Goal: Task Accomplishment & Management: Use online tool/utility

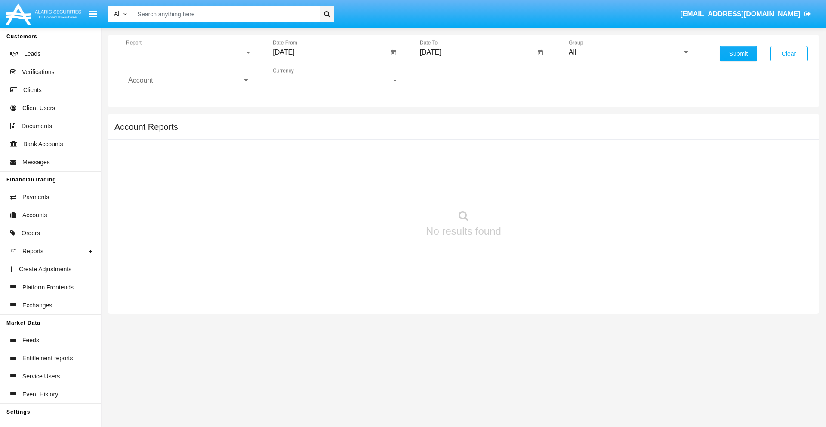
click at [189, 52] on span "Report" at bounding box center [185, 53] width 118 height 8
click at [185, 59] on span "Trades" at bounding box center [189, 59] width 122 height 21
click at [330, 52] on input "[DATE]" at bounding box center [331, 53] width 116 height 8
click at [301, 77] on span "[DATE]" at bounding box center [293, 77] width 19 height 7
click at [384, 190] on div "2025" at bounding box center [383, 189] width 27 height 15
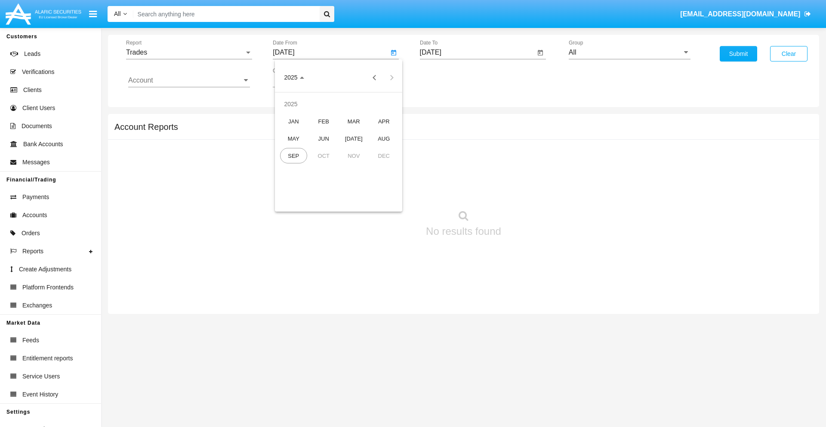
click at [323, 138] on div "JUN" at bounding box center [323, 138] width 27 height 15
click at [287, 132] on div "1" at bounding box center [286, 131] width 15 height 15
type input "06/01/25"
click at [477, 52] on input "[DATE]" at bounding box center [478, 53] width 116 height 8
click at [447, 77] on span "[DATE]" at bounding box center [440, 77] width 19 height 7
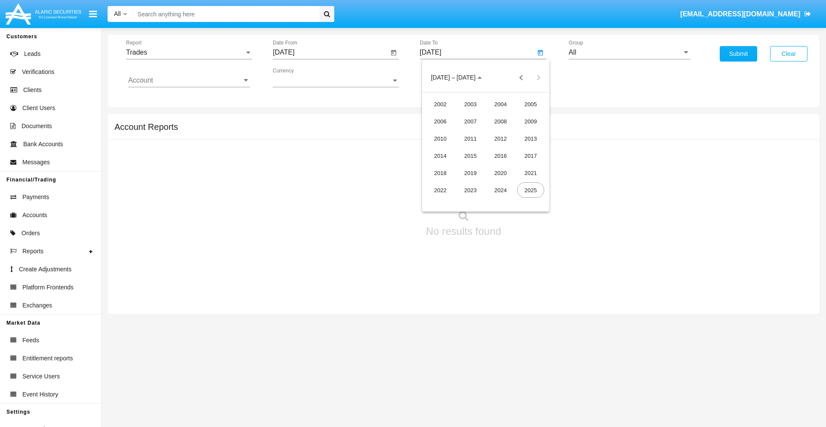
click at [530, 190] on div "2025" at bounding box center [530, 189] width 27 height 15
click at [440, 156] on div "SEP" at bounding box center [440, 155] width 27 height 15
click at [451, 132] on div "1" at bounding box center [450, 131] width 15 height 15
type input "[DATE]"
click at [629, 52] on input "All" at bounding box center [630, 53] width 122 height 8
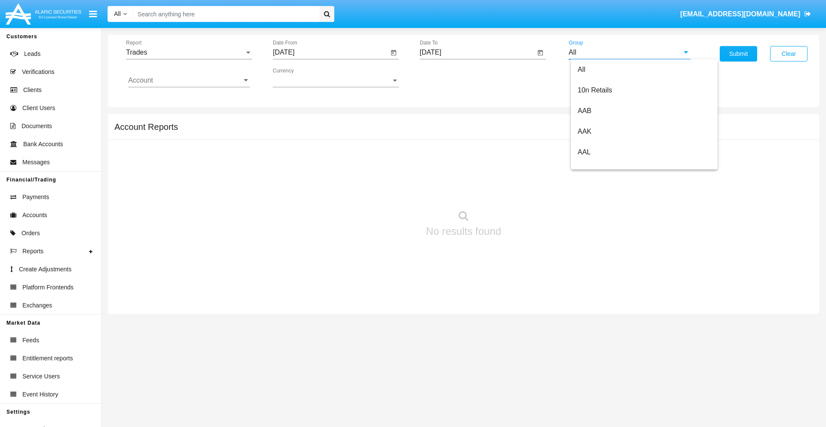
scroll to position [461, 0]
click at [605, 166] on span "Hammer Web Lite" at bounding box center [605, 165] width 55 height 7
type input "Hammer Web Lite"
click at [189, 80] on input "Account" at bounding box center [189, 81] width 122 height 8
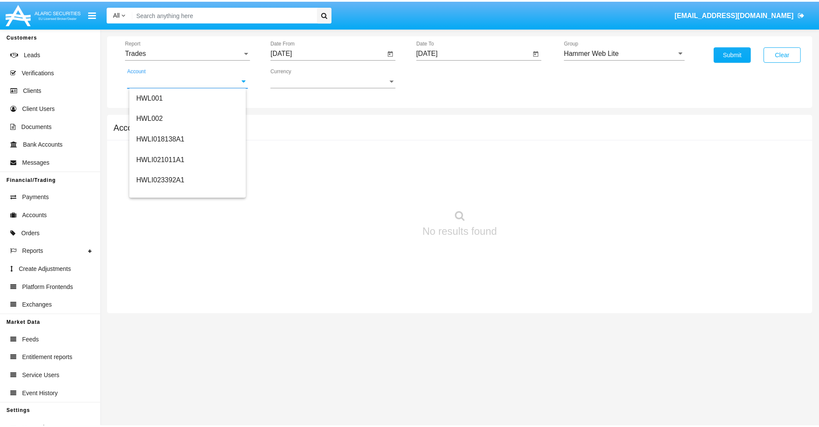
scroll to position [131, 0]
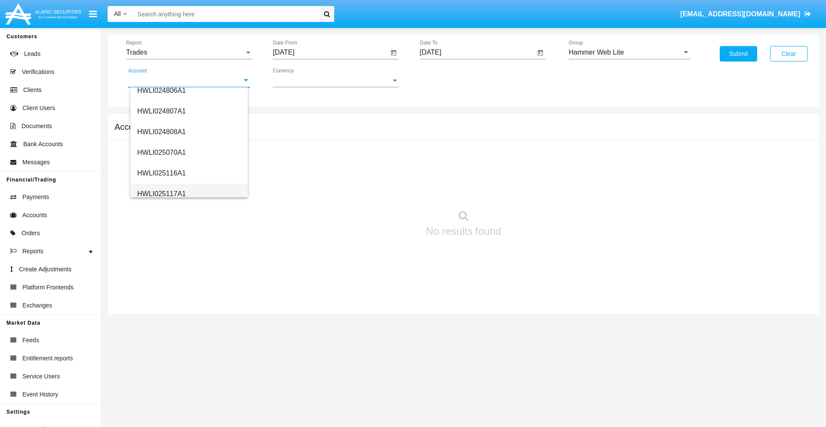
click at [161, 194] on span "HWLI025117A1" at bounding box center [161, 193] width 49 height 7
type input "HWLI025117A1"
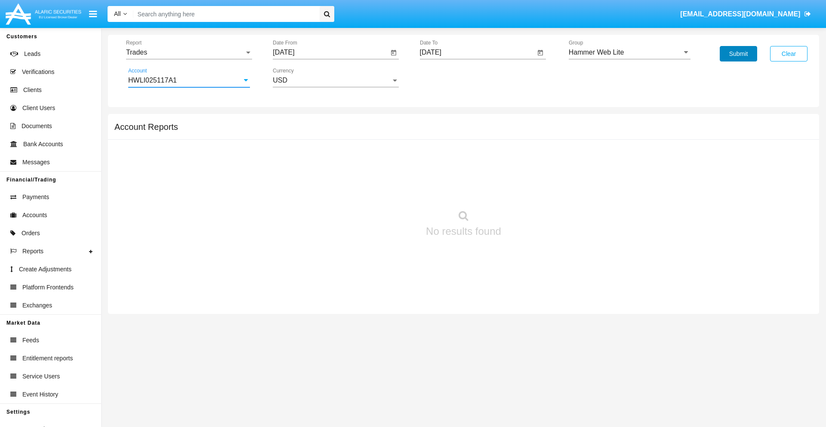
click at [738, 54] on button "Submit" at bounding box center [737, 53] width 37 height 15
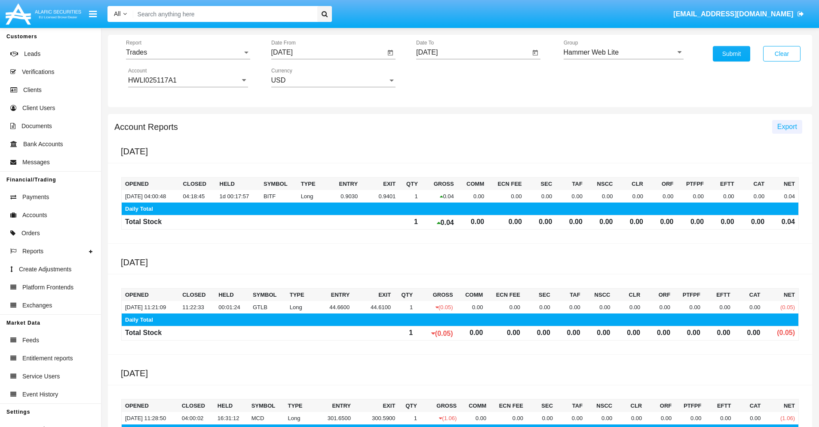
click at [787, 126] on span "Export" at bounding box center [788, 126] width 20 height 7
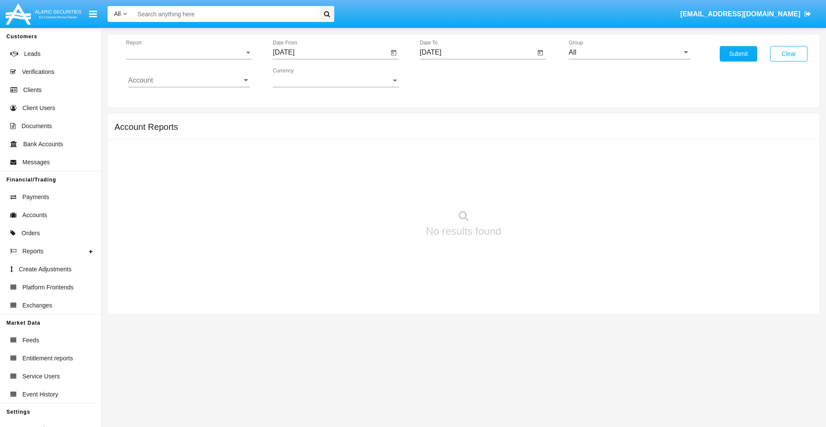
click at [189, 52] on span "Report" at bounding box center [185, 53] width 118 height 8
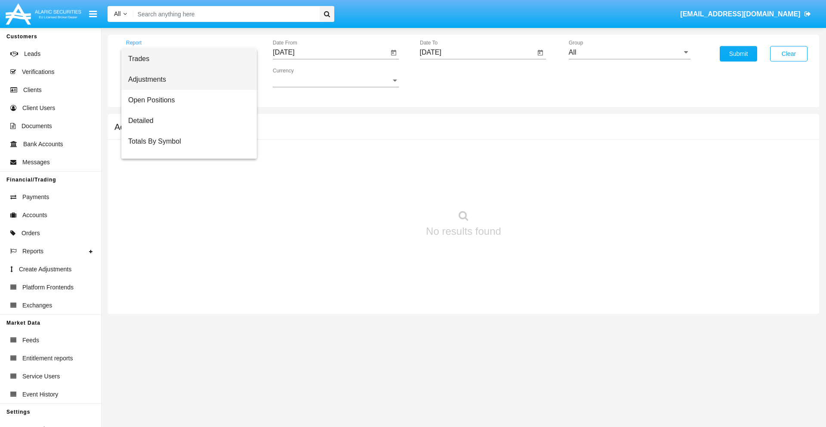
click at [185, 80] on span "Adjustments" at bounding box center [189, 79] width 122 height 21
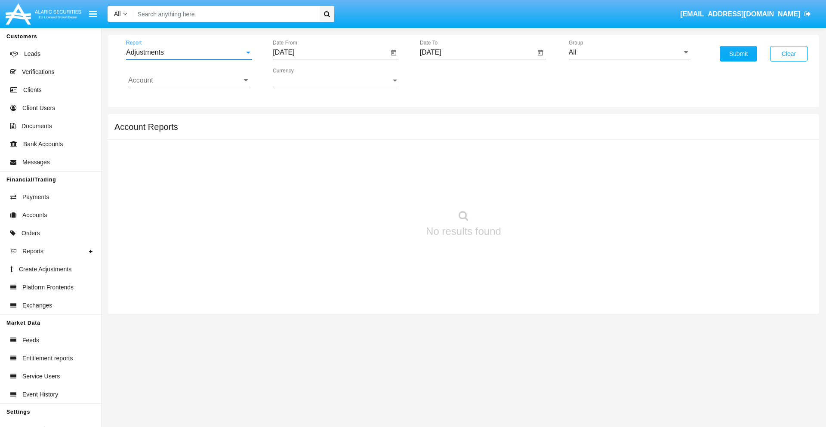
click at [330, 52] on input "[DATE]" at bounding box center [331, 53] width 116 height 8
click at [301, 77] on span "[DATE]" at bounding box center [293, 77] width 19 height 7
click at [384, 190] on div "2025" at bounding box center [383, 189] width 27 height 15
click at [384, 138] on div "AUG" at bounding box center [383, 138] width 27 height 15
click at [373, 114] on div "1" at bounding box center [372, 114] width 15 height 15
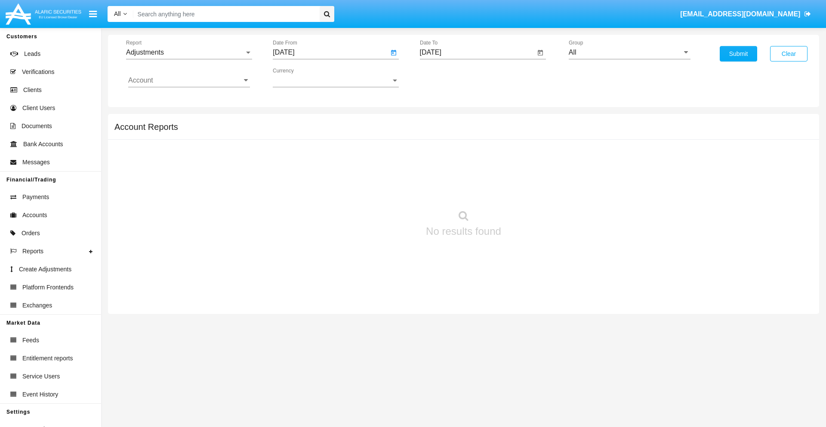
type input "[DATE]"
click at [477, 52] on input "[DATE]" at bounding box center [478, 53] width 116 height 8
click at [447, 77] on span "[DATE]" at bounding box center [440, 77] width 19 height 7
click at [530, 190] on div "2025" at bounding box center [530, 189] width 27 height 15
click at [440, 156] on div "SEP" at bounding box center [440, 155] width 27 height 15
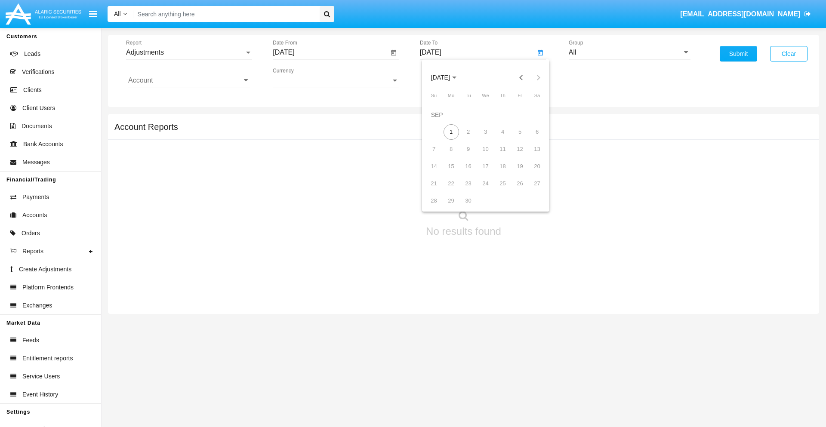
click at [451, 132] on div "1" at bounding box center [450, 131] width 15 height 15
type input "[DATE]"
click at [629, 52] on input "All" at bounding box center [630, 53] width 122 height 8
click at [600, 355] on span "Company AQA" at bounding box center [601, 358] width 46 height 7
type input "Company AQA"
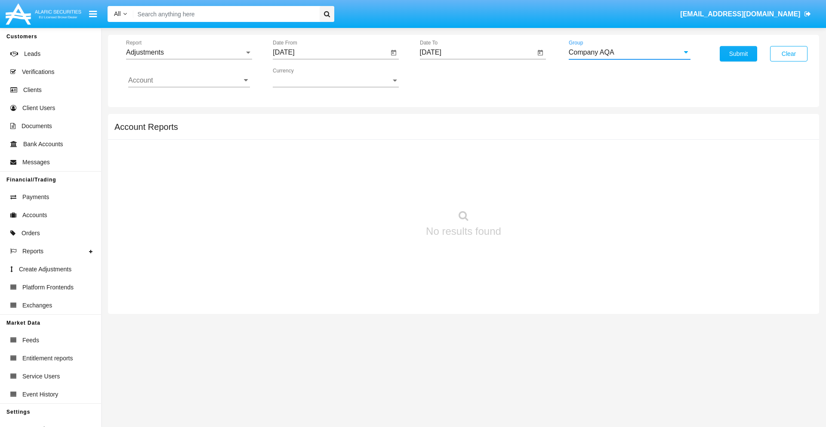
click at [189, 80] on input "Account" at bounding box center [189, 81] width 122 height 8
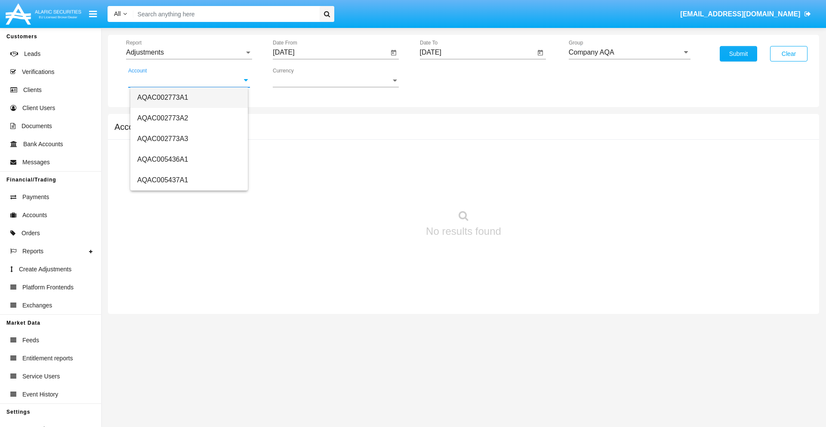
click at [163, 97] on span "AQAC002773A1" at bounding box center [162, 97] width 51 height 7
type input "AQAC002773A1"
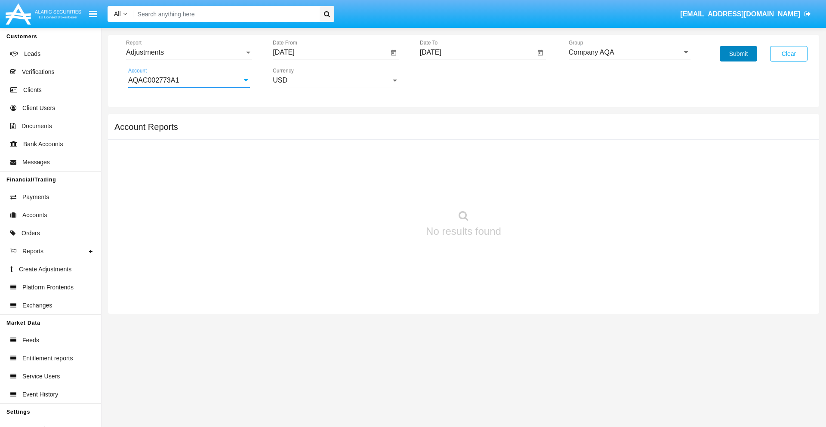
click at [738, 54] on button "Submit" at bounding box center [737, 53] width 37 height 15
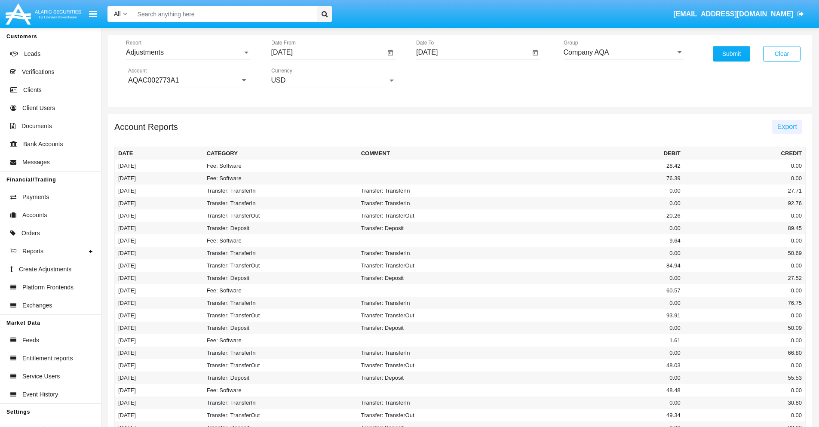
click at [787, 126] on span "Export" at bounding box center [788, 126] width 20 height 7
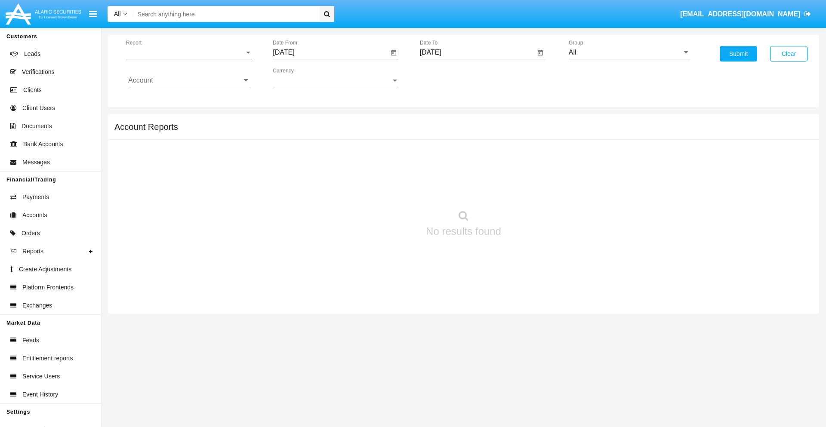
click at [189, 52] on span "Report" at bounding box center [185, 53] width 118 height 8
click at [185, 100] on span "Open Positions" at bounding box center [189, 100] width 122 height 21
click at [330, 52] on input "[DATE]" at bounding box center [331, 53] width 116 height 8
click at [301, 77] on span "[DATE]" at bounding box center [293, 77] width 19 height 7
click at [384, 190] on div "2025" at bounding box center [383, 189] width 27 height 15
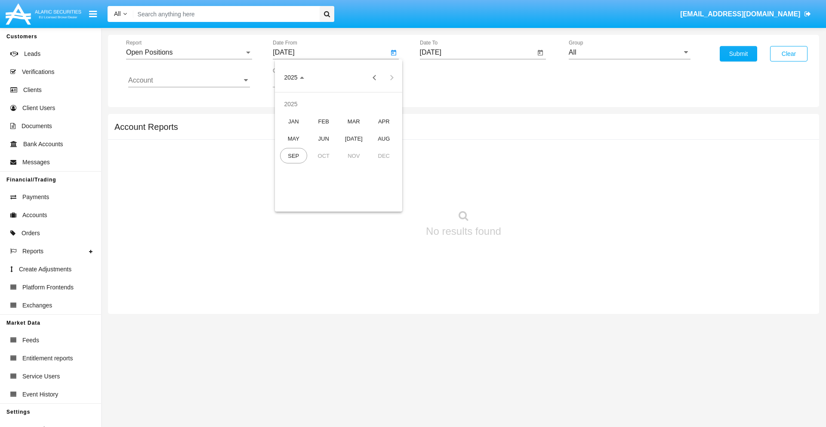
click at [384, 138] on div "AUG" at bounding box center [383, 138] width 27 height 15
click at [373, 114] on div "1" at bounding box center [372, 114] width 15 height 15
type input "[DATE]"
click at [477, 52] on input "[DATE]" at bounding box center [478, 53] width 116 height 8
click at [447, 77] on span "[DATE]" at bounding box center [440, 77] width 19 height 7
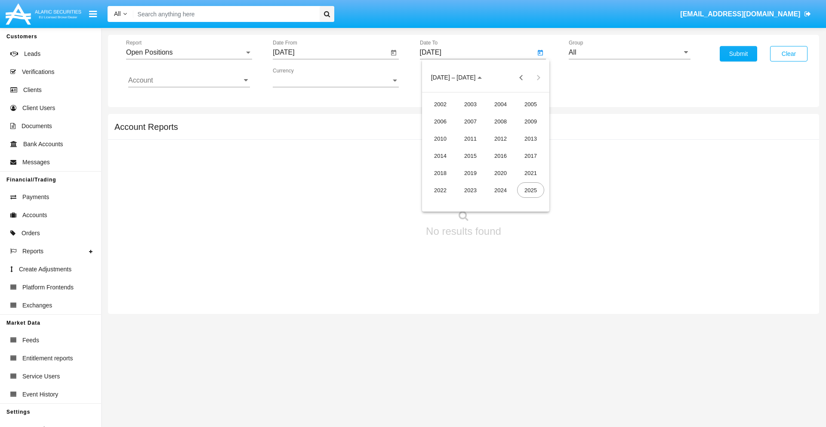
click at [530, 190] on div "2025" at bounding box center [530, 189] width 27 height 15
click at [440, 156] on div "SEP" at bounding box center [440, 155] width 27 height 15
click at [451, 132] on div "1" at bounding box center [450, 131] width 15 height 15
type input "[DATE]"
click at [629, 52] on input "All" at bounding box center [630, 53] width 122 height 8
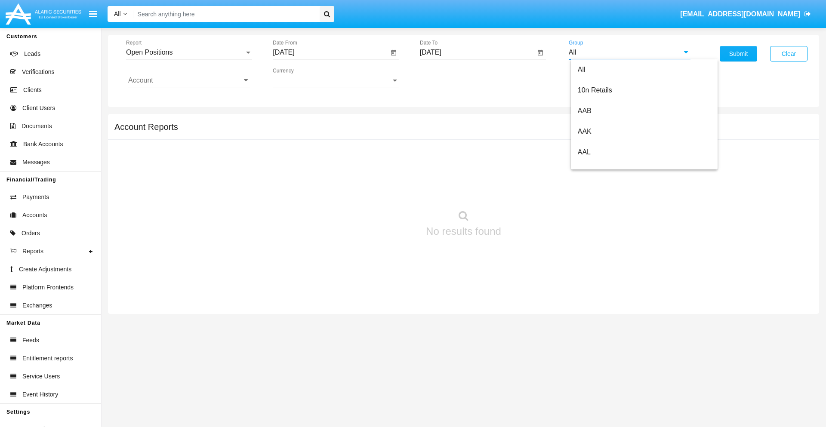
scroll to position [461, 0]
click at [605, 166] on span "Hammer Web Lite" at bounding box center [605, 165] width 55 height 7
type input "Hammer Web Lite"
click at [189, 80] on input "Account" at bounding box center [189, 81] width 122 height 8
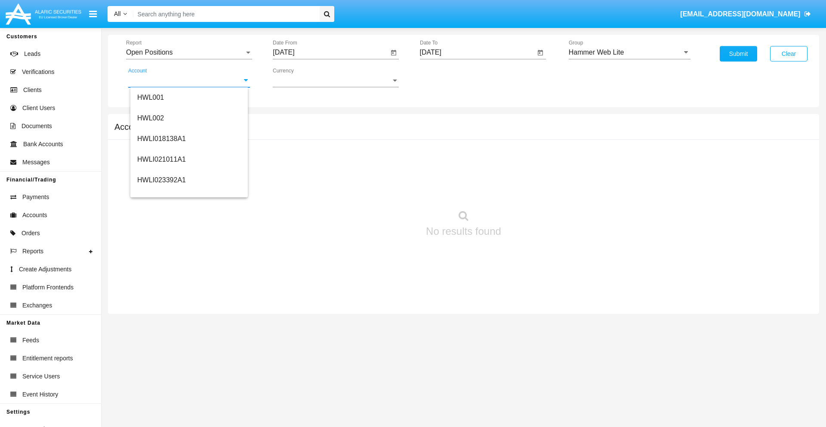
click at [161, 321] on span "HWLI025117A1" at bounding box center [161, 324] width 49 height 7
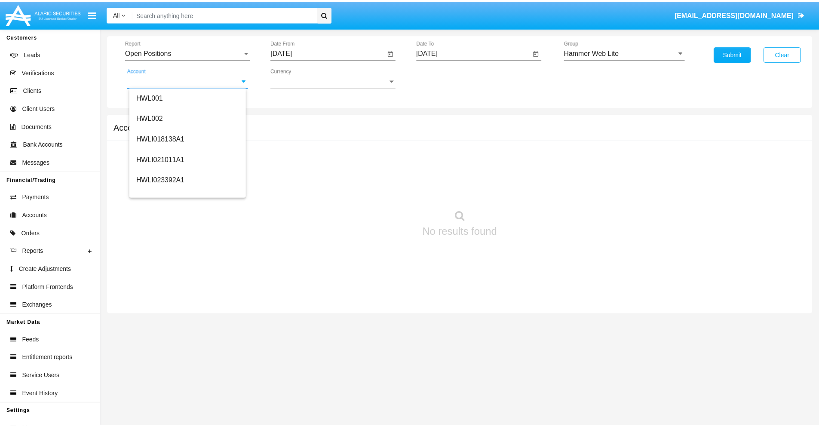
scroll to position [0, 0]
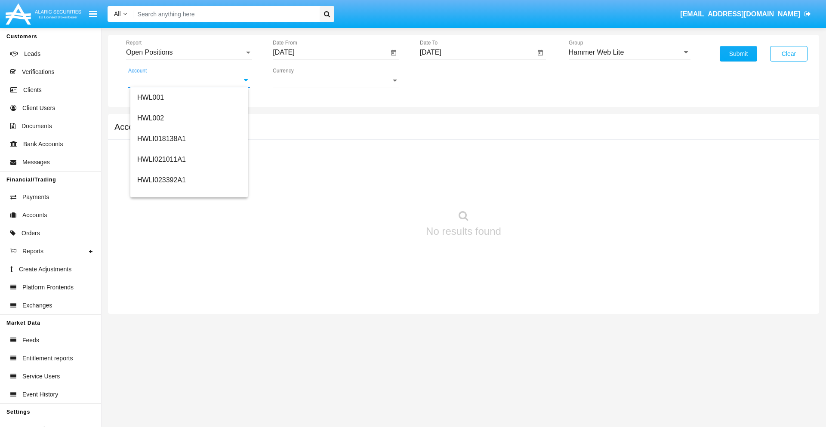
type input "HWLI025117A1"
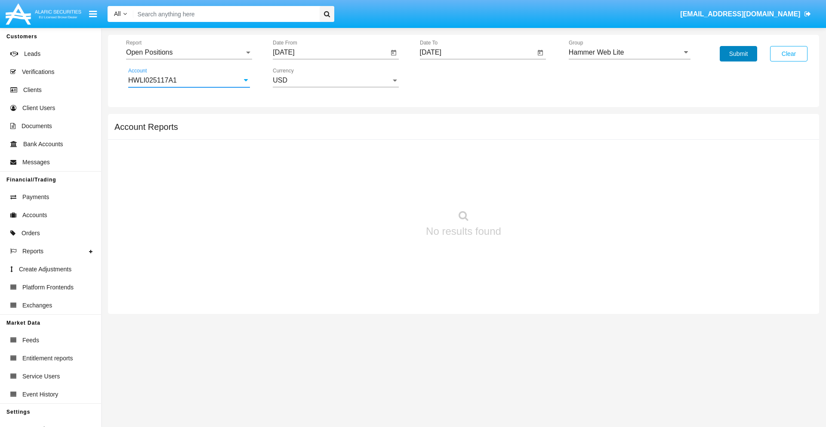
click at [738, 54] on button "Submit" at bounding box center [737, 53] width 37 height 15
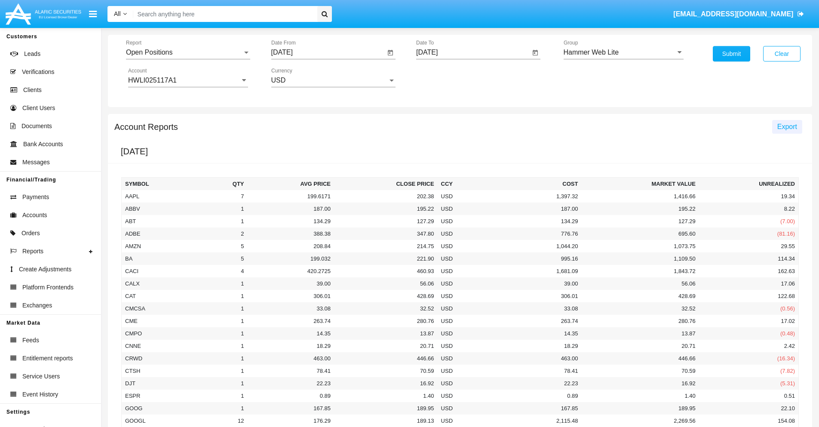
click at [787, 126] on span "Export" at bounding box center [788, 126] width 20 height 7
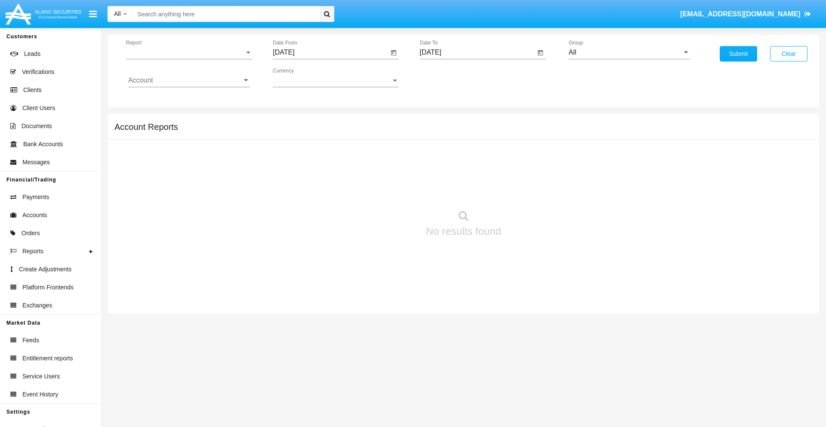
click at [189, 52] on span "Report" at bounding box center [185, 53] width 118 height 8
click at [185, 121] on span "Detailed" at bounding box center [189, 121] width 122 height 21
click at [330, 52] on input "[DATE]" at bounding box center [331, 53] width 116 height 8
click at [301, 77] on span "[DATE]" at bounding box center [293, 77] width 19 height 7
click at [384, 190] on div "2025" at bounding box center [383, 189] width 27 height 15
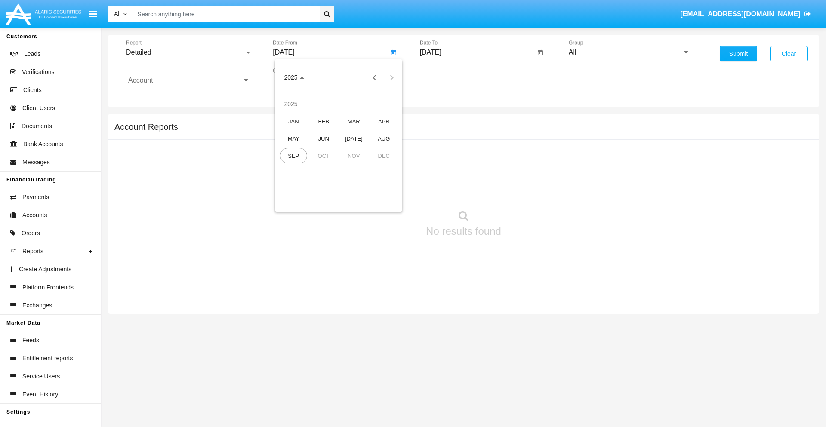
click at [384, 138] on div "AUG" at bounding box center [383, 138] width 27 height 15
click at [373, 166] on div "22" at bounding box center [372, 166] width 15 height 15
type input "[DATE]"
click at [477, 52] on input "[DATE]" at bounding box center [478, 53] width 116 height 8
click at [447, 77] on span "[DATE]" at bounding box center [440, 77] width 19 height 7
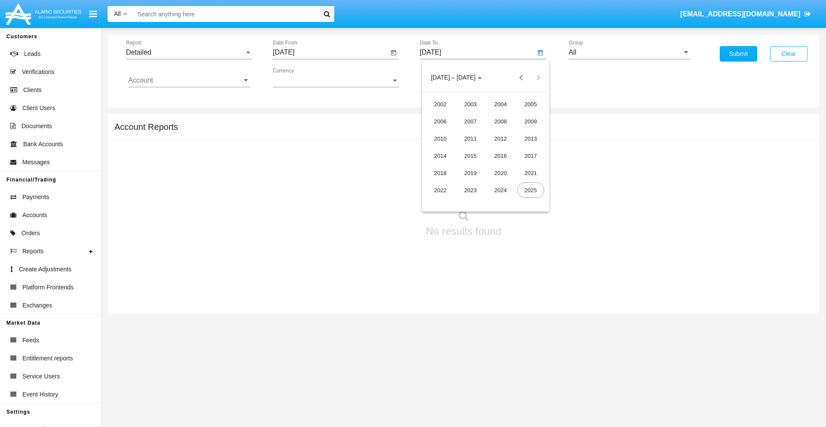
click at [530, 190] on div "2025" at bounding box center [530, 189] width 27 height 15
click at [440, 156] on div "SEP" at bounding box center [440, 155] width 27 height 15
click at [451, 132] on div "1" at bounding box center [450, 131] width 15 height 15
type input "[DATE]"
click at [629, 52] on input "All" at bounding box center [630, 53] width 122 height 8
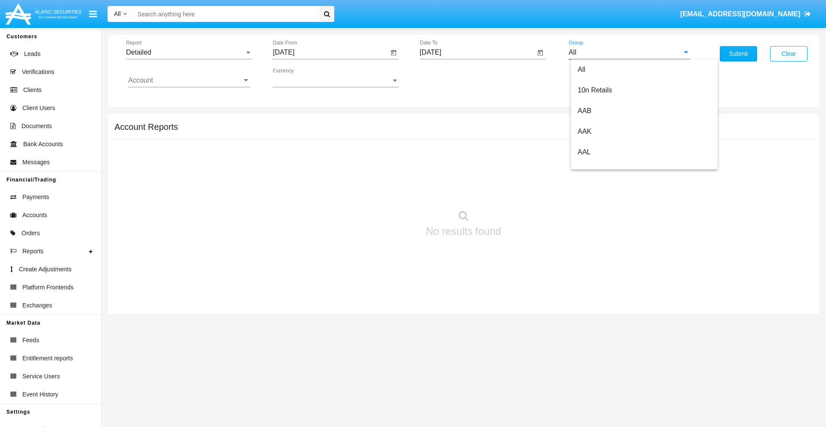
scroll to position [461, 0]
click at [605, 166] on span "Hammer Web Lite" at bounding box center [605, 165] width 55 height 7
type input "Hammer Web Lite"
click at [189, 80] on input "Account" at bounding box center [189, 81] width 122 height 8
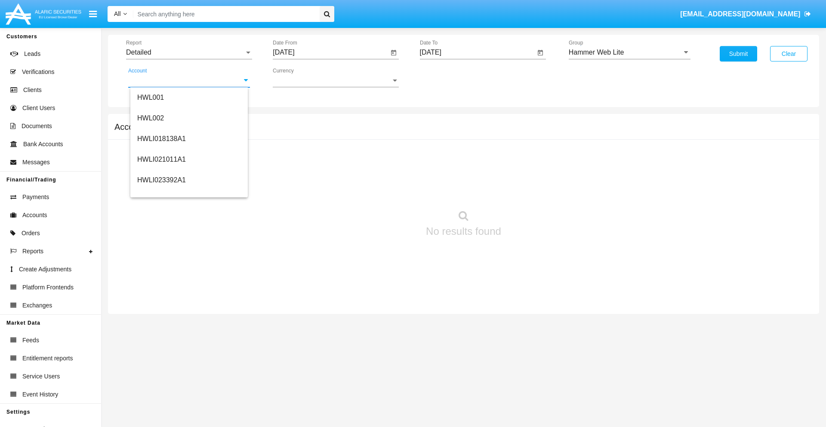
click at [161, 321] on span "HWLI025117A1" at bounding box center [161, 324] width 49 height 7
type input "HWLI025117A1"
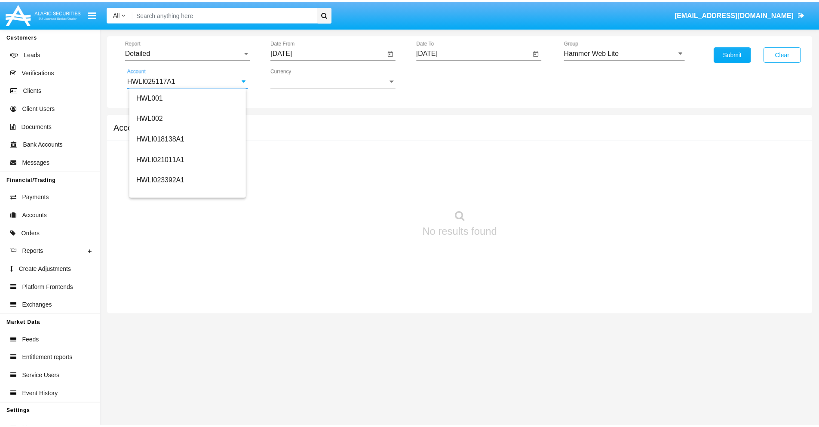
scroll to position [0, 0]
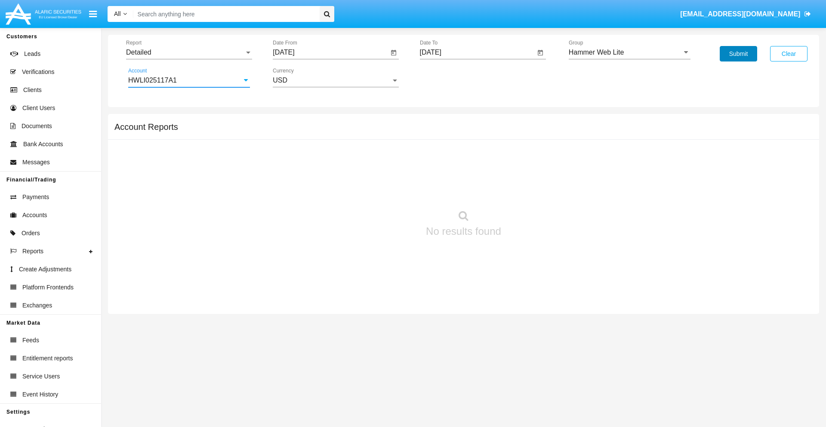
click at [738, 54] on button "Submit" at bounding box center [737, 53] width 37 height 15
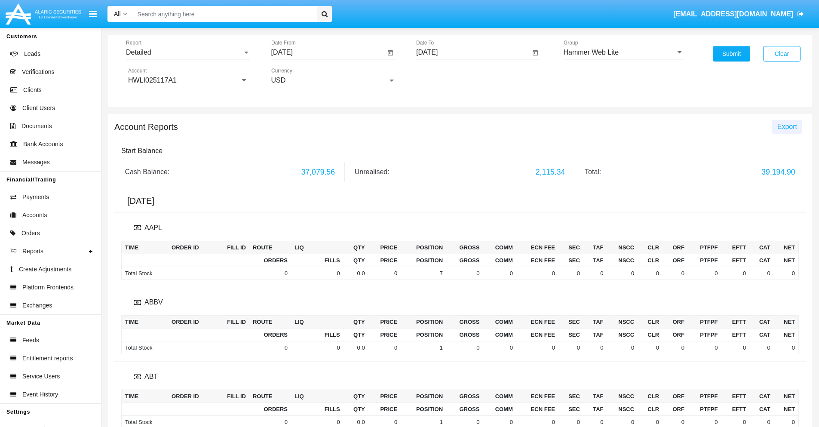
click at [787, 126] on span "Export" at bounding box center [788, 126] width 20 height 7
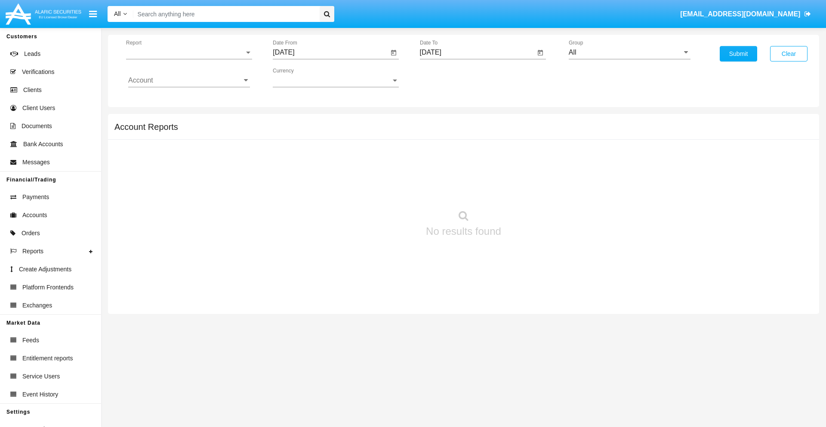
click at [189, 52] on span "Report" at bounding box center [185, 53] width 118 height 8
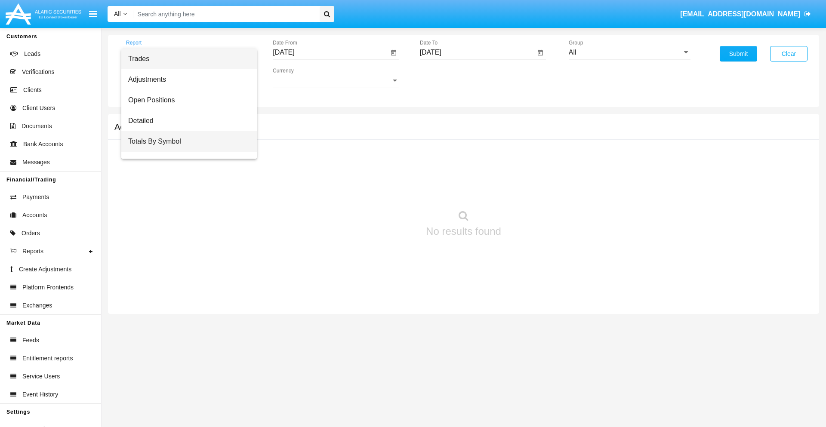
click at [185, 141] on span "Totals By Symbol" at bounding box center [189, 141] width 122 height 21
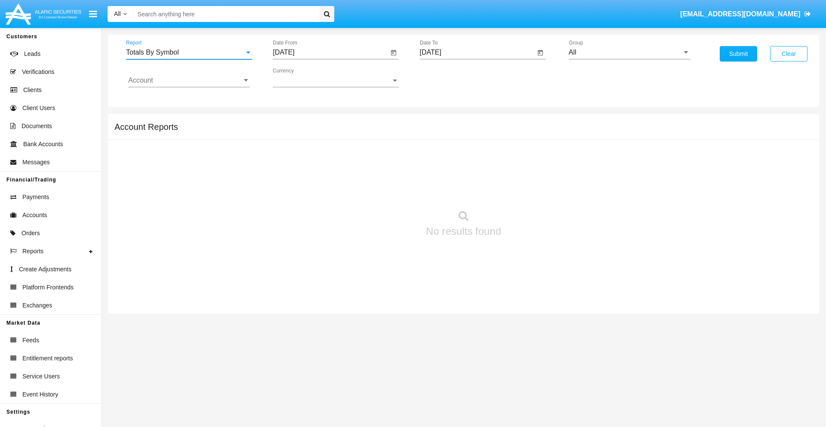
click at [330, 52] on input "[DATE]" at bounding box center [331, 53] width 116 height 8
click at [301, 77] on span "[DATE]" at bounding box center [293, 77] width 19 height 7
click at [384, 190] on div "2025" at bounding box center [383, 189] width 27 height 15
click at [384, 138] on div "AUG" at bounding box center [383, 138] width 27 height 15
click at [390, 114] on div "2" at bounding box center [389, 114] width 15 height 15
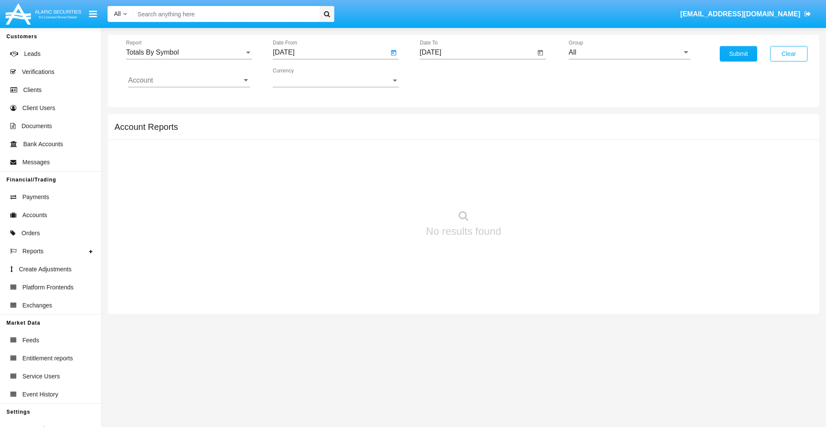
type input "08/02/25"
click at [477, 52] on input "[DATE]" at bounding box center [478, 53] width 116 height 8
click at [447, 77] on span "[DATE]" at bounding box center [440, 77] width 19 height 7
click at [530, 190] on div "2025" at bounding box center [530, 189] width 27 height 15
click at [440, 156] on div "SEP" at bounding box center [440, 155] width 27 height 15
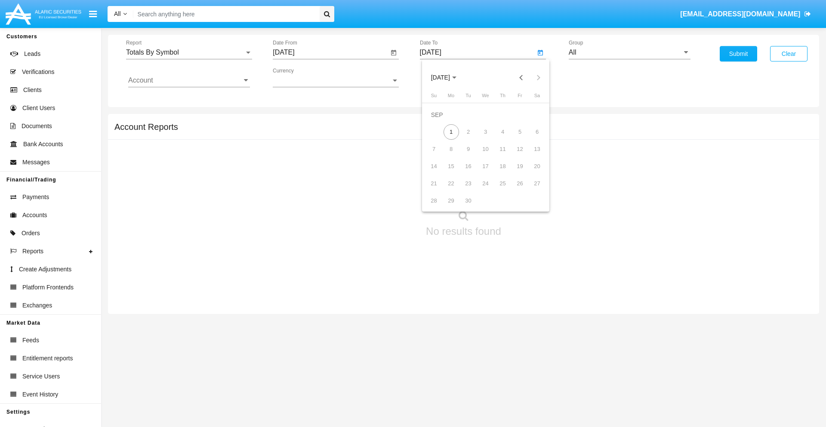
click at [451, 132] on div "1" at bounding box center [450, 131] width 15 height 15
type input "[DATE]"
click at [629, 52] on input "All" at bounding box center [630, 53] width 122 height 8
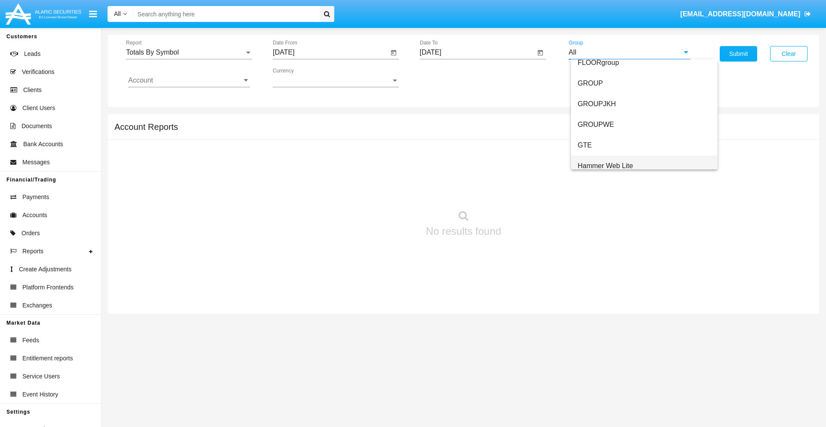
click at [605, 166] on span "Hammer Web Lite" at bounding box center [605, 165] width 55 height 7
type input "Hammer Web Lite"
click at [189, 80] on input "Account" at bounding box center [189, 81] width 122 height 8
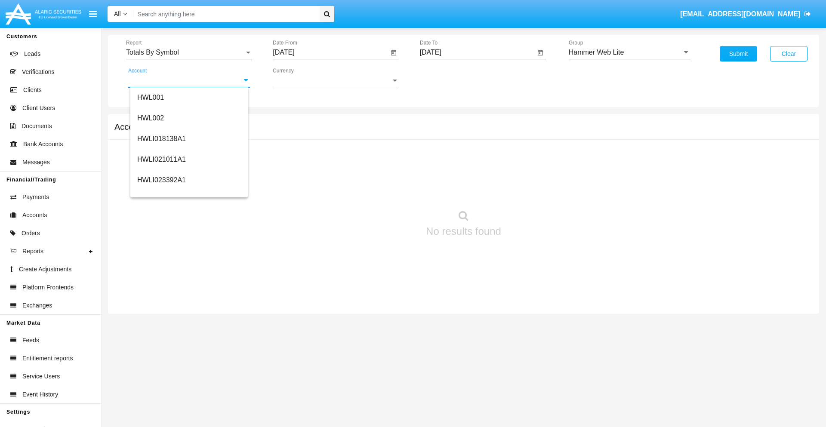
click at [161, 321] on span "HWLI025117A1" at bounding box center [161, 324] width 49 height 7
type input "HWLI025117A1"
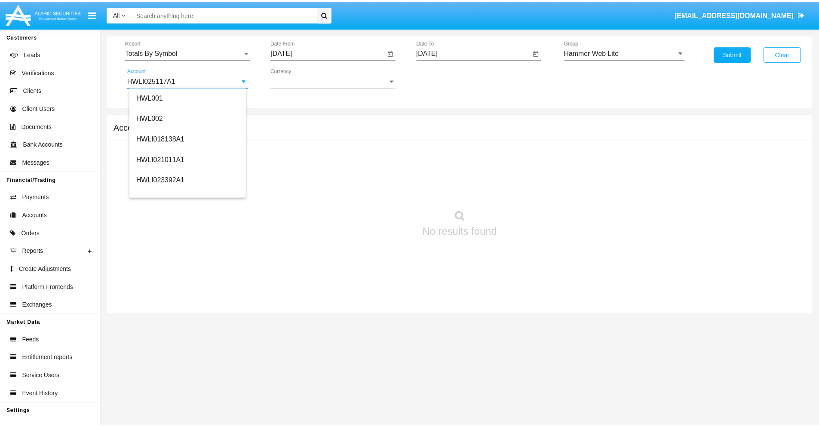
scroll to position [0, 0]
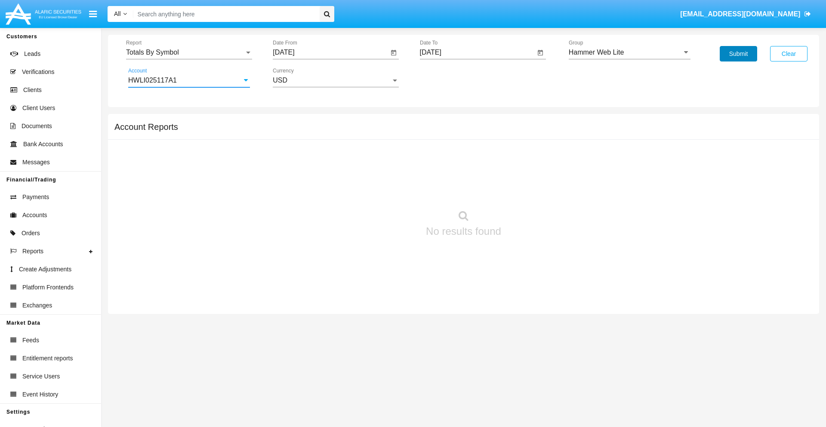
click at [738, 54] on button "Submit" at bounding box center [737, 53] width 37 height 15
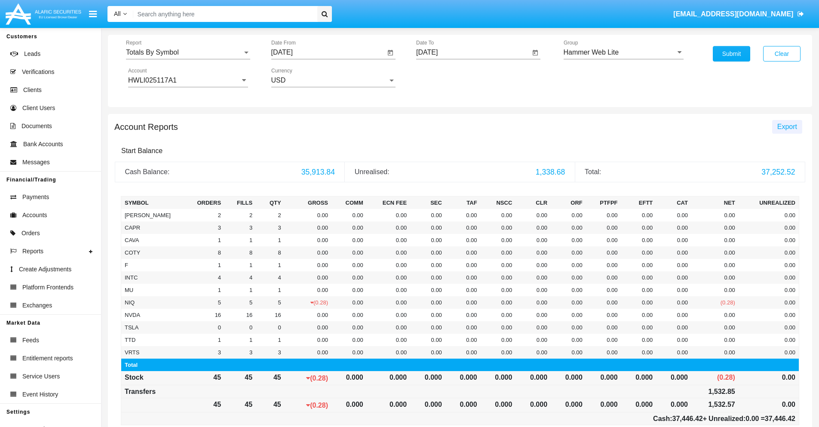
click at [787, 126] on span "Export" at bounding box center [788, 126] width 20 height 7
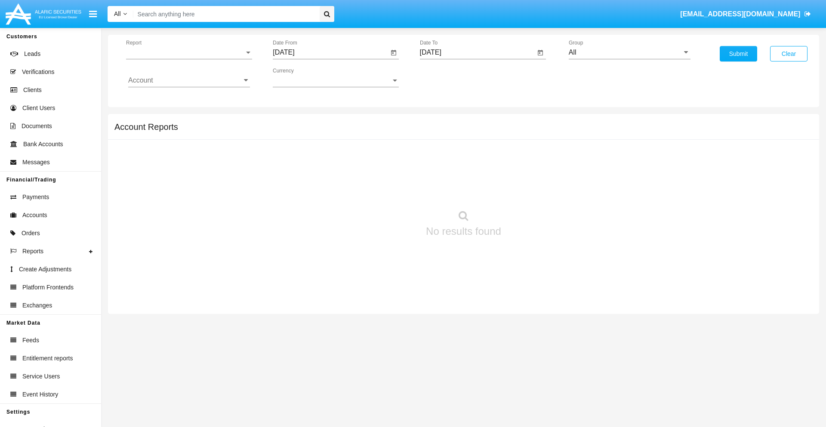
click at [189, 52] on span "Report" at bounding box center [185, 53] width 118 height 8
click at [185, 148] on span "Totals By Date" at bounding box center [189, 148] width 122 height 21
click at [330, 52] on input "[DATE]" at bounding box center [331, 53] width 116 height 8
click at [301, 77] on span "[DATE]" at bounding box center [293, 77] width 19 height 7
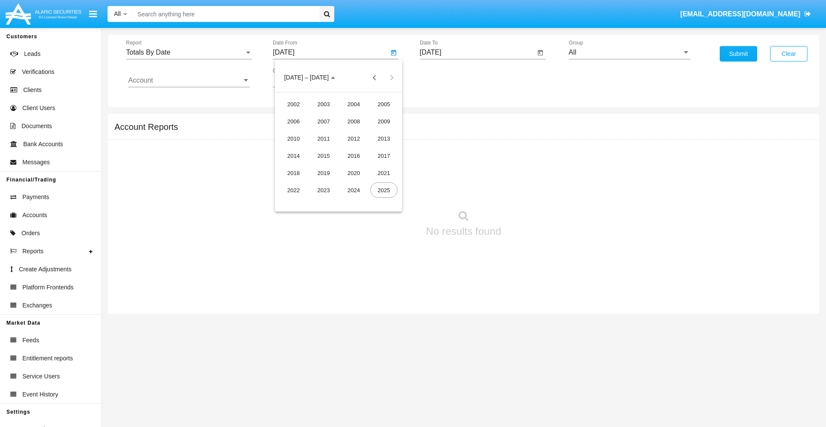
click at [384, 190] on div "2025" at bounding box center [383, 189] width 27 height 15
click at [384, 138] on div "AUG" at bounding box center [383, 138] width 27 height 15
click at [287, 166] on div "17" at bounding box center [286, 166] width 15 height 15
type input "08/17/25"
click at [477, 52] on input "[DATE]" at bounding box center [478, 53] width 116 height 8
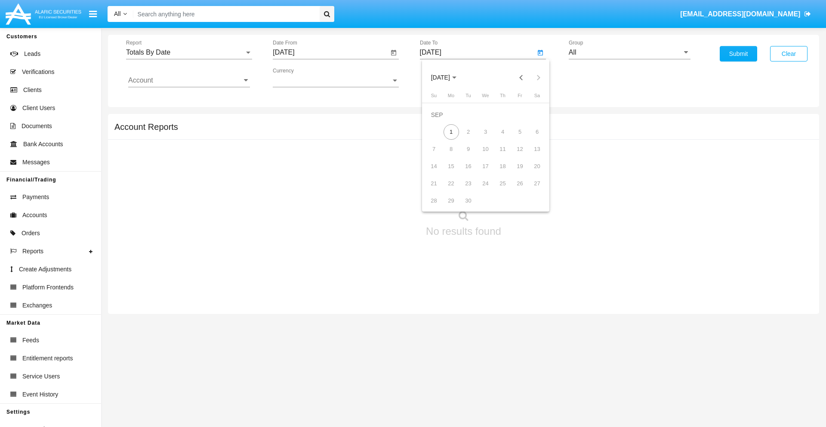
click at [447, 77] on span "[DATE]" at bounding box center [440, 77] width 19 height 7
click at [530, 190] on div "2025" at bounding box center [530, 189] width 27 height 15
click at [440, 156] on div "SEP" at bounding box center [440, 155] width 27 height 15
click at [451, 132] on div "1" at bounding box center [450, 131] width 15 height 15
type input "[DATE]"
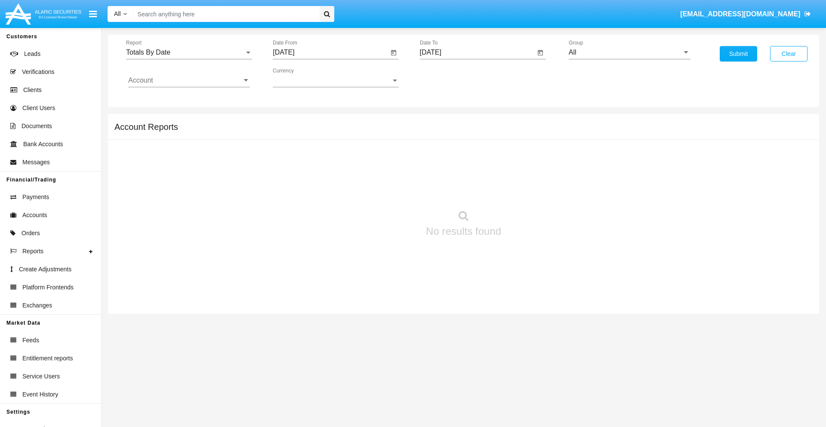
click at [629, 52] on input "All" at bounding box center [630, 53] width 122 height 8
click at [605, 166] on span "Hammer Web Lite" at bounding box center [605, 165] width 55 height 7
type input "Hammer Web Lite"
click at [189, 80] on input "Account" at bounding box center [189, 81] width 122 height 8
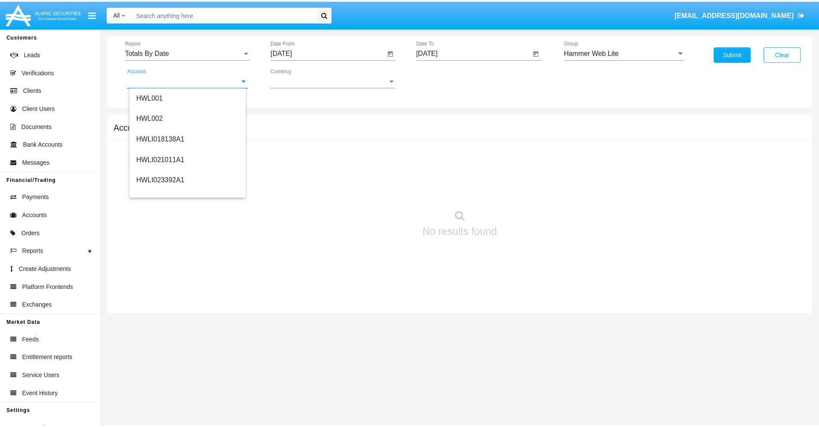
scroll to position [131, 0]
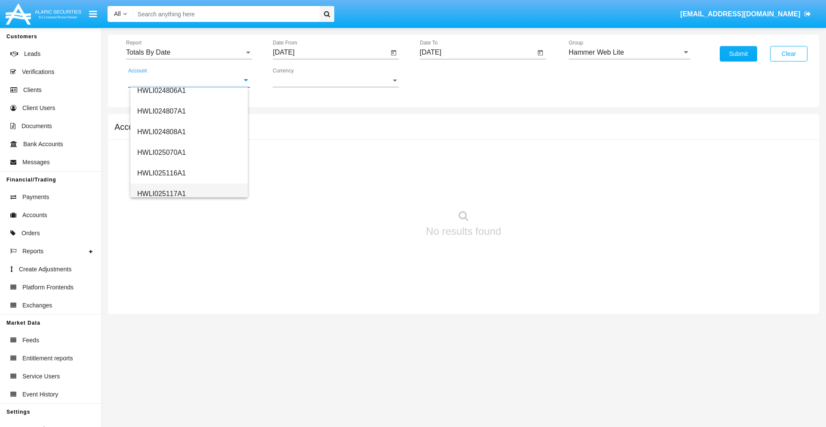
click at [161, 194] on span "HWLI025117A1" at bounding box center [161, 193] width 49 height 7
type input "HWLI025117A1"
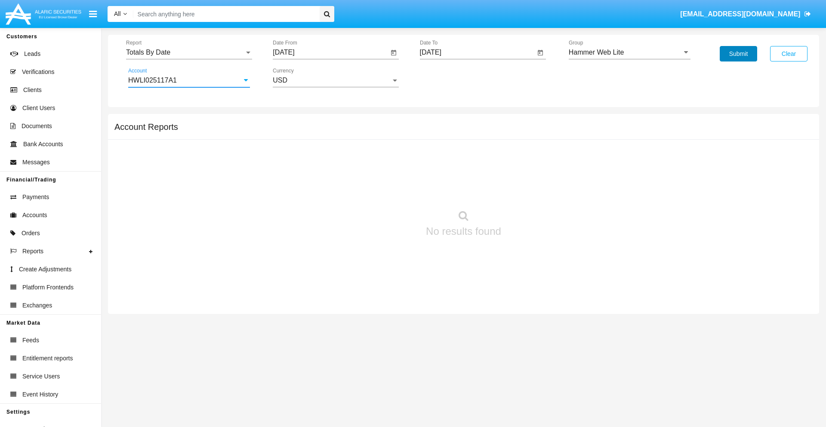
click at [738, 54] on button "Submit" at bounding box center [737, 53] width 37 height 15
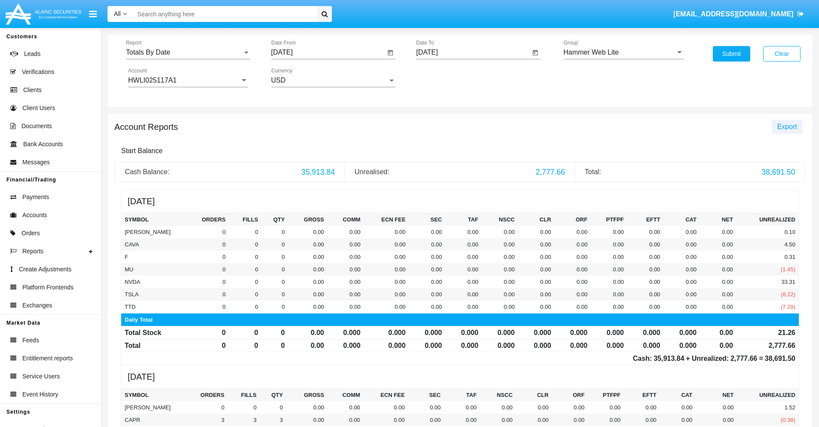
click at [787, 126] on span "Export" at bounding box center [788, 126] width 20 height 7
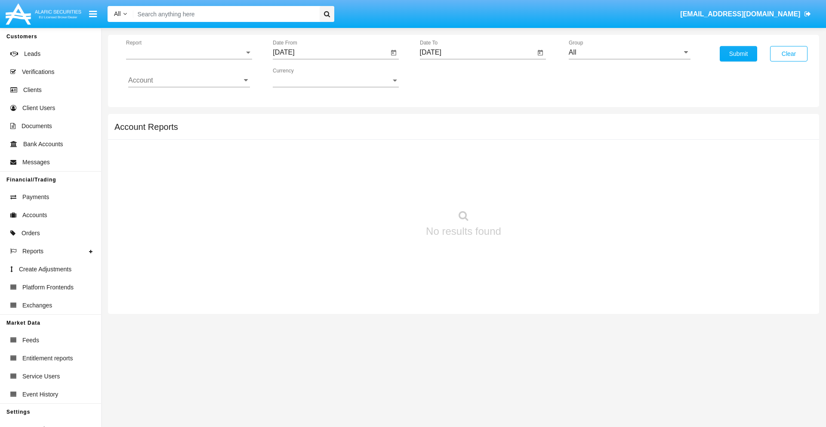
click at [189, 52] on span "Report" at bounding box center [185, 53] width 118 height 8
click at [185, 148] on span "Summary By Date" at bounding box center [189, 148] width 122 height 21
click at [330, 52] on input "[DATE]" at bounding box center [331, 53] width 116 height 8
click at [301, 77] on span "[DATE]" at bounding box center [293, 77] width 19 height 7
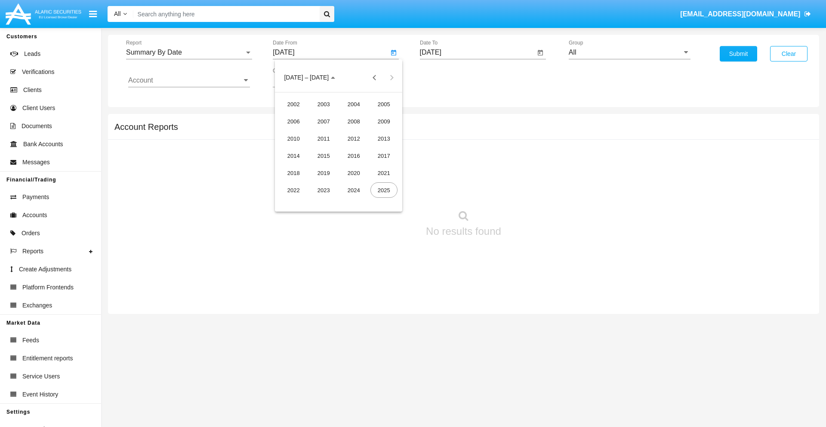
click at [384, 190] on div "2025" at bounding box center [383, 189] width 27 height 15
click at [384, 138] on div "AUG" at bounding box center [383, 138] width 27 height 15
click at [287, 166] on div "17" at bounding box center [286, 166] width 15 height 15
type input "08/17/25"
click at [477, 52] on input "[DATE]" at bounding box center [478, 53] width 116 height 8
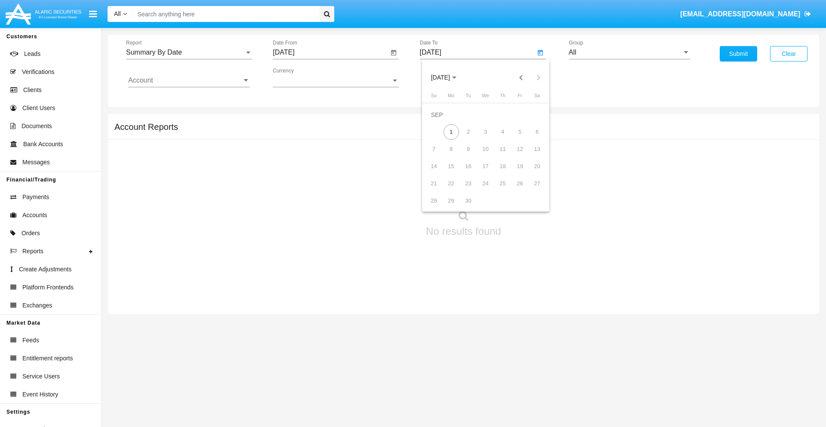
click at [447, 77] on span "[DATE]" at bounding box center [440, 77] width 19 height 7
click at [530, 190] on div "2025" at bounding box center [530, 189] width 27 height 15
click at [440, 156] on div "SEP" at bounding box center [440, 155] width 27 height 15
click at [451, 132] on div "1" at bounding box center [450, 131] width 15 height 15
type input "09/01/25"
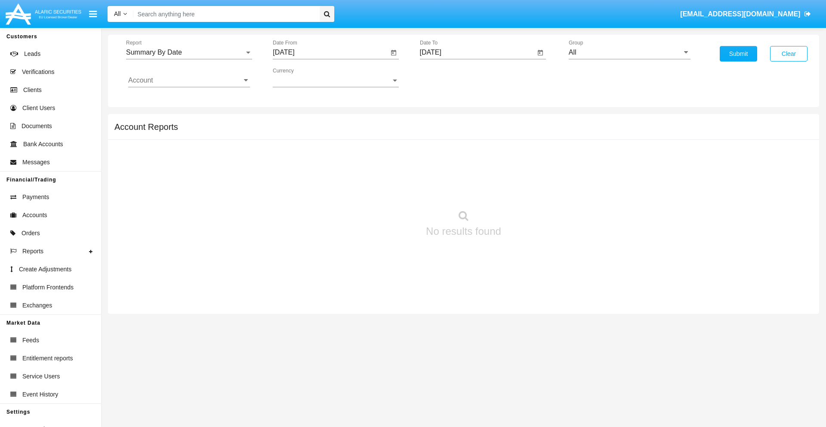
click at [629, 52] on input "All" at bounding box center [630, 53] width 122 height 8
click at [605, 166] on span "Hammer Web Lite" at bounding box center [605, 165] width 55 height 7
type input "Hammer Web Lite"
click at [189, 80] on input "Account" at bounding box center [189, 81] width 122 height 8
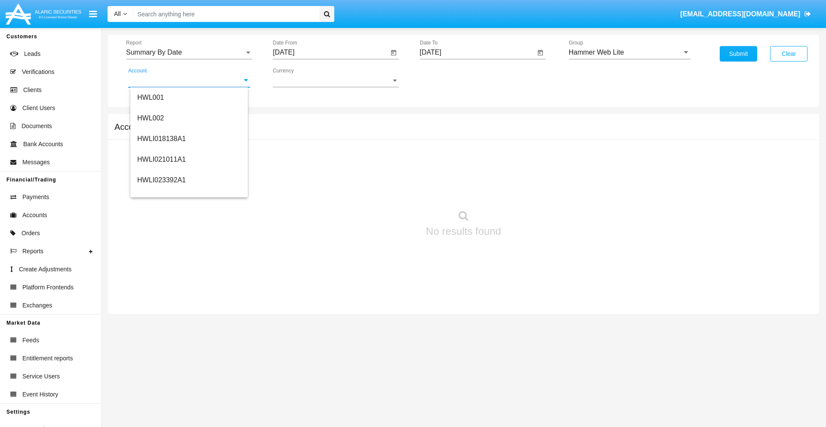
scroll to position [131, 0]
click at [161, 194] on span "HWLI025117A1" at bounding box center [161, 193] width 49 height 7
type input "HWLI025117A1"
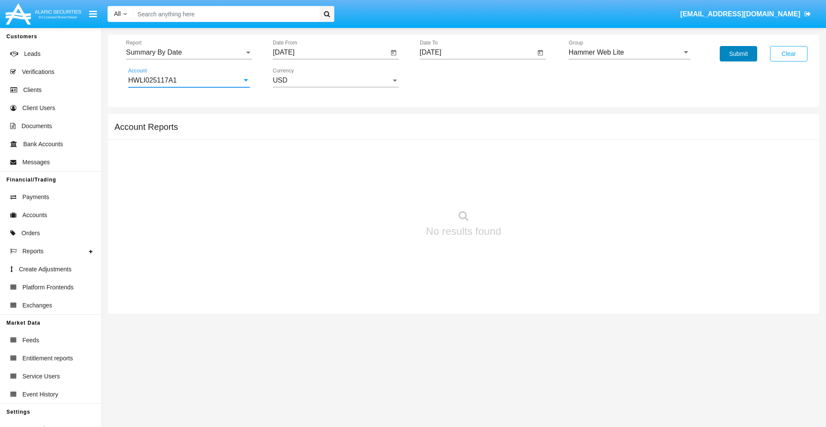
click at [738, 54] on button "Submit" at bounding box center [737, 53] width 37 height 15
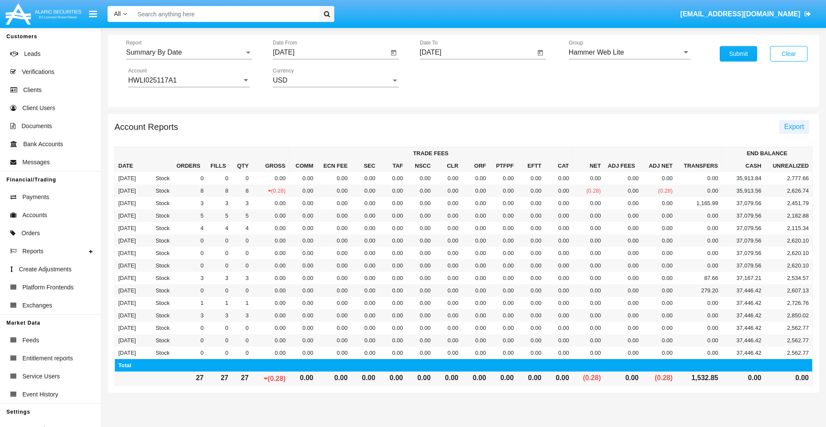
click at [793, 126] on span "Export" at bounding box center [794, 126] width 20 height 7
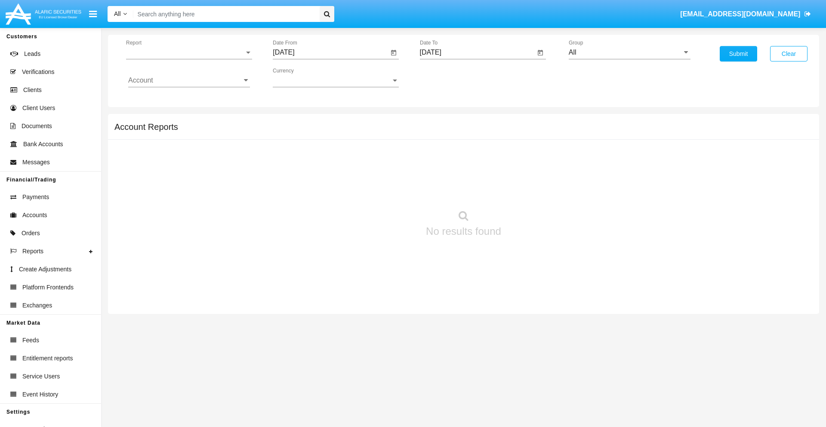
click at [189, 52] on span "Report" at bounding box center [185, 53] width 118 height 8
click at [185, 148] on span "Fees By Destination" at bounding box center [189, 148] width 122 height 21
click at [330, 52] on input "[DATE]" at bounding box center [331, 53] width 116 height 8
click at [301, 77] on span "[DATE]" at bounding box center [293, 77] width 19 height 7
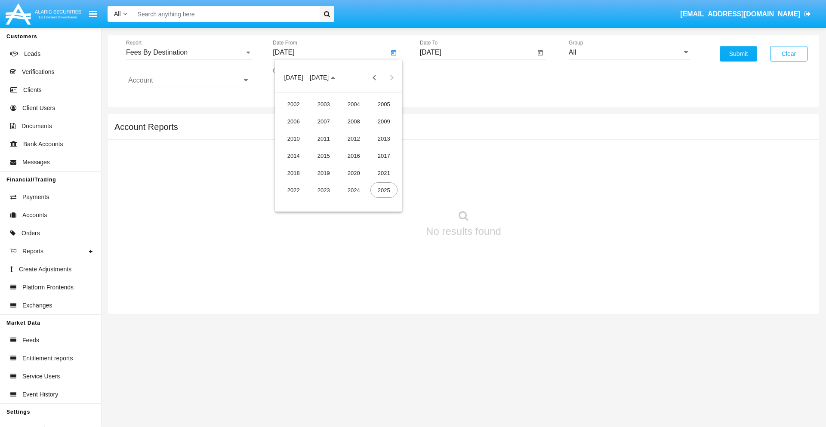
click at [384, 190] on div "2025" at bounding box center [383, 189] width 27 height 15
click at [323, 138] on div "JUN" at bounding box center [323, 138] width 27 height 15
click at [287, 132] on div "1" at bounding box center [286, 131] width 15 height 15
type input "[DATE]"
click at [477, 52] on input "[DATE]" at bounding box center [478, 53] width 116 height 8
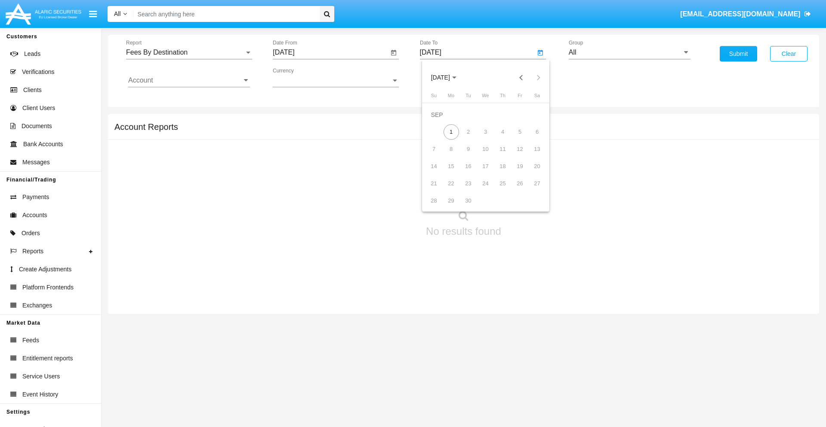
click at [447, 77] on span "[DATE]" at bounding box center [440, 77] width 19 height 7
click at [530, 190] on div "2025" at bounding box center [530, 189] width 27 height 15
click at [440, 156] on div "SEP" at bounding box center [440, 155] width 27 height 15
click at [451, 132] on div "1" at bounding box center [450, 131] width 15 height 15
type input "[DATE]"
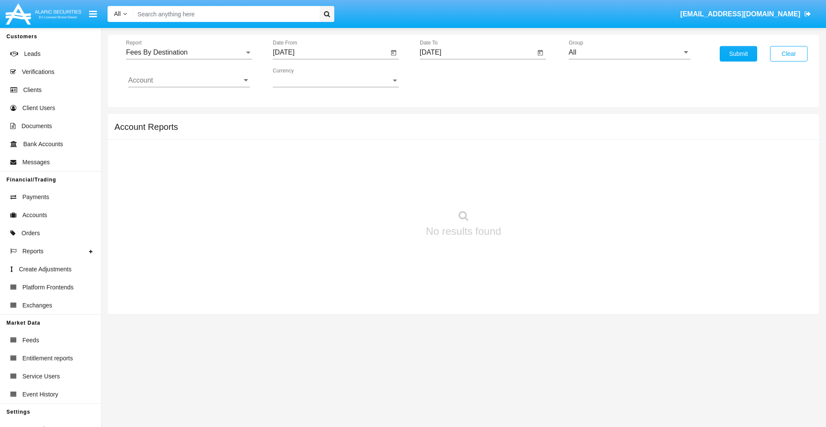
click at [629, 52] on input "All" at bounding box center [630, 53] width 122 height 8
click at [605, 166] on span "Hammer Web Lite" at bounding box center [605, 165] width 55 height 7
type input "Hammer Web Lite"
click at [189, 80] on input "Account" at bounding box center [189, 81] width 122 height 8
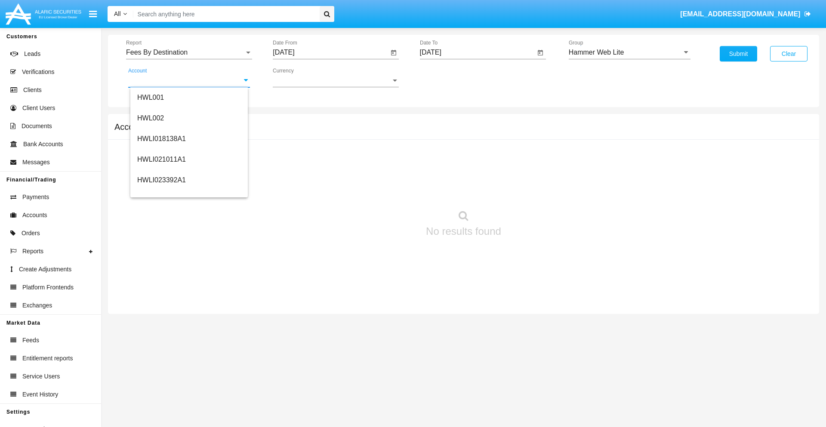
scroll to position [131, 0]
click at [161, 194] on span "HWLI025117A1" at bounding box center [161, 193] width 49 height 7
type input "HWLI025117A1"
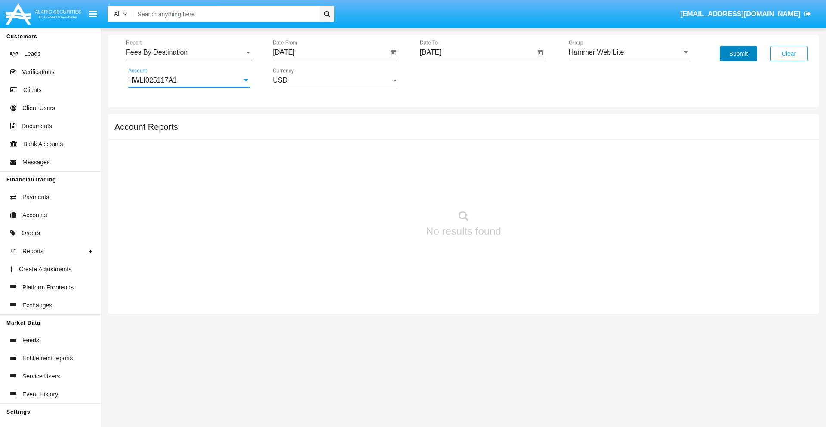
click at [738, 54] on button "Submit" at bounding box center [737, 53] width 37 height 15
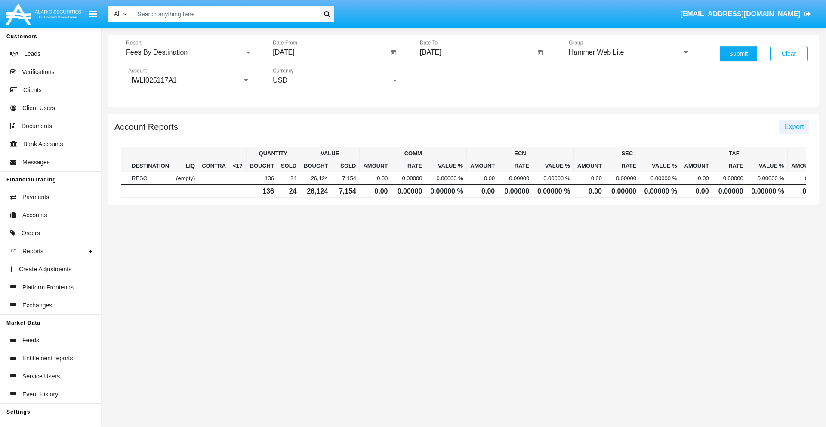
click at [793, 126] on span "Export" at bounding box center [794, 126] width 20 height 7
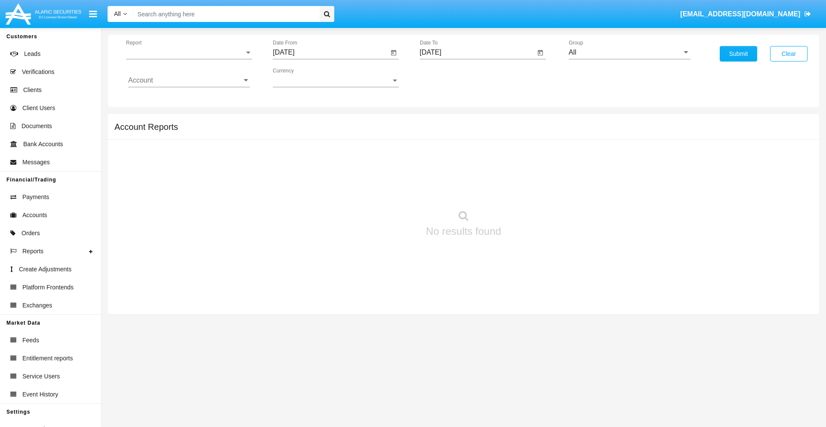
click at [189, 52] on span "Report" at bounding box center [185, 53] width 118 height 8
click at [185, 59] on span "Trades" at bounding box center [189, 59] width 122 height 21
click at [330, 52] on input "[DATE]" at bounding box center [331, 53] width 116 height 8
click at [301, 77] on span "[DATE]" at bounding box center [293, 77] width 19 height 7
click at [323, 173] on div "2019" at bounding box center [323, 172] width 27 height 15
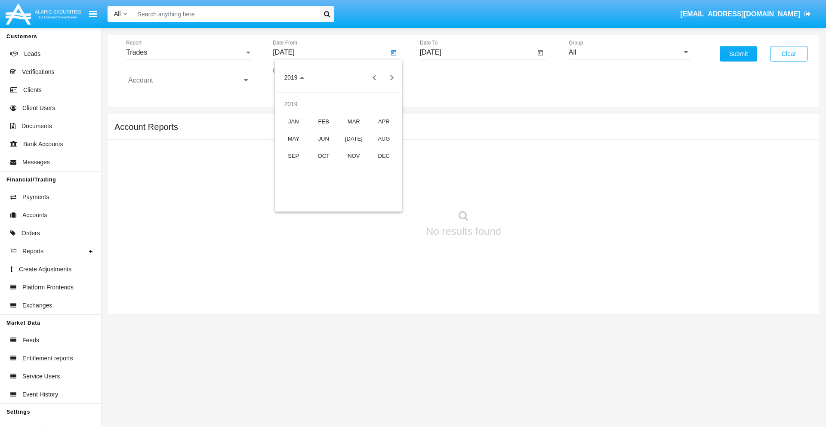
click at [293, 121] on div "JAN" at bounding box center [293, 121] width 27 height 15
click at [321, 132] on div "1" at bounding box center [321, 131] width 15 height 15
type input "[DATE]"
click at [477, 52] on input "[DATE]" at bounding box center [478, 53] width 116 height 8
click at [447, 77] on span "[DATE]" at bounding box center [440, 77] width 19 height 7
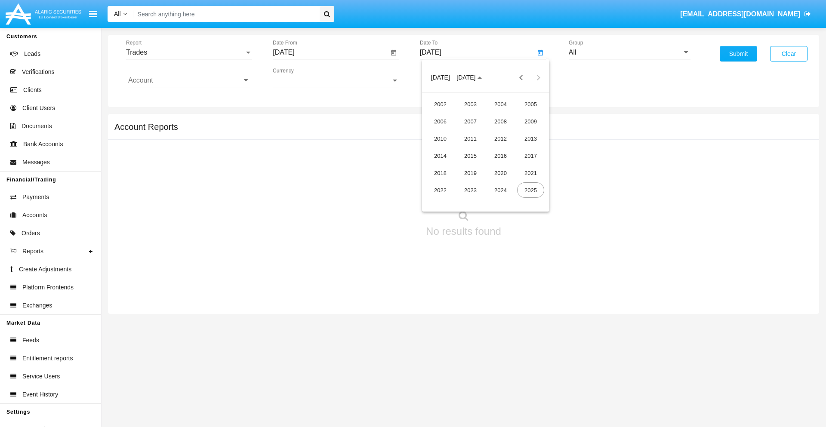
click at [470, 173] on div "2019" at bounding box center [470, 172] width 27 height 15
click at [440, 121] on div "JAN" at bounding box center [440, 121] width 27 height 15
click at [468, 132] on div "1" at bounding box center [468, 131] width 15 height 15
type input "[DATE]"
click at [189, 80] on input "Account" at bounding box center [189, 81] width 122 height 8
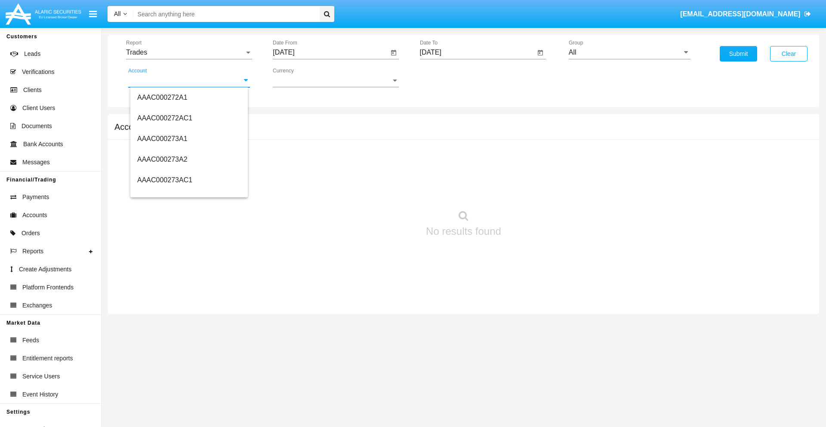
scroll to position [89616, 0]
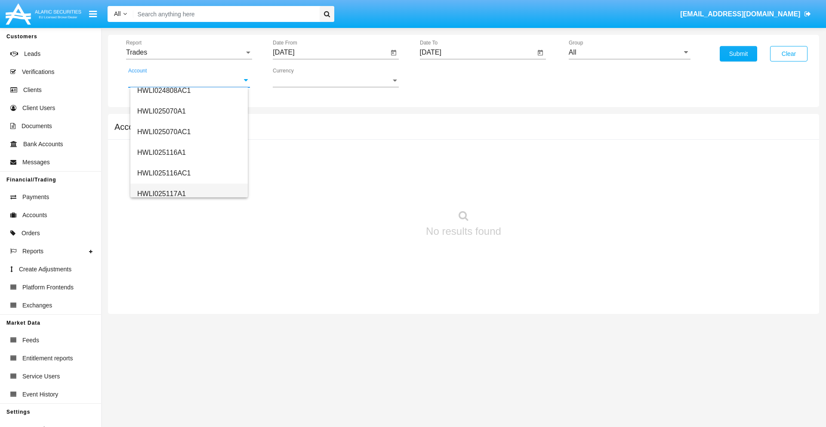
click at [161, 194] on span "HWLI025117A1" at bounding box center [161, 193] width 49 height 7
type input "HWLI025117A1"
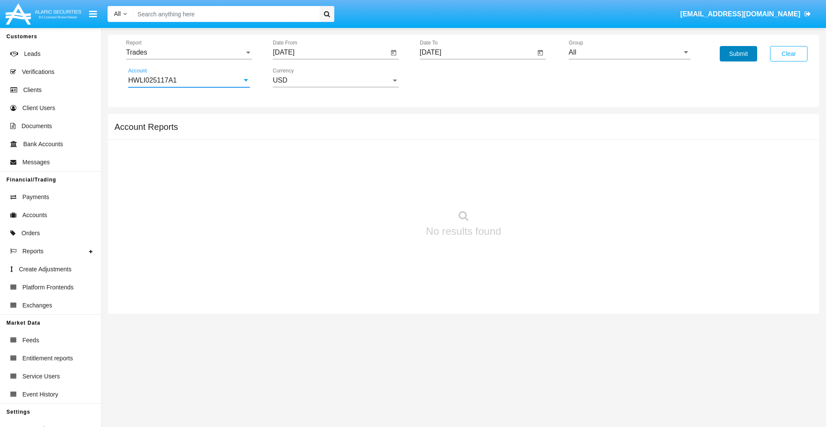
click at [738, 54] on button "Submit" at bounding box center [737, 53] width 37 height 15
click at [189, 52] on span "Report" at bounding box center [185, 53] width 118 height 8
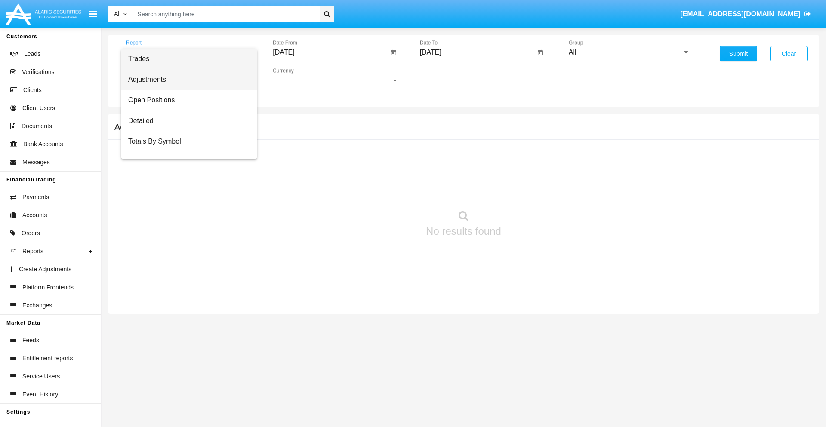
click at [185, 80] on span "Adjustments" at bounding box center [189, 79] width 122 height 21
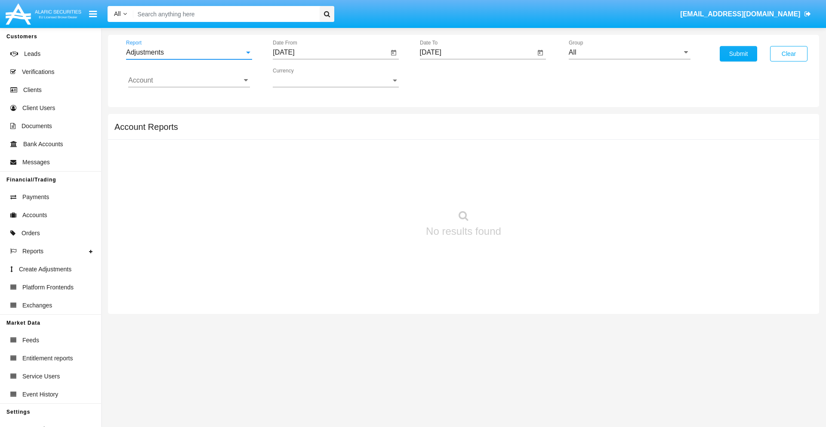
click at [330, 52] on input "[DATE]" at bounding box center [331, 53] width 116 height 8
click at [301, 77] on span "[DATE]" at bounding box center [293, 77] width 19 height 7
click at [323, 173] on div "2019" at bounding box center [323, 172] width 27 height 15
click at [293, 121] on div "JAN" at bounding box center [293, 121] width 27 height 15
click at [321, 132] on div "1" at bounding box center [321, 131] width 15 height 15
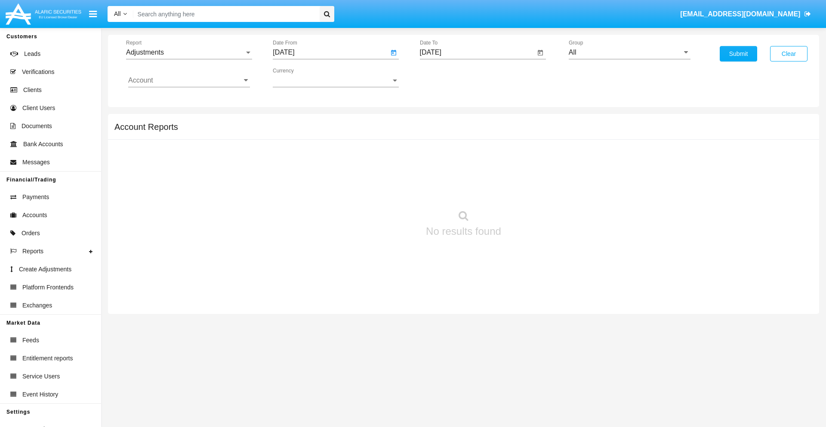
type input "[DATE]"
click at [477, 52] on input "[DATE]" at bounding box center [478, 53] width 116 height 8
click at [447, 77] on span "[DATE]" at bounding box center [440, 77] width 19 height 7
click at [470, 173] on div "2019" at bounding box center [470, 172] width 27 height 15
click at [440, 121] on div "JAN" at bounding box center [440, 121] width 27 height 15
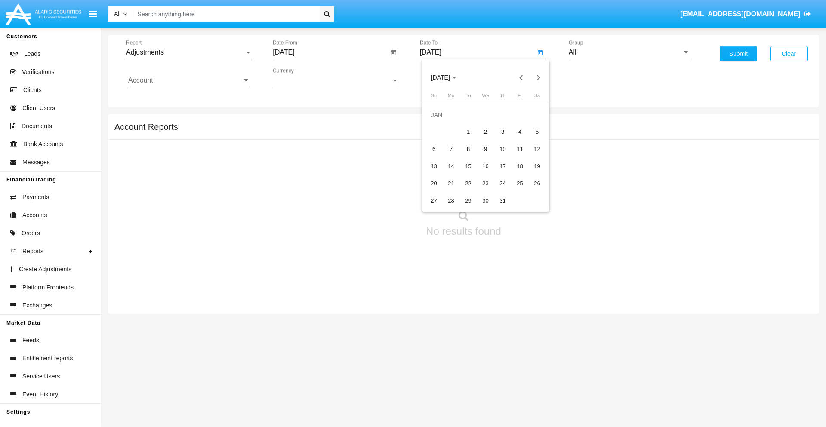
click at [468, 132] on div "1" at bounding box center [468, 131] width 15 height 15
type input "[DATE]"
click at [189, 80] on input "Account" at bounding box center [189, 81] width 122 height 8
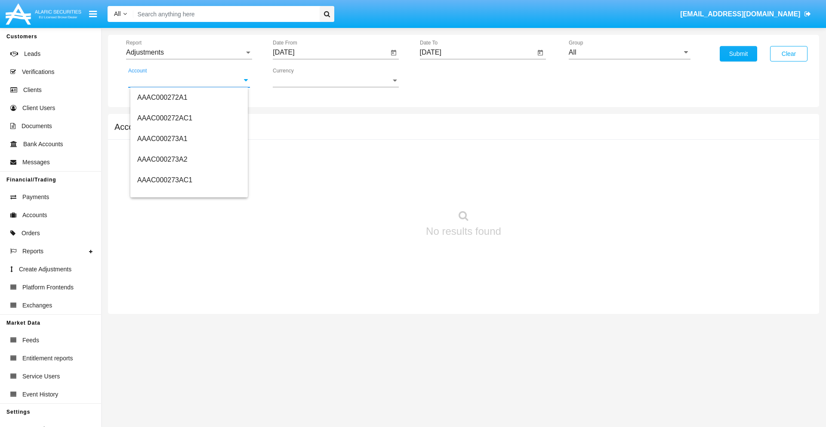
scroll to position [89616, 0]
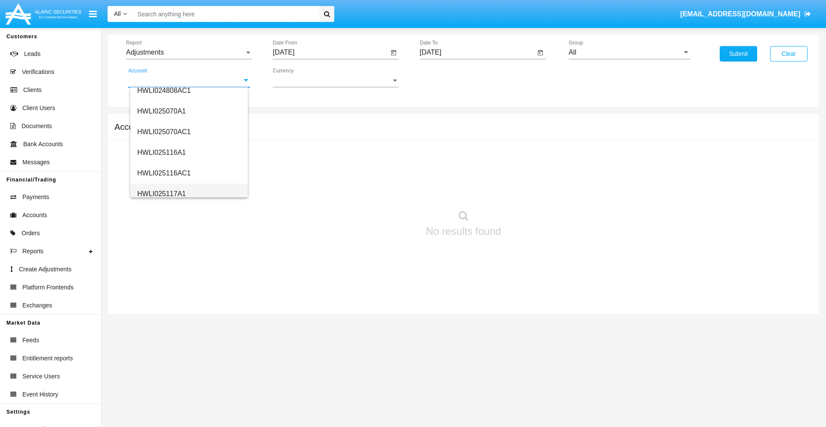
click at [161, 194] on span "HWLI025117A1" at bounding box center [161, 193] width 49 height 7
type input "HWLI025117A1"
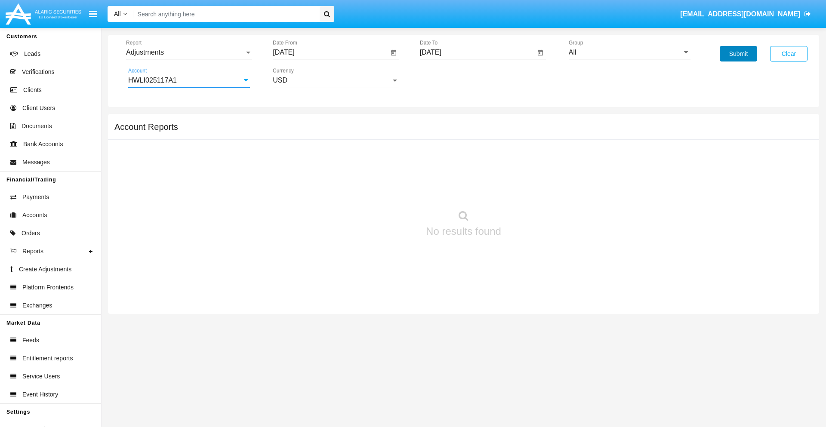
click at [738, 54] on button "Submit" at bounding box center [737, 53] width 37 height 15
click at [189, 52] on span "Report" at bounding box center [185, 53] width 118 height 8
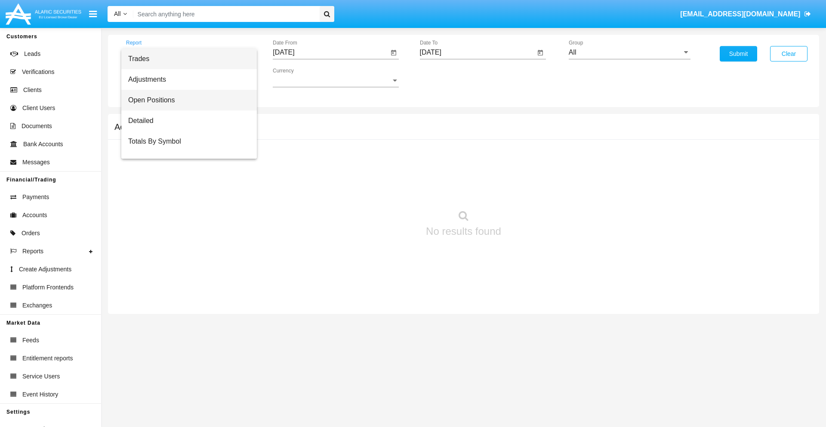
click at [185, 100] on span "Open Positions" at bounding box center [189, 100] width 122 height 21
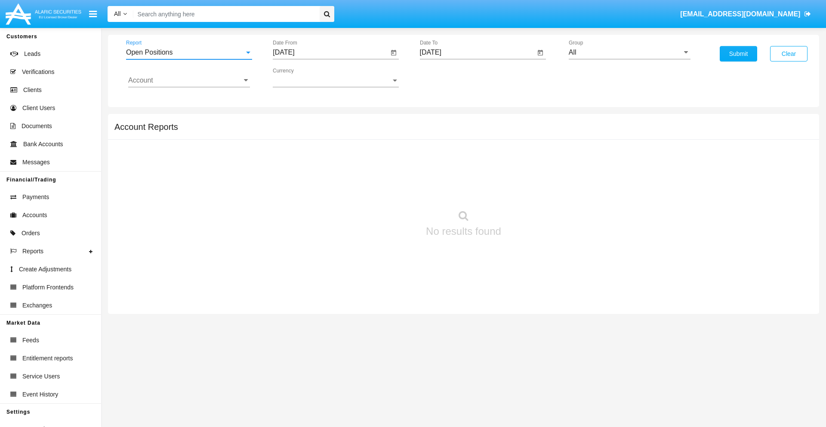
click at [330, 52] on input "[DATE]" at bounding box center [331, 53] width 116 height 8
click at [301, 77] on span "[DATE]" at bounding box center [293, 77] width 19 height 7
click at [323, 173] on div "2019" at bounding box center [323, 172] width 27 height 15
click at [293, 121] on div "JAN" at bounding box center [293, 121] width 27 height 15
click at [321, 132] on div "1" at bounding box center [321, 131] width 15 height 15
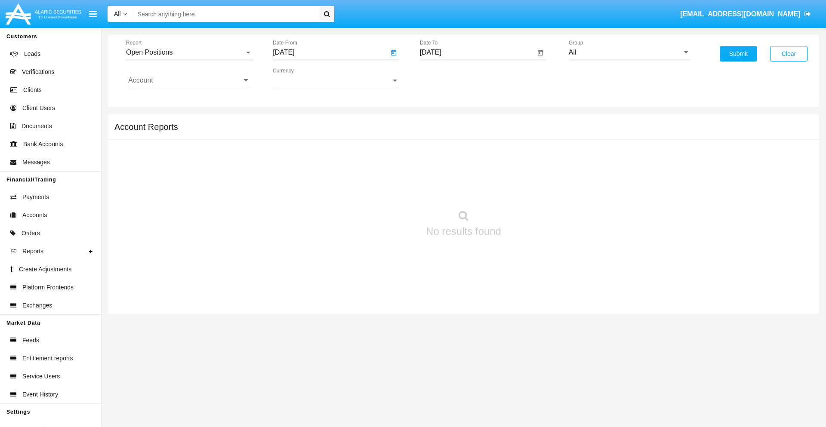
type input "[DATE]"
click at [477, 52] on input "[DATE]" at bounding box center [478, 53] width 116 height 8
click at [447, 77] on span "[DATE]" at bounding box center [440, 77] width 19 height 7
click at [470, 173] on div "2019" at bounding box center [470, 172] width 27 height 15
click at [440, 121] on div "JAN" at bounding box center [440, 121] width 27 height 15
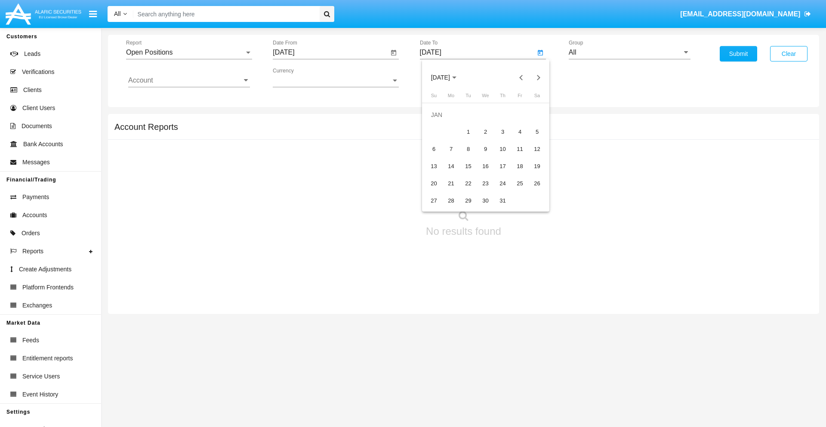
click at [468, 132] on div "1" at bounding box center [468, 131] width 15 height 15
type input "[DATE]"
click at [189, 80] on input "Account" at bounding box center [189, 81] width 122 height 8
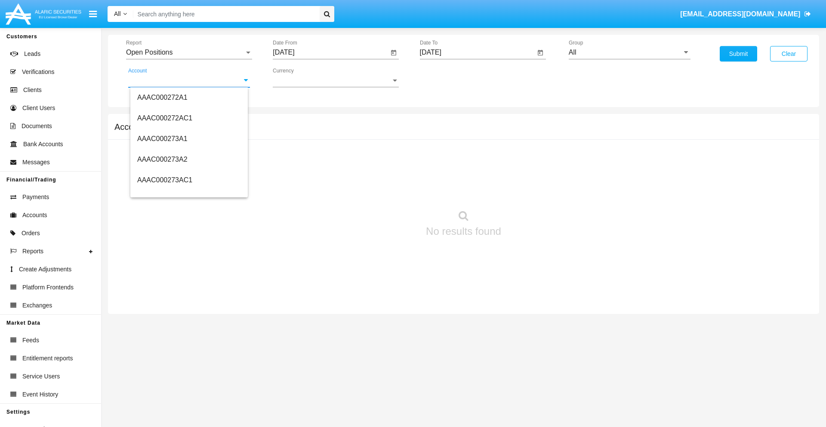
scroll to position [89616, 0]
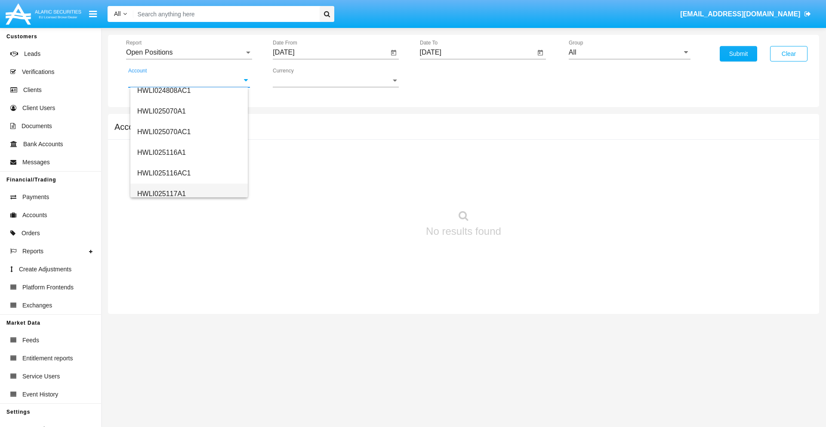
click at [161, 194] on span "HWLI025117A1" at bounding box center [161, 193] width 49 height 7
type input "HWLI025117A1"
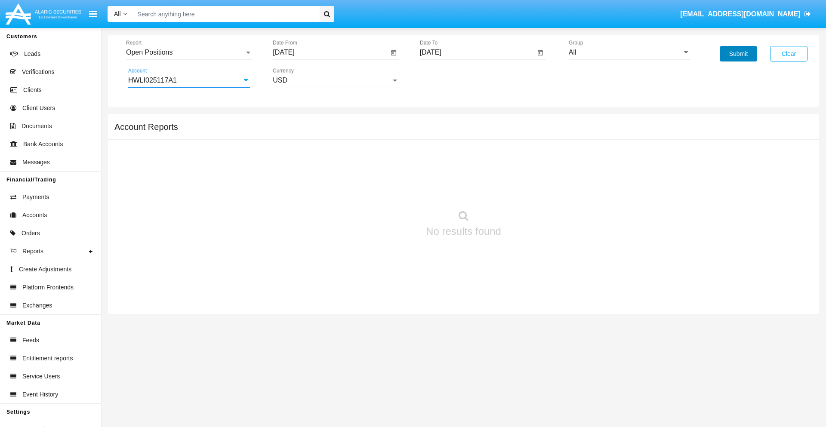
click at [738, 54] on button "Submit" at bounding box center [737, 53] width 37 height 15
click at [189, 52] on span "Report" at bounding box center [185, 53] width 118 height 8
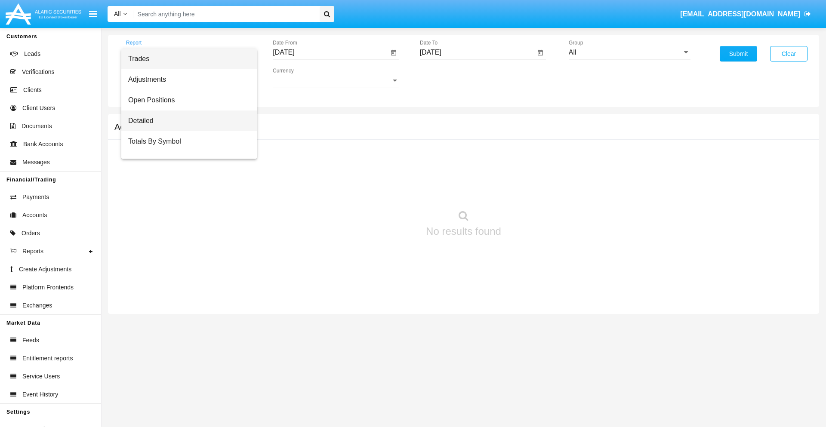
click at [185, 121] on span "Detailed" at bounding box center [189, 121] width 122 height 21
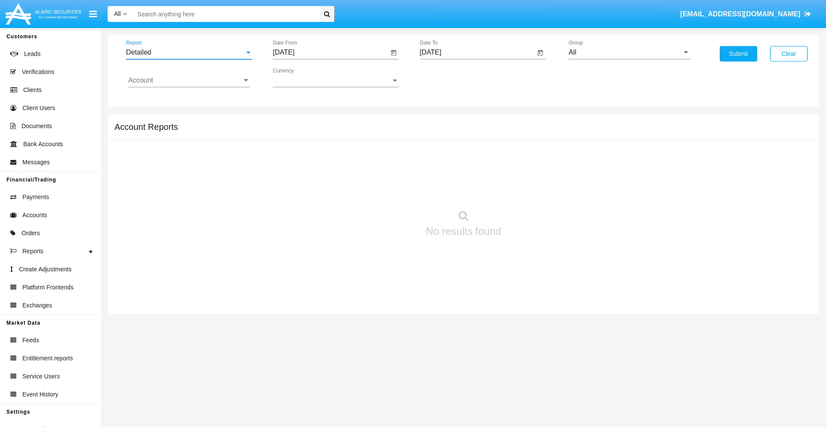
click at [330, 52] on input "[DATE]" at bounding box center [331, 53] width 116 height 8
click at [301, 77] on span "[DATE]" at bounding box center [293, 77] width 19 height 7
click at [323, 173] on div "2019" at bounding box center [323, 172] width 27 height 15
click at [293, 121] on div "JAN" at bounding box center [293, 121] width 27 height 15
click at [321, 132] on div "1" at bounding box center [321, 131] width 15 height 15
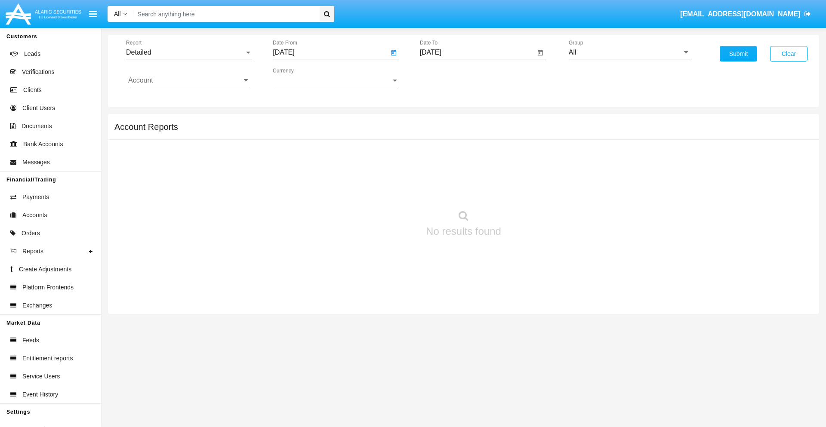
type input "[DATE]"
click at [477, 52] on input "[DATE]" at bounding box center [478, 53] width 116 height 8
click at [447, 77] on span "[DATE]" at bounding box center [440, 77] width 19 height 7
click at [470, 173] on div "2019" at bounding box center [470, 172] width 27 height 15
click at [440, 121] on div "JAN" at bounding box center [440, 121] width 27 height 15
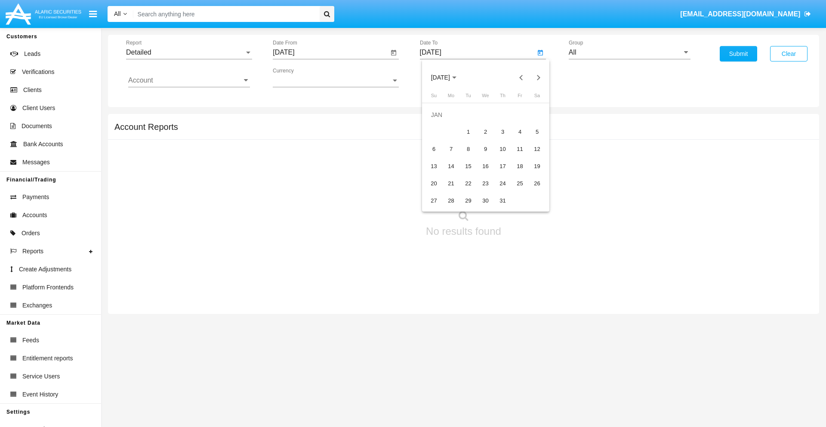
click at [468, 132] on div "1" at bounding box center [468, 131] width 15 height 15
type input "[DATE]"
click at [189, 80] on input "Account" at bounding box center [189, 81] width 122 height 8
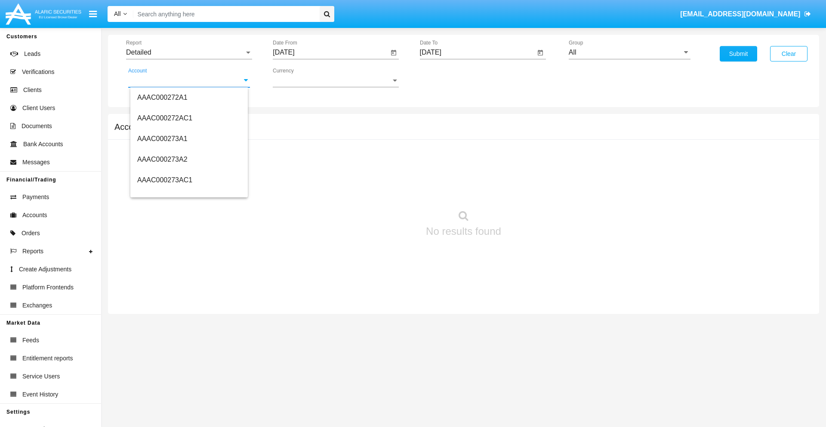
scroll to position [89616, 0]
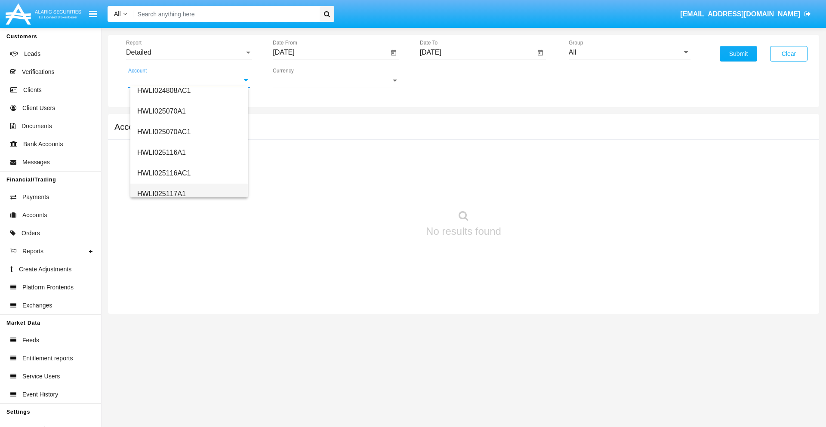
click at [161, 194] on span "HWLI025117A1" at bounding box center [161, 193] width 49 height 7
type input "HWLI025117A1"
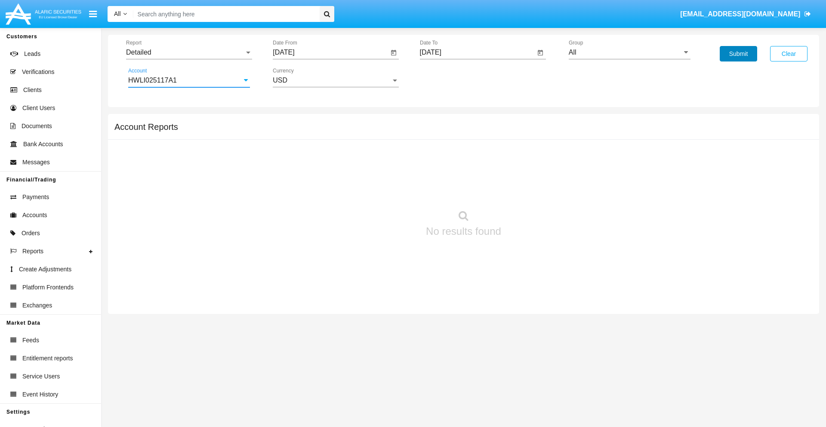
click at [738, 54] on button "Submit" at bounding box center [737, 53] width 37 height 15
click at [189, 52] on span "Report" at bounding box center [185, 53] width 118 height 8
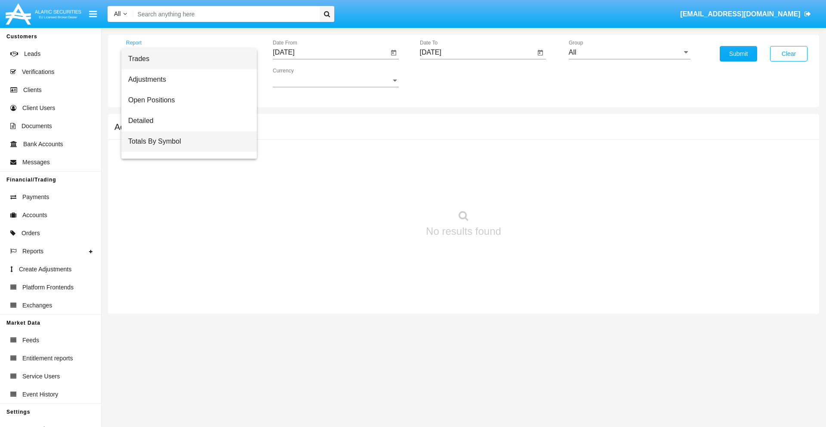
click at [185, 141] on span "Totals By Symbol" at bounding box center [189, 141] width 122 height 21
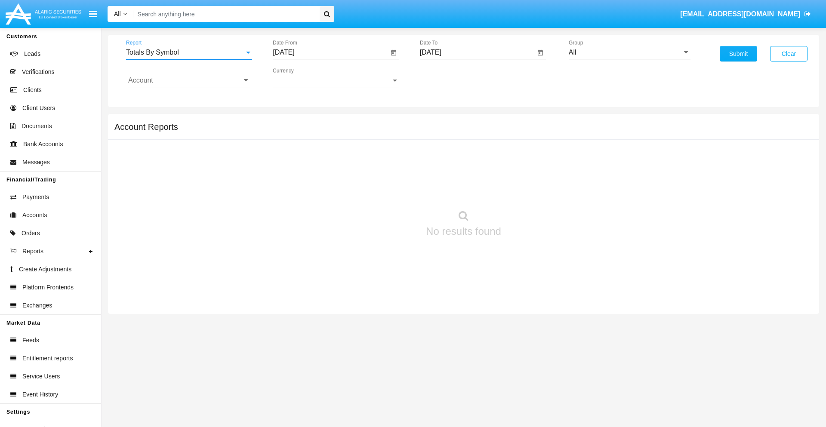
click at [330, 52] on input "[DATE]" at bounding box center [331, 53] width 116 height 8
click at [301, 77] on span "[DATE]" at bounding box center [293, 77] width 19 height 7
click at [323, 173] on div "2019" at bounding box center [323, 172] width 27 height 15
click at [293, 121] on div "JAN" at bounding box center [293, 121] width 27 height 15
click at [321, 132] on div "1" at bounding box center [321, 131] width 15 height 15
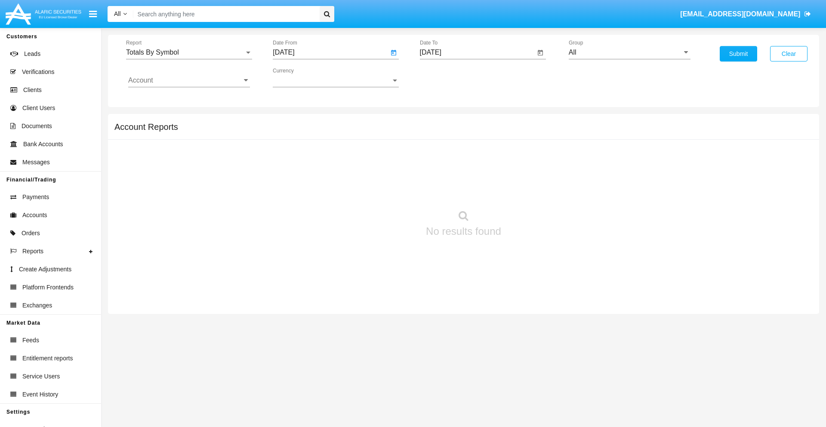
type input "[DATE]"
click at [477, 52] on input "[DATE]" at bounding box center [478, 53] width 116 height 8
click at [447, 77] on span "[DATE]" at bounding box center [440, 77] width 19 height 7
click at [470, 173] on div "2019" at bounding box center [470, 172] width 27 height 15
click at [440, 121] on div "JAN" at bounding box center [440, 121] width 27 height 15
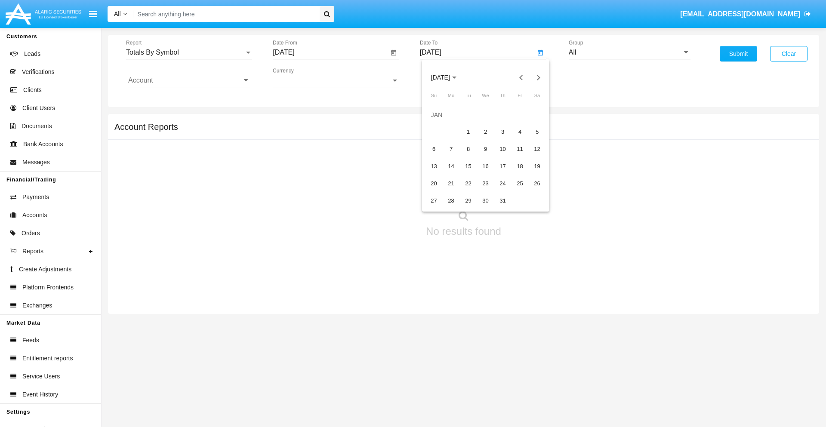
click at [468, 132] on div "1" at bounding box center [468, 131] width 15 height 15
type input "[DATE]"
click at [189, 80] on input "Account" at bounding box center [189, 81] width 122 height 8
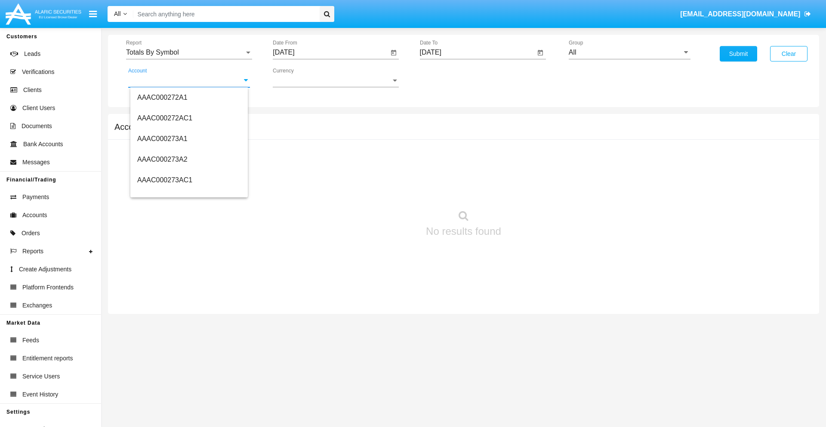
scroll to position [89616, 0]
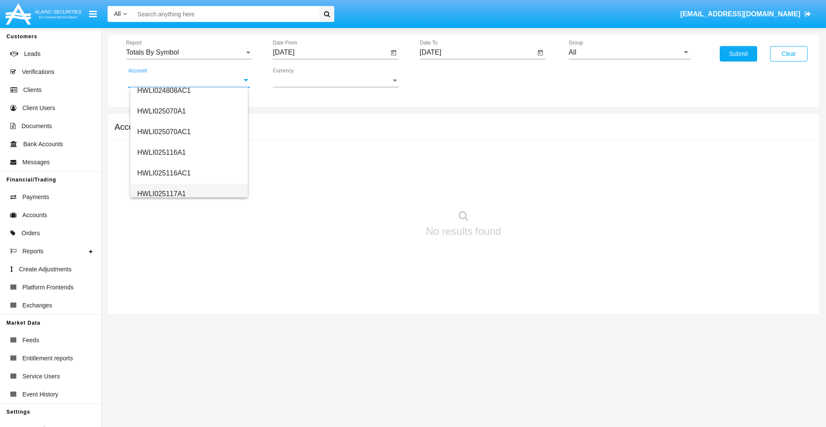
click at [161, 194] on span "HWLI025117A1" at bounding box center [161, 193] width 49 height 7
type input "HWLI025117A1"
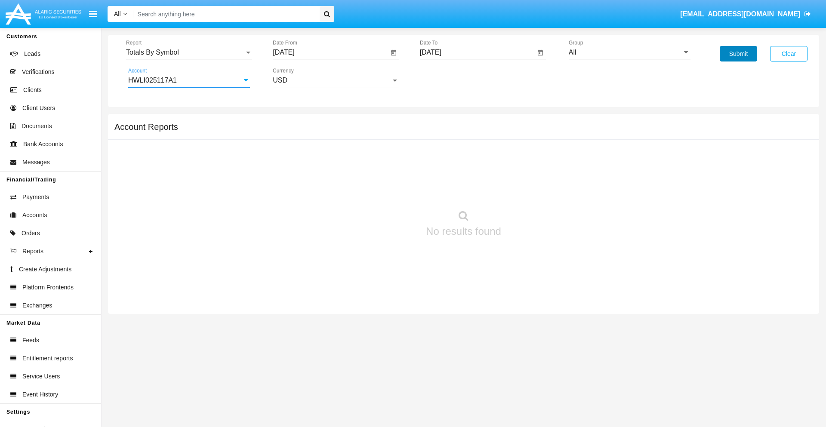
click at [738, 54] on button "Submit" at bounding box center [737, 53] width 37 height 15
click at [189, 52] on span "Report" at bounding box center [185, 53] width 118 height 8
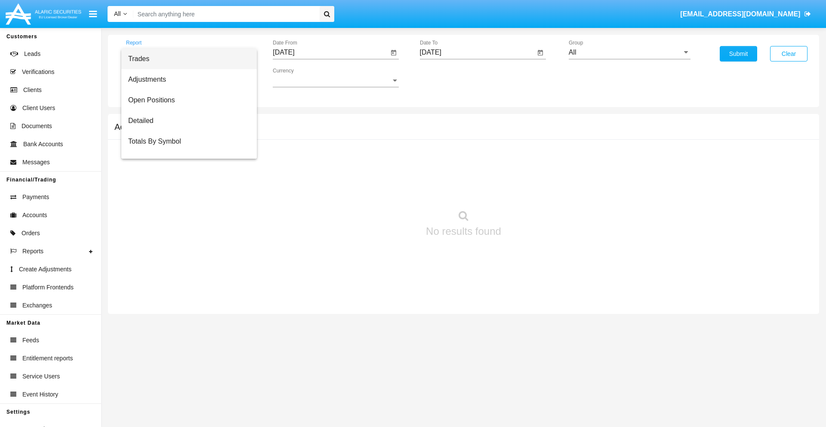
scroll to position [14, 0]
click at [185, 148] on span "Totals By Date" at bounding box center [189, 148] width 122 height 21
click at [330, 52] on input "[DATE]" at bounding box center [331, 53] width 116 height 8
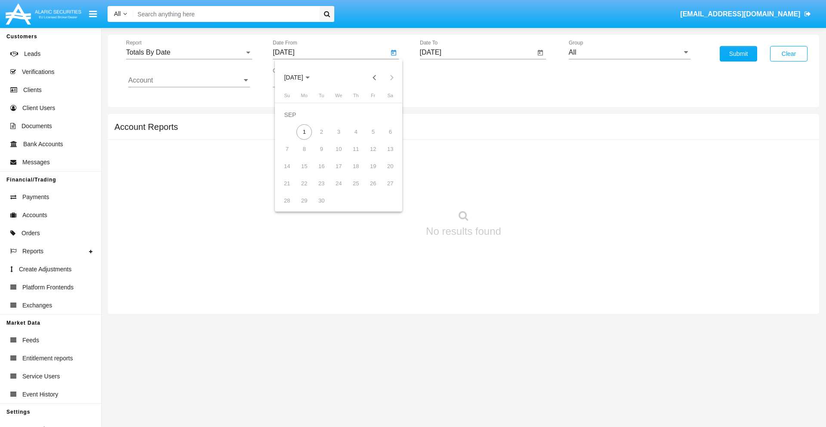
click at [301, 77] on span "[DATE]" at bounding box center [293, 77] width 19 height 7
click at [323, 173] on div "2019" at bounding box center [323, 172] width 27 height 15
click at [293, 121] on div "JAN" at bounding box center [293, 121] width 27 height 15
click at [321, 132] on div "1" at bounding box center [321, 131] width 15 height 15
type input "[DATE]"
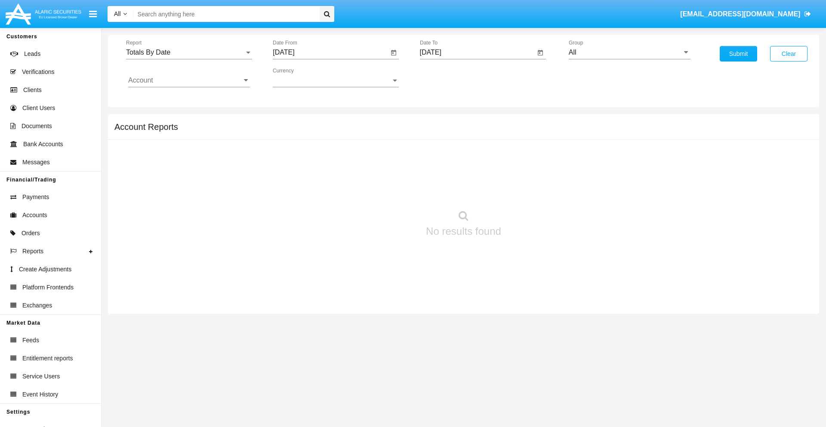
click at [477, 52] on input "[DATE]" at bounding box center [478, 53] width 116 height 8
click at [447, 77] on span "[DATE]" at bounding box center [440, 77] width 19 height 7
click at [470, 173] on div "2019" at bounding box center [470, 172] width 27 height 15
click at [440, 121] on div "JAN" at bounding box center [440, 121] width 27 height 15
click at [468, 132] on div "1" at bounding box center [468, 131] width 15 height 15
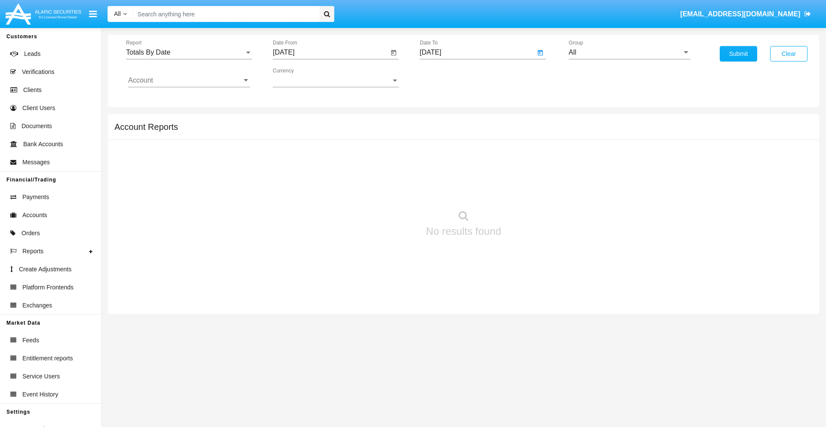
type input "[DATE]"
click at [189, 80] on input "Account" at bounding box center [189, 81] width 122 height 8
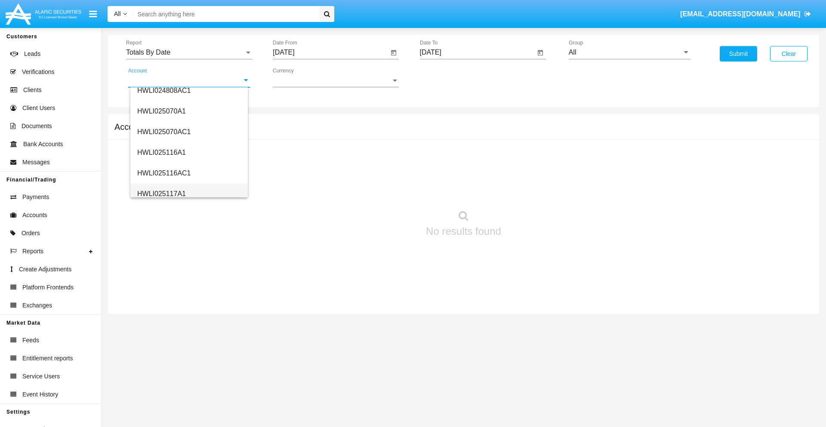
click at [161, 194] on span "HWLI025117A1" at bounding box center [161, 193] width 49 height 7
type input "HWLI025117A1"
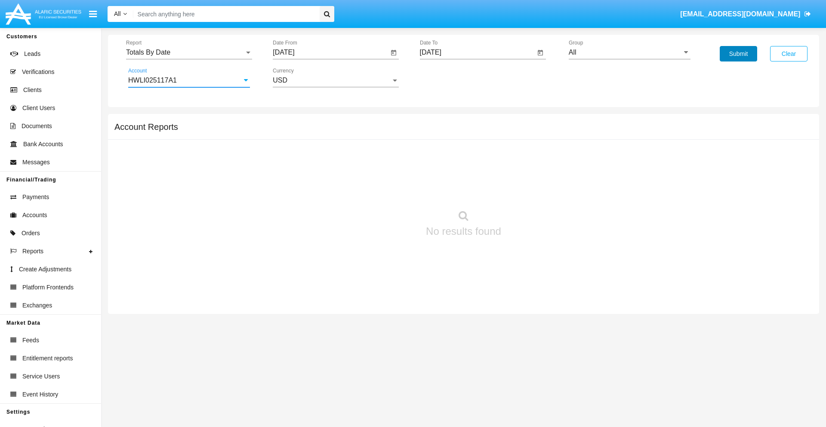
click at [738, 54] on button "Submit" at bounding box center [737, 53] width 37 height 15
click at [189, 52] on span "Report" at bounding box center [185, 53] width 118 height 8
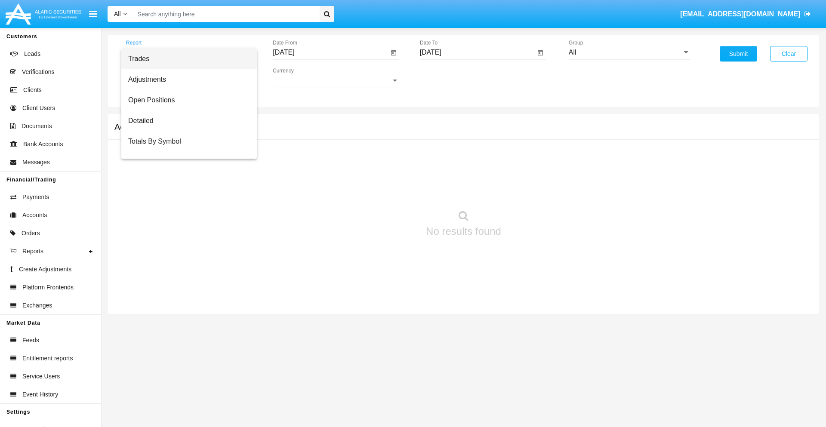
scroll to position [34, 0]
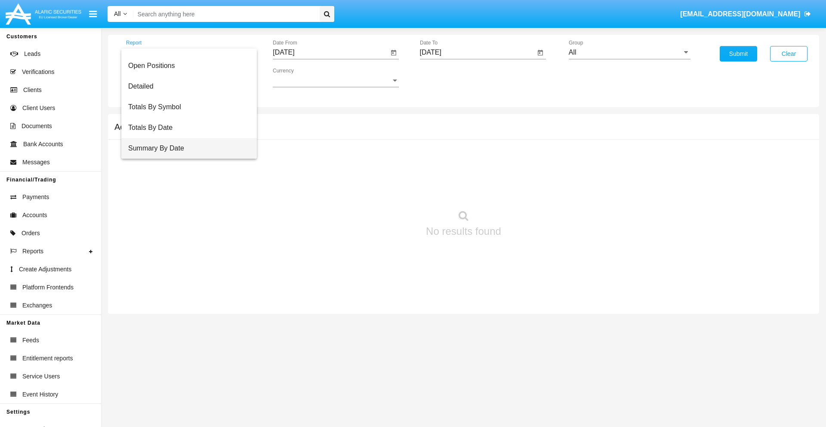
click at [185, 148] on span "Summary By Date" at bounding box center [189, 148] width 122 height 21
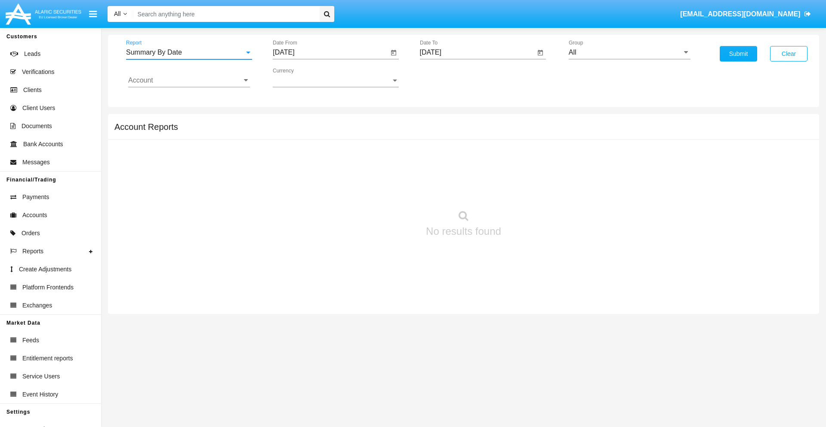
click at [330, 52] on input "[DATE]" at bounding box center [331, 53] width 116 height 8
click at [301, 77] on span "[DATE]" at bounding box center [293, 77] width 19 height 7
click at [323, 173] on div "2019" at bounding box center [323, 172] width 27 height 15
click at [293, 121] on div "JAN" at bounding box center [293, 121] width 27 height 15
click at [321, 132] on div "1" at bounding box center [321, 131] width 15 height 15
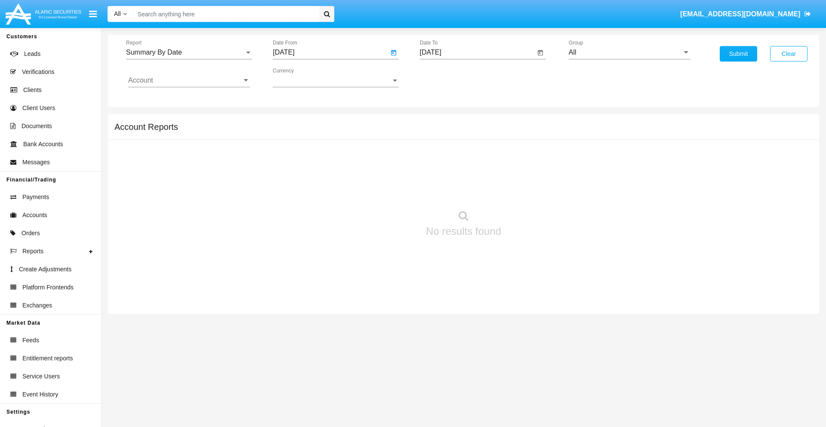
type input "[DATE]"
click at [477, 52] on input "[DATE]" at bounding box center [478, 53] width 116 height 8
click at [447, 77] on span "[DATE]" at bounding box center [440, 77] width 19 height 7
click at [470, 173] on div "2019" at bounding box center [470, 172] width 27 height 15
click at [440, 121] on div "JAN" at bounding box center [440, 121] width 27 height 15
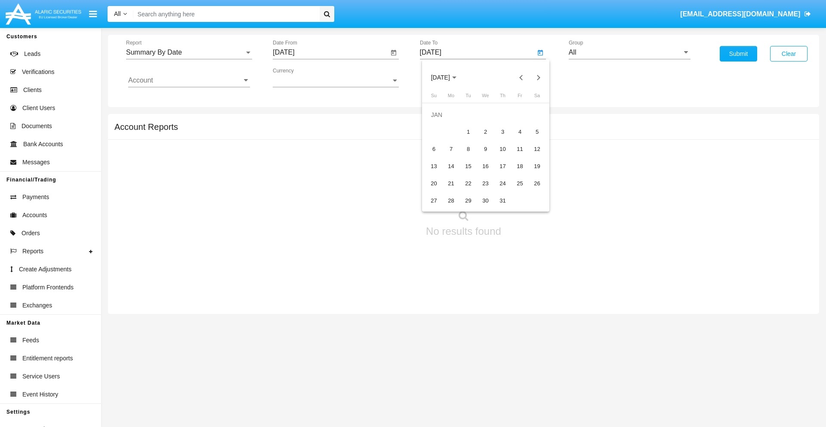
click at [468, 132] on div "1" at bounding box center [468, 131] width 15 height 15
type input "[DATE]"
click at [189, 80] on input "Account" at bounding box center [189, 81] width 122 height 8
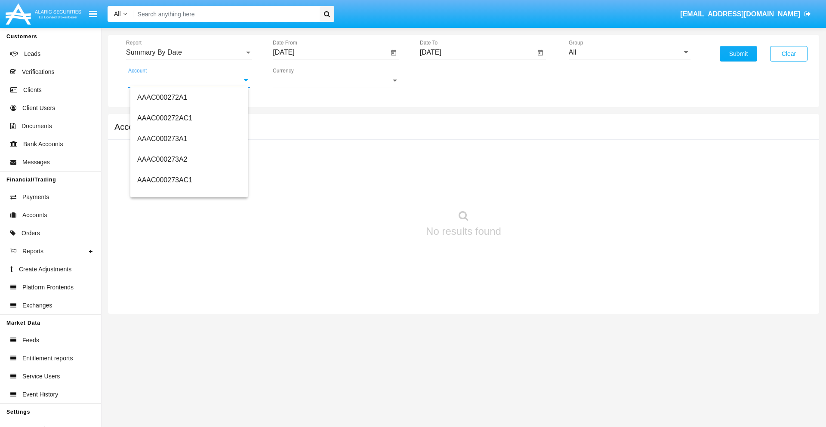
scroll to position [89616, 0]
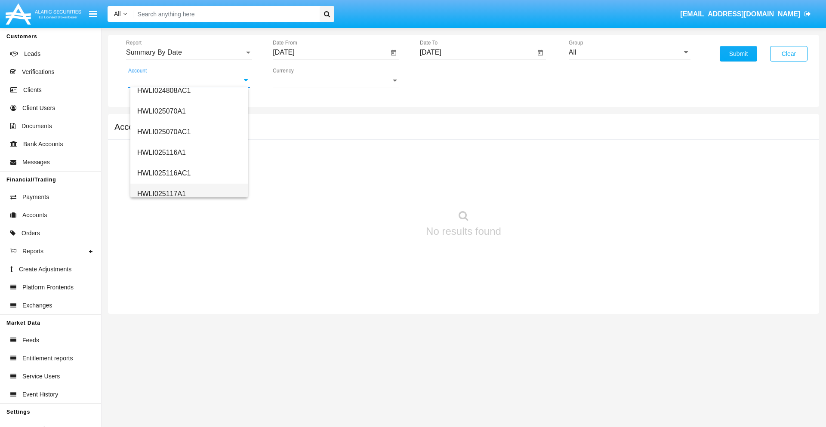
click at [161, 194] on span "HWLI025117A1" at bounding box center [161, 193] width 49 height 7
type input "HWLI025117A1"
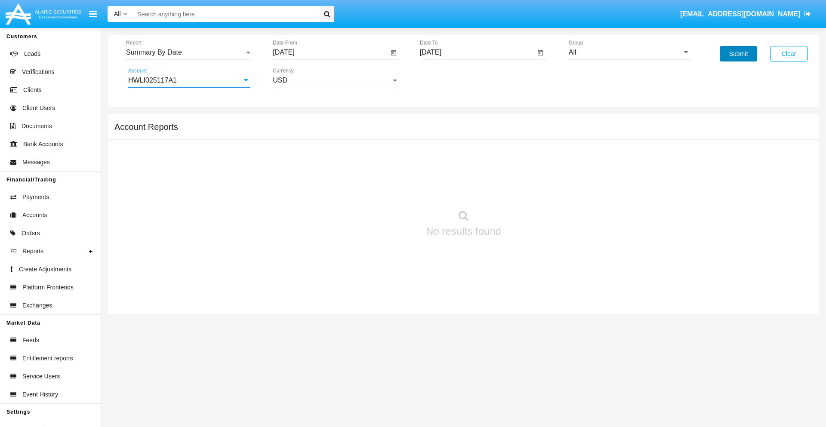
click at [738, 54] on button "Submit" at bounding box center [737, 53] width 37 height 15
click at [189, 52] on span "Report" at bounding box center [185, 53] width 118 height 8
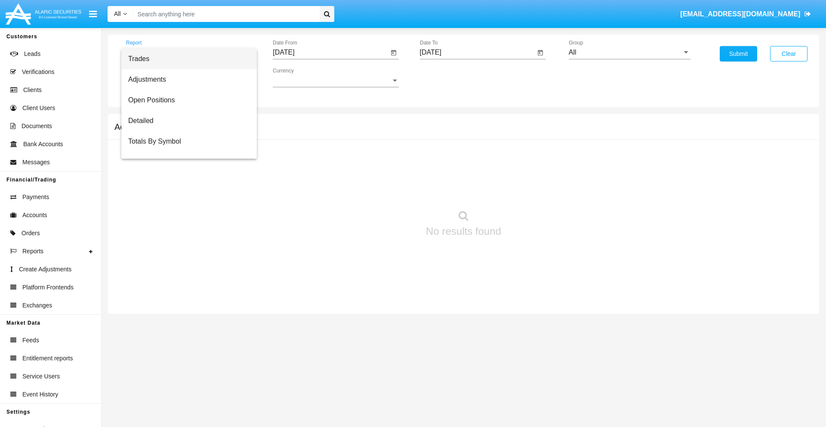
scroll to position [55, 0]
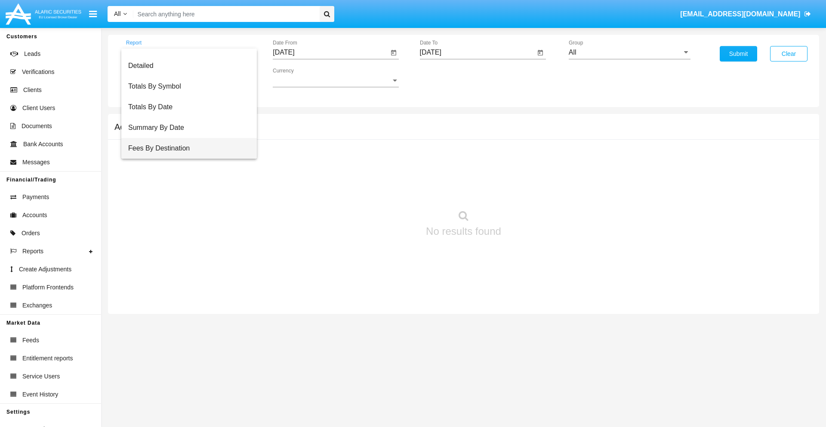
click at [185, 148] on span "Fees By Destination" at bounding box center [189, 148] width 122 height 21
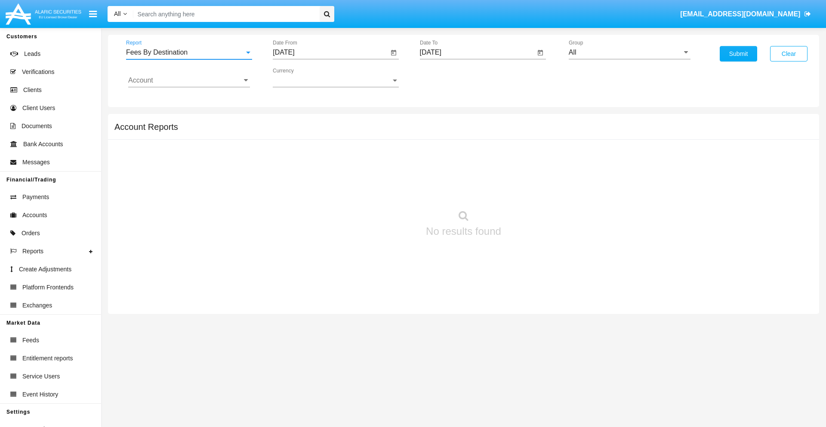
click at [330, 52] on input "[DATE]" at bounding box center [331, 53] width 116 height 8
click at [301, 77] on span "[DATE]" at bounding box center [293, 77] width 19 height 7
click at [323, 173] on div "2019" at bounding box center [323, 172] width 27 height 15
click at [293, 121] on div "JAN" at bounding box center [293, 121] width 27 height 15
click at [321, 132] on div "1" at bounding box center [321, 131] width 15 height 15
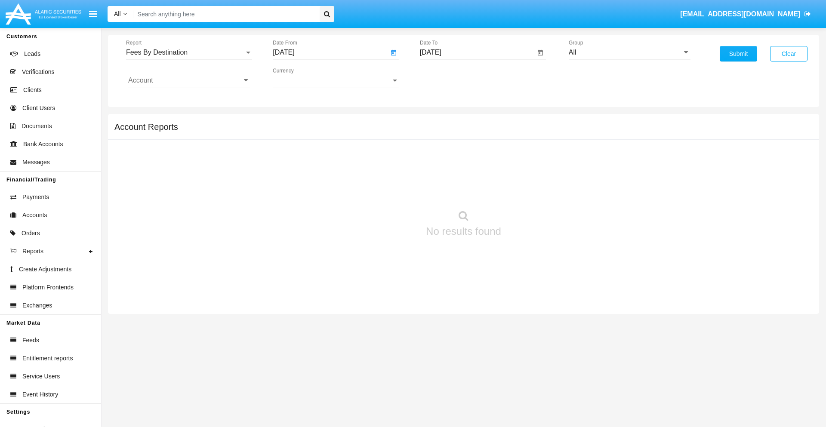
type input "[DATE]"
click at [477, 52] on input "[DATE]" at bounding box center [478, 53] width 116 height 8
click at [447, 77] on span "[DATE]" at bounding box center [440, 77] width 19 height 7
click at [470, 173] on div "2019" at bounding box center [470, 172] width 27 height 15
click at [440, 121] on div "JAN" at bounding box center [440, 121] width 27 height 15
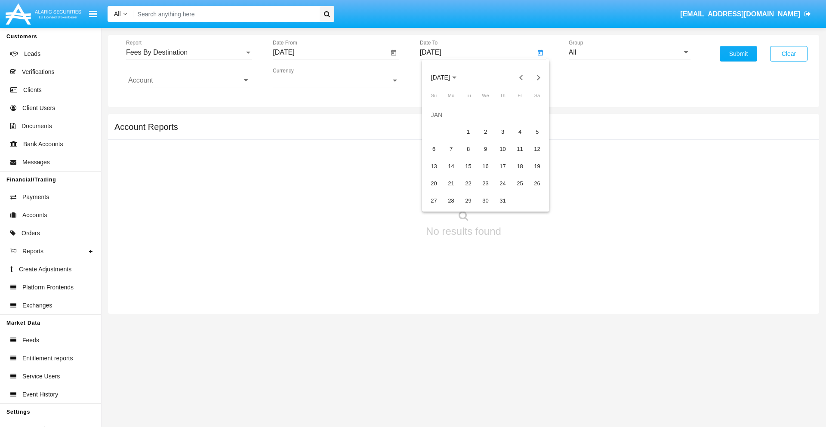
click at [468, 132] on div "1" at bounding box center [468, 131] width 15 height 15
type input "[DATE]"
click at [189, 80] on input "Account" at bounding box center [189, 81] width 122 height 8
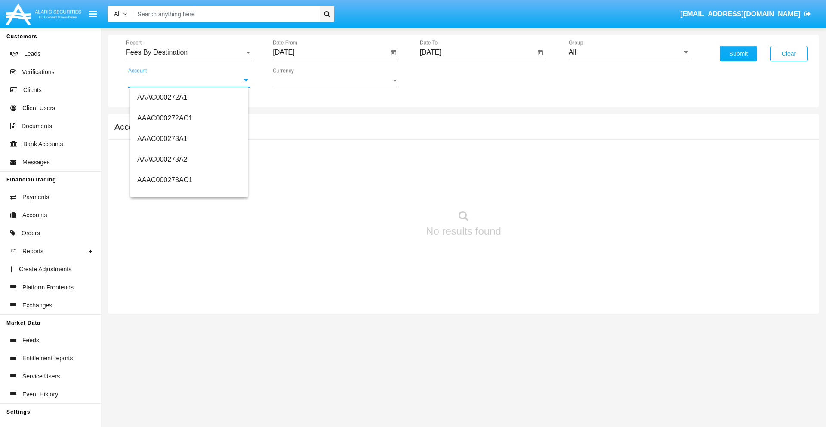
scroll to position [89616, 0]
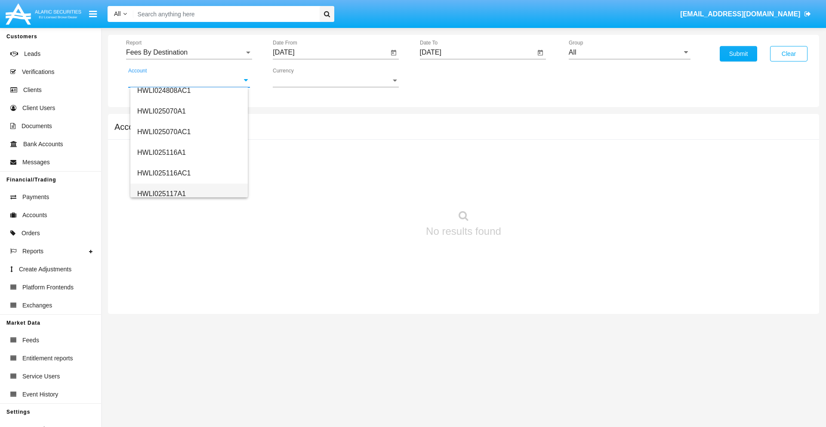
click at [161, 194] on span "HWLI025117A1" at bounding box center [161, 193] width 49 height 7
type input "HWLI025117A1"
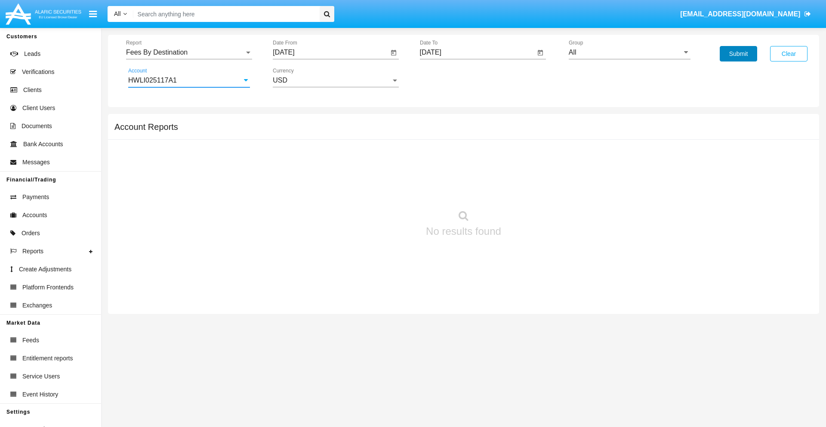
click at [738, 54] on button "Submit" at bounding box center [737, 53] width 37 height 15
click at [189, 52] on span "Report" at bounding box center [185, 53] width 118 height 8
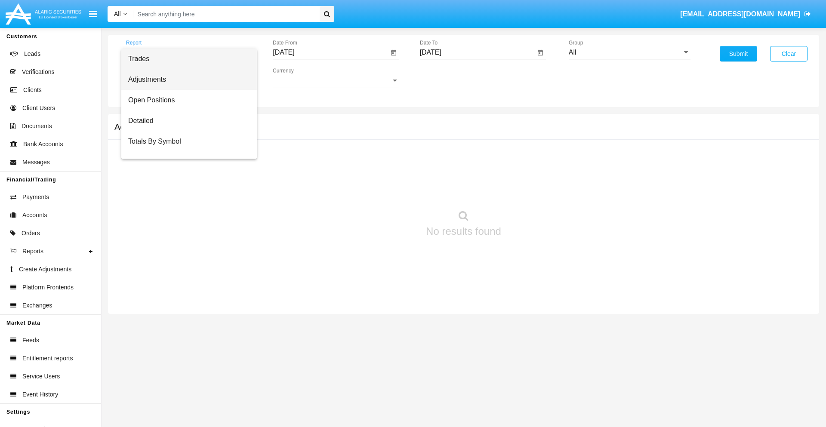
click at [185, 80] on span "Adjustments" at bounding box center [189, 79] width 122 height 21
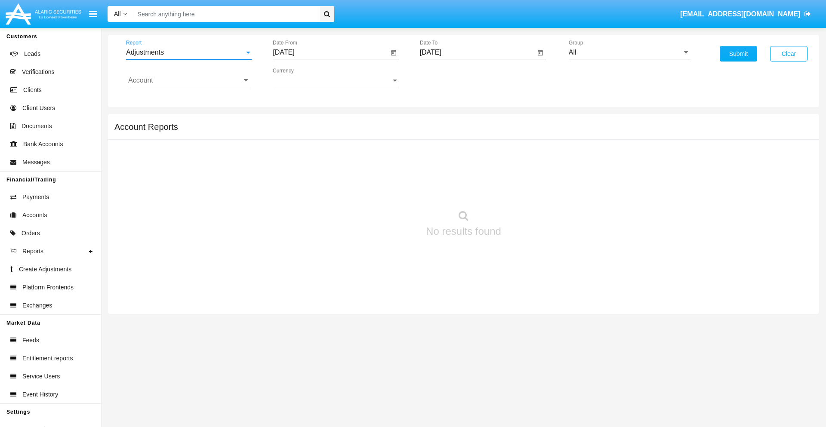
click at [330, 52] on input "[DATE]" at bounding box center [331, 53] width 116 height 8
click at [301, 77] on span "[DATE]" at bounding box center [293, 77] width 19 height 7
click at [384, 190] on div "2025" at bounding box center [383, 189] width 27 height 15
click at [384, 138] on div "AUG" at bounding box center [383, 138] width 27 height 15
click at [373, 114] on div "1" at bounding box center [372, 114] width 15 height 15
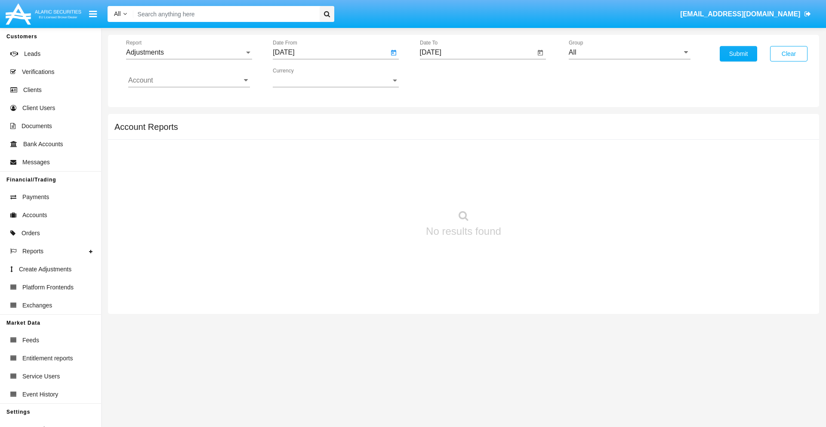
type input "[DATE]"
click at [477, 52] on input "[DATE]" at bounding box center [478, 53] width 116 height 8
click at [447, 77] on span "[DATE]" at bounding box center [440, 77] width 19 height 7
click at [530, 190] on div "2025" at bounding box center [530, 189] width 27 height 15
click at [440, 156] on div "SEP" at bounding box center [440, 155] width 27 height 15
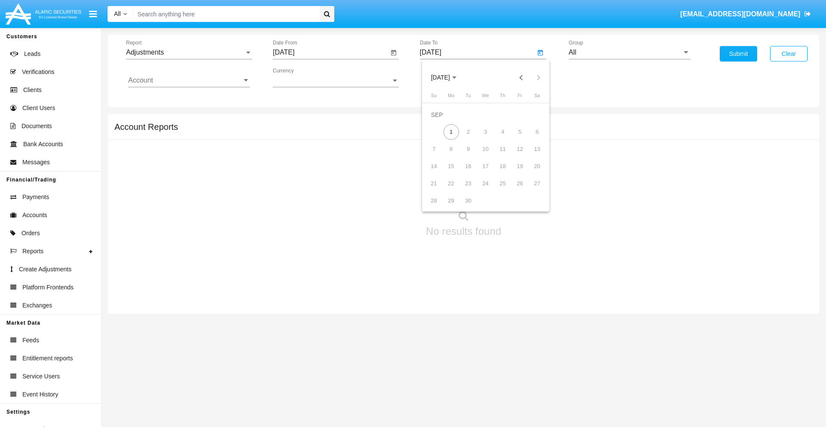
click at [451, 132] on div "1" at bounding box center [450, 131] width 15 height 15
type input "[DATE]"
click at [629, 52] on input "All" at bounding box center [630, 53] width 122 height 8
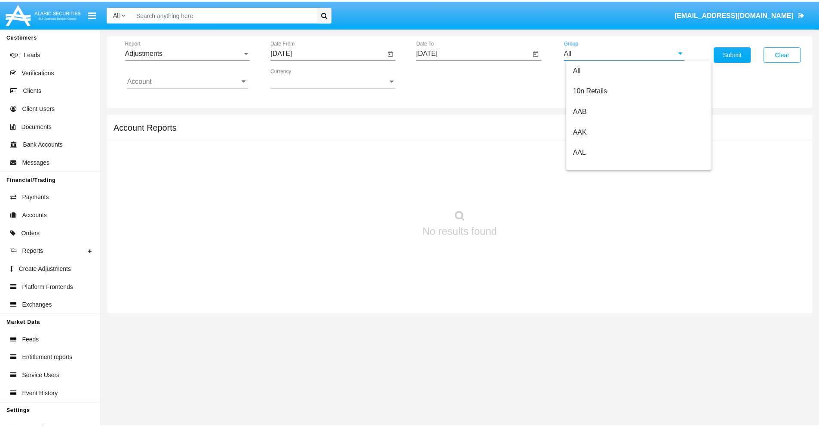
scroll to position [193, 0]
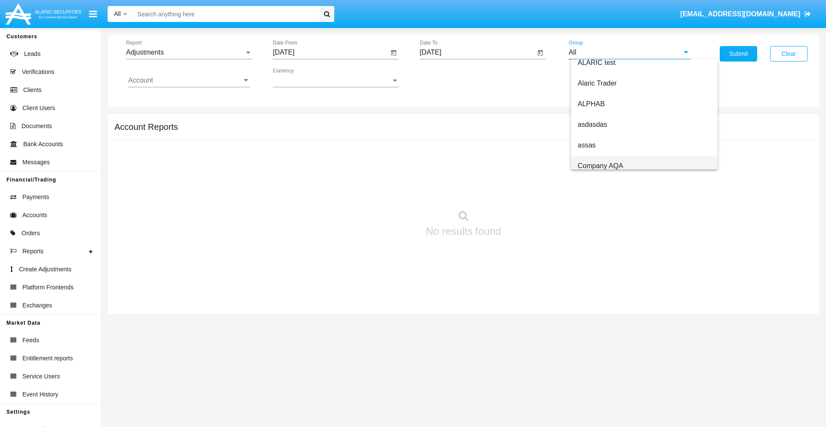
click at [600, 166] on span "Company AQA" at bounding box center [601, 165] width 46 height 7
type input "Company AQA"
click at [189, 80] on input "Account" at bounding box center [189, 81] width 122 height 8
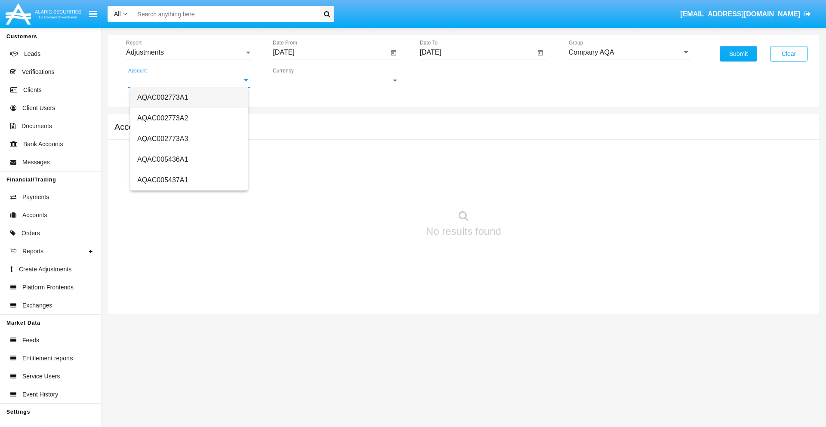
click at [163, 97] on span "AQAC002773A1" at bounding box center [162, 97] width 51 height 7
type input "AQAC002773A1"
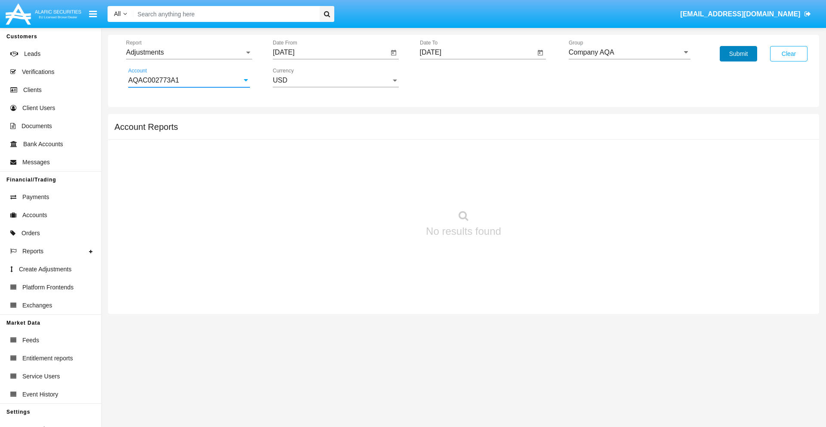
click at [738, 54] on button "Submit" at bounding box center [737, 53] width 37 height 15
click at [189, 52] on span "Report" at bounding box center [185, 53] width 118 height 8
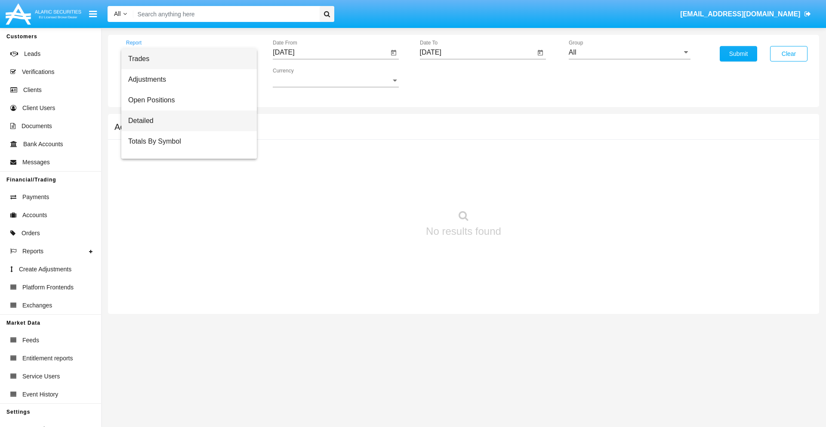
click at [185, 121] on span "Detailed" at bounding box center [189, 121] width 122 height 21
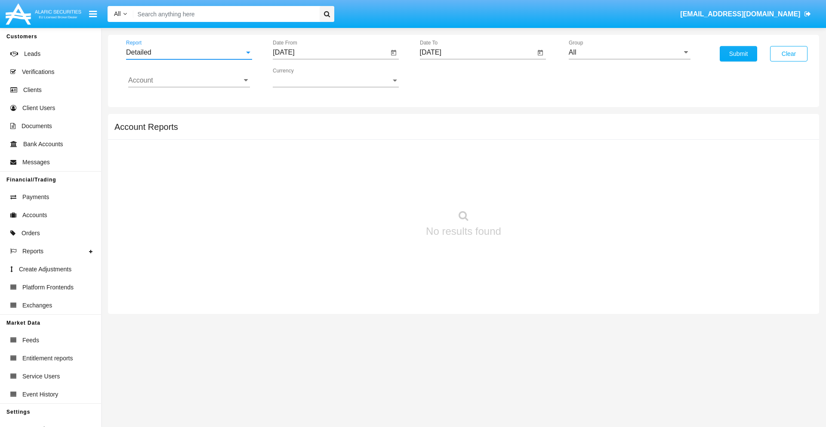
click at [330, 52] on input "[DATE]" at bounding box center [331, 53] width 116 height 8
click at [301, 77] on span "[DATE]" at bounding box center [293, 77] width 19 height 7
click at [384, 190] on div "2025" at bounding box center [383, 189] width 27 height 15
click at [384, 138] on div "AUG" at bounding box center [383, 138] width 27 height 15
click at [373, 166] on div "22" at bounding box center [372, 166] width 15 height 15
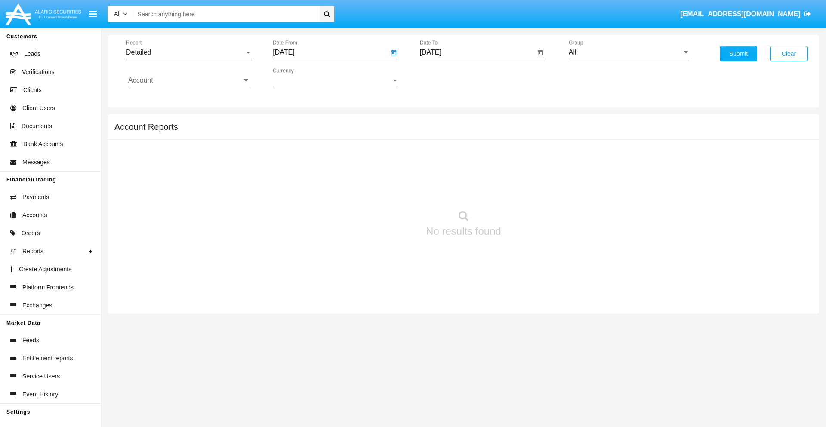
type input "[DATE]"
click at [477, 52] on input "[DATE]" at bounding box center [478, 53] width 116 height 8
click at [447, 77] on span "[DATE]" at bounding box center [440, 77] width 19 height 7
click at [530, 190] on div "2025" at bounding box center [530, 189] width 27 height 15
click at [440, 156] on div "SEP" at bounding box center [440, 155] width 27 height 15
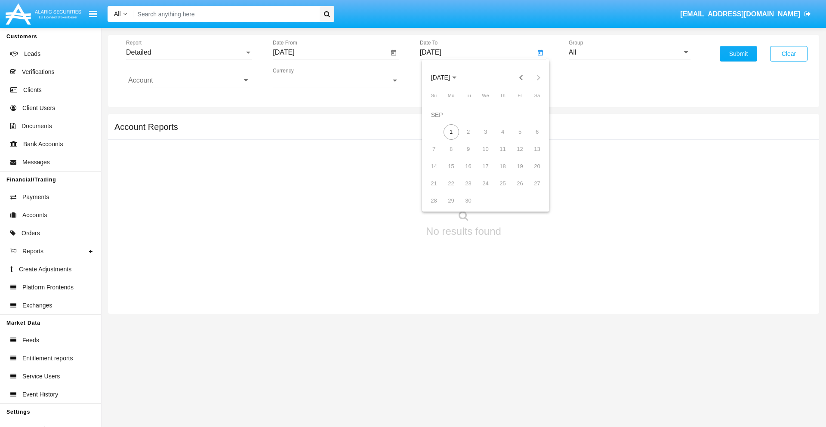
click at [451, 132] on div "1" at bounding box center [450, 131] width 15 height 15
type input "[DATE]"
click at [629, 52] on input "All" at bounding box center [630, 53] width 122 height 8
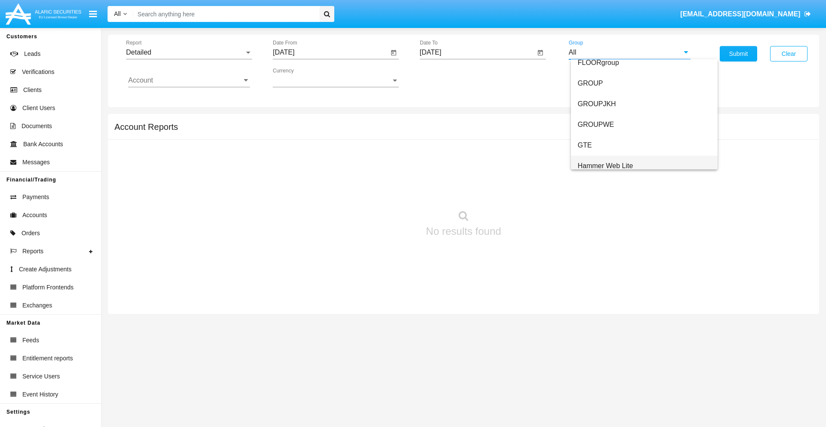
click at [605, 166] on span "Hammer Web Lite" at bounding box center [605, 165] width 55 height 7
type input "Hammer Web Lite"
click at [189, 80] on input "Account" at bounding box center [189, 81] width 122 height 8
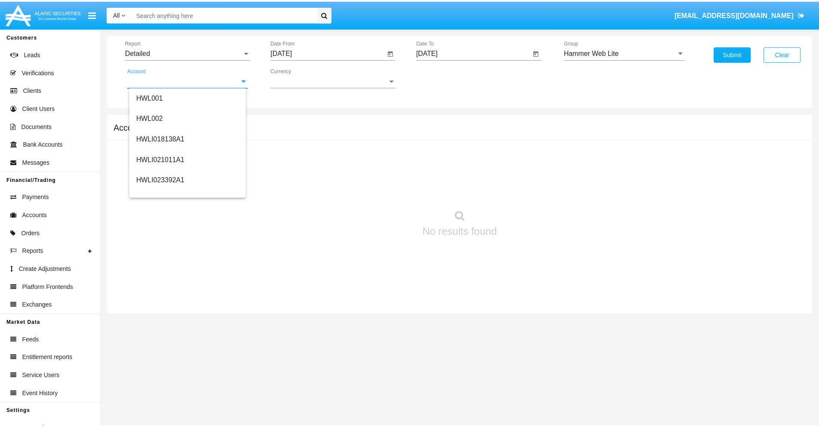
scroll to position [131, 0]
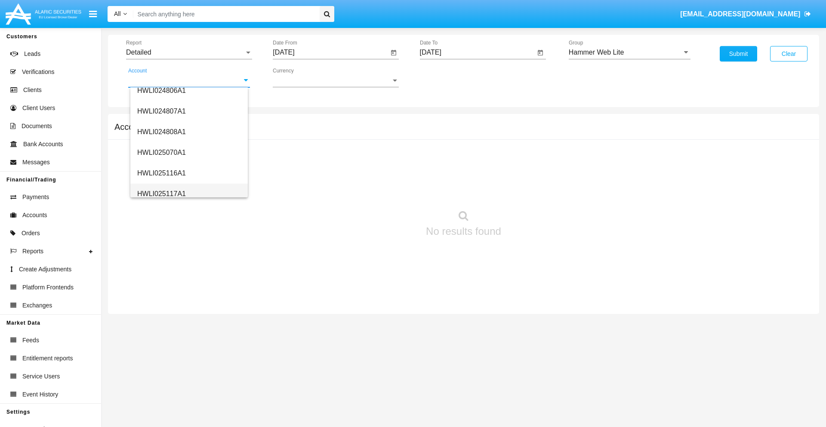
click at [161, 194] on span "HWLI025117A1" at bounding box center [161, 193] width 49 height 7
type input "HWLI025117A1"
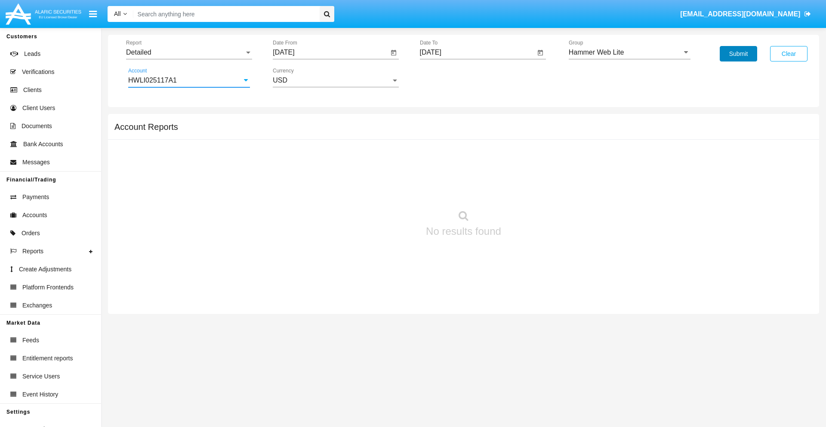
click at [738, 54] on button "Submit" at bounding box center [737, 53] width 37 height 15
click at [189, 52] on span "Report" at bounding box center [185, 53] width 118 height 8
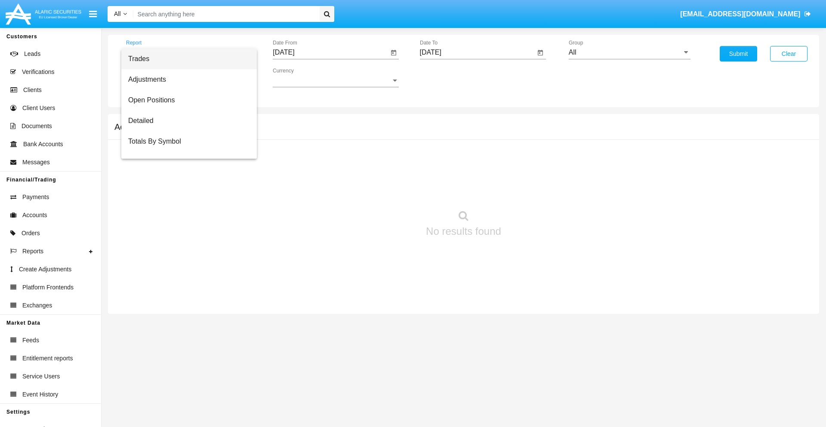
scroll to position [55, 0]
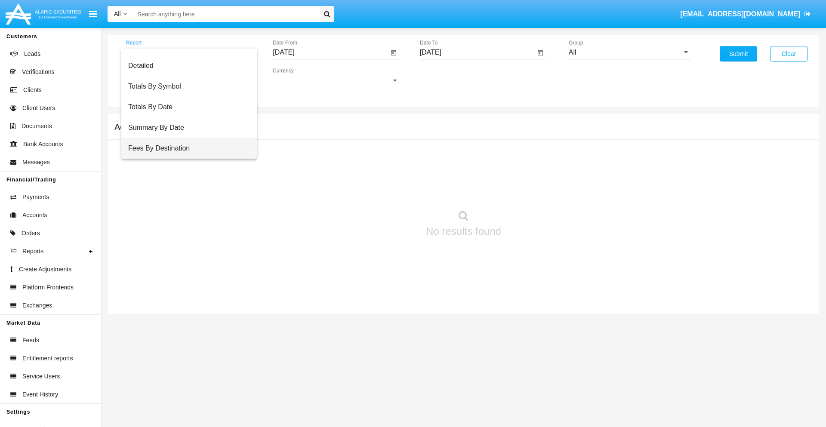
click at [185, 148] on span "Fees By Destination" at bounding box center [189, 148] width 122 height 21
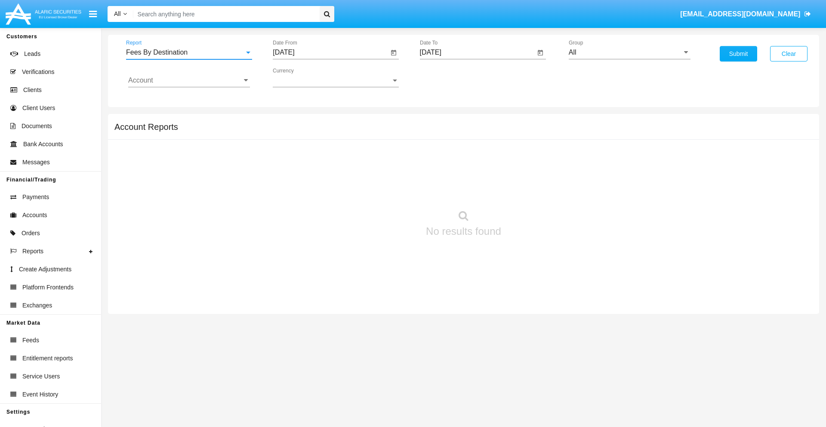
click at [330, 52] on input "[DATE]" at bounding box center [331, 53] width 116 height 8
click at [301, 77] on span "[DATE]" at bounding box center [293, 77] width 19 height 7
click at [384, 190] on div "2025" at bounding box center [383, 189] width 27 height 15
click at [323, 138] on div "JUN" at bounding box center [323, 138] width 27 height 15
click at [287, 132] on div "1" at bounding box center [286, 131] width 15 height 15
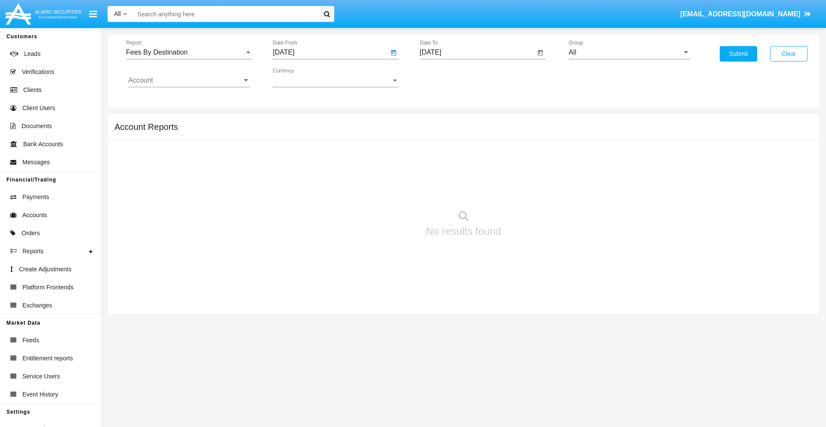
type input "[DATE]"
click at [477, 52] on input "[DATE]" at bounding box center [478, 53] width 116 height 8
click at [447, 77] on span "[DATE]" at bounding box center [440, 77] width 19 height 7
click at [530, 190] on div "2025" at bounding box center [530, 189] width 27 height 15
click at [440, 156] on div "SEP" at bounding box center [440, 155] width 27 height 15
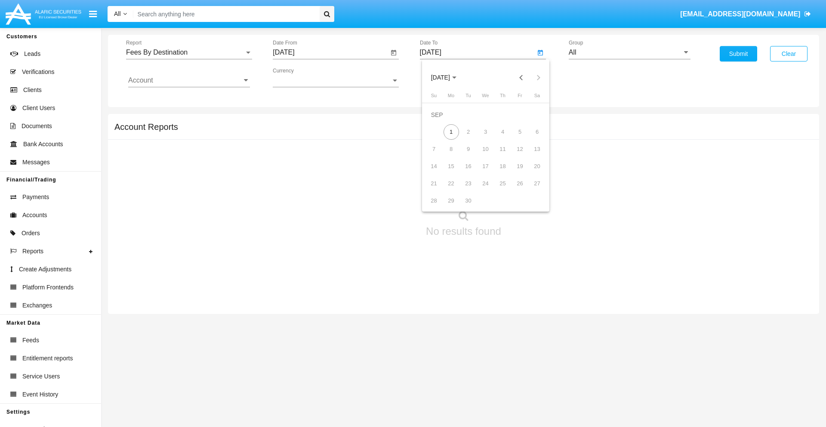
click at [451, 132] on div "1" at bounding box center [450, 131] width 15 height 15
type input "[DATE]"
click at [629, 52] on input "All" at bounding box center [630, 53] width 122 height 8
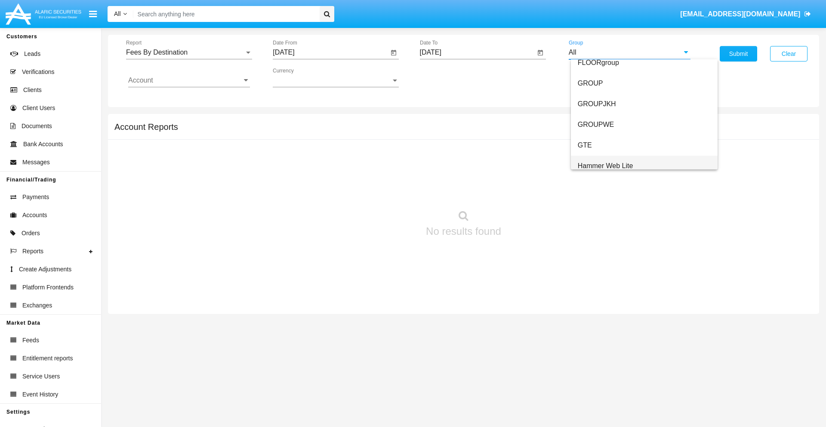
click at [605, 166] on span "Hammer Web Lite" at bounding box center [605, 165] width 55 height 7
type input "Hammer Web Lite"
click at [189, 80] on input "Account" at bounding box center [189, 81] width 122 height 8
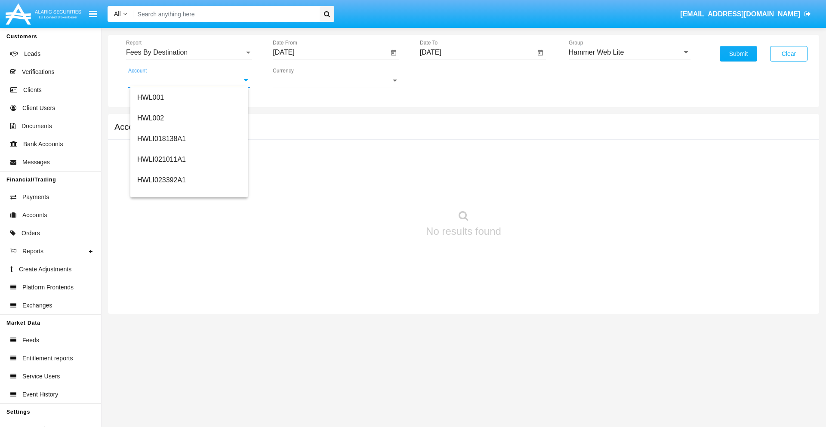
scroll to position [131, 0]
click at [161, 194] on span "HWLI025117A1" at bounding box center [161, 193] width 49 height 7
type input "HWLI025117A1"
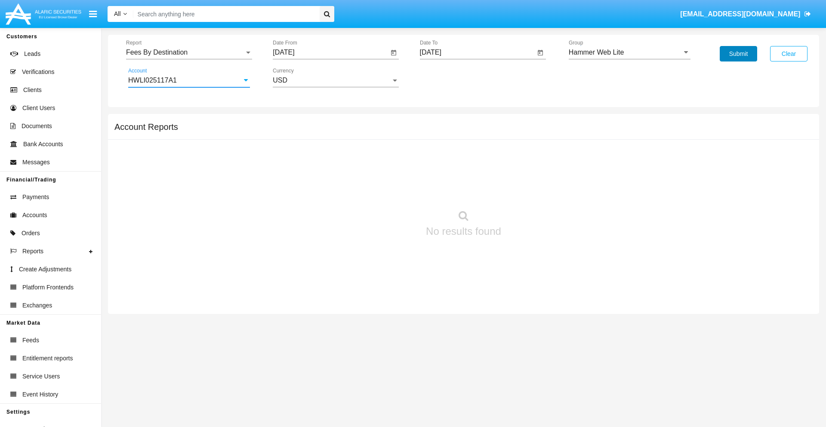
click at [738, 54] on button "Submit" at bounding box center [737, 53] width 37 height 15
click at [189, 52] on span "Report" at bounding box center [185, 53] width 118 height 8
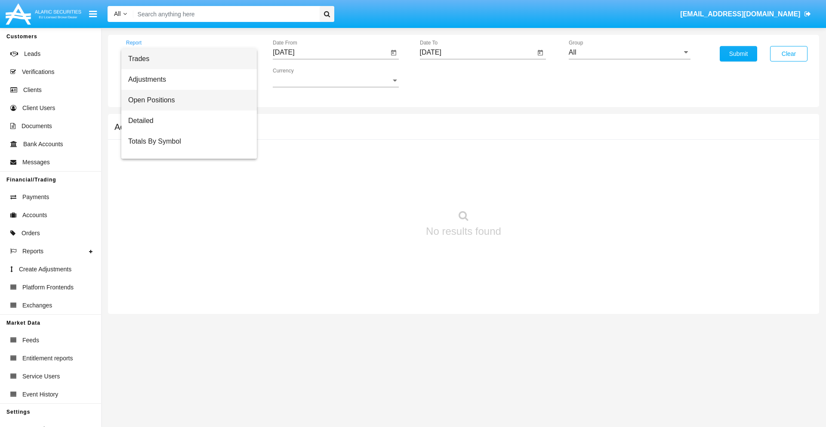
click at [185, 100] on span "Open Positions" at bounding box center [189, 100] width 122 height 21
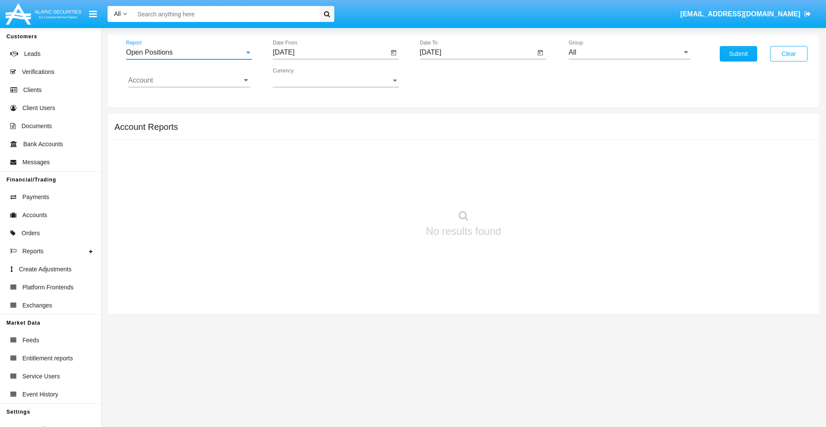
click at [330, 52] on input "[DATE]" at bounding box center [331, 53] width 116 height 8
click at [301, 77] on span "[DATE]" at bounding box center [293, 77] width 19 height 7
click at [384, 190] on div "2025" at bounding box center [383, 189] width 27 height 15
click at [384, 138] on div "AUG" at bounding box center [383, 138] width 27 height 15
click at [373, 114] on div "1" at bounding box center [372, 114] width 15 height 15
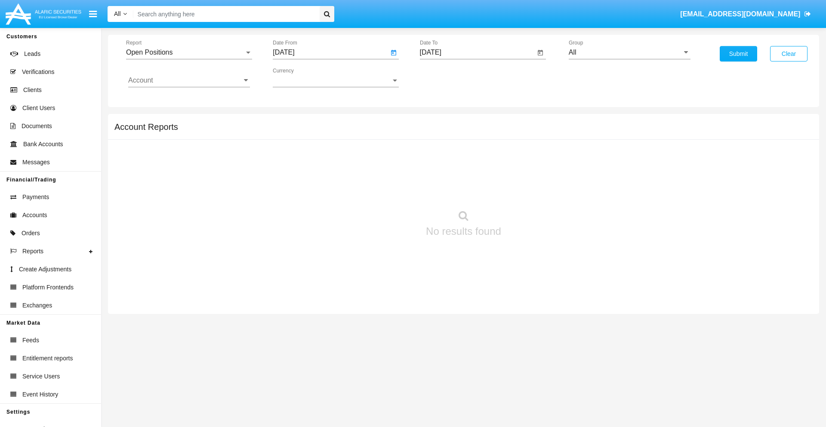
type input "08/01/25"
click at [477, 52] on input "[DATE]" at bounding box center [478, 53] width 116 height 8
click at [447, 77] on span "[DATE]" at bounding box center [440, 77] width 19 height 7
click at [530, 190] on div "2025" at bounding box center [530, 189] width 27 height 15
click at [440, 156] on div "SEP" at bounding box center [440, 155] width 27 height 15
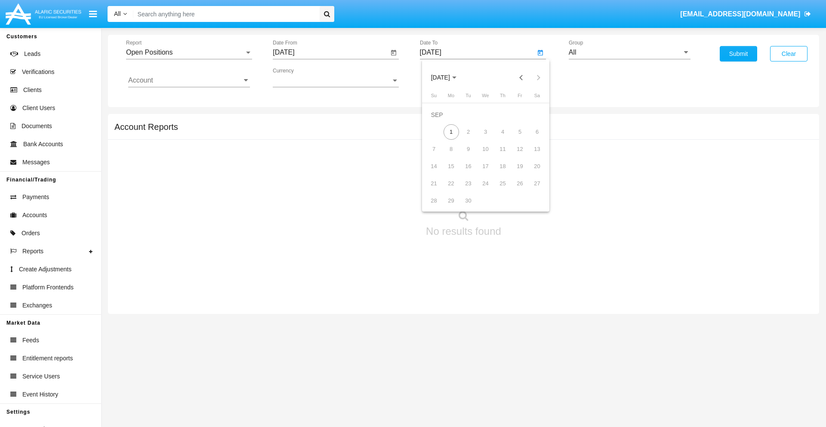
click at [451, 132] on div "1" at bounding box center [450, 131] width 15 height 15
type input "[DATE]"
click at [629, 52] on input "All" at bounding box center [630, 53] width 122 height 8
type input "Hammer Web Lite"
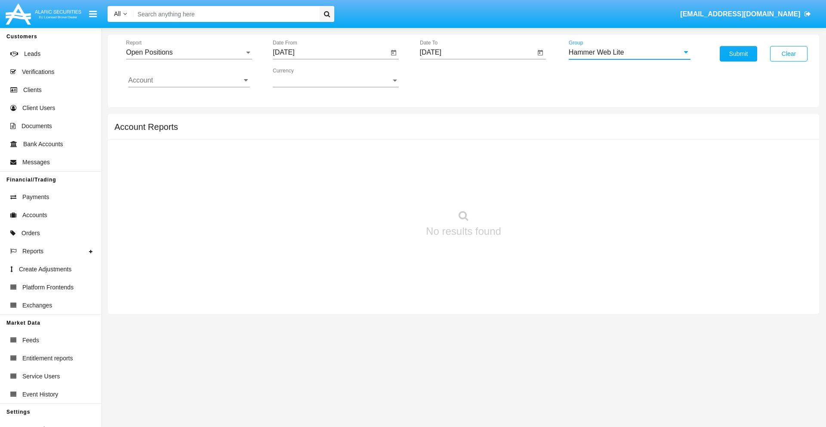
click at [189, 80] on input "Account" at bounding box center [189, 81] width 122 height 8
click at [161, 321] on span "HWLI025117A1" at bounding box center [161, 324] width 49 height 7
type input "HWLI025117A1"
click at [738, 54] on button "Submit" at bounding box center [737, 53] width 37 height 15
click at [189, 52] on span "Report" at bounding box center [185, 53] width 118 height 8
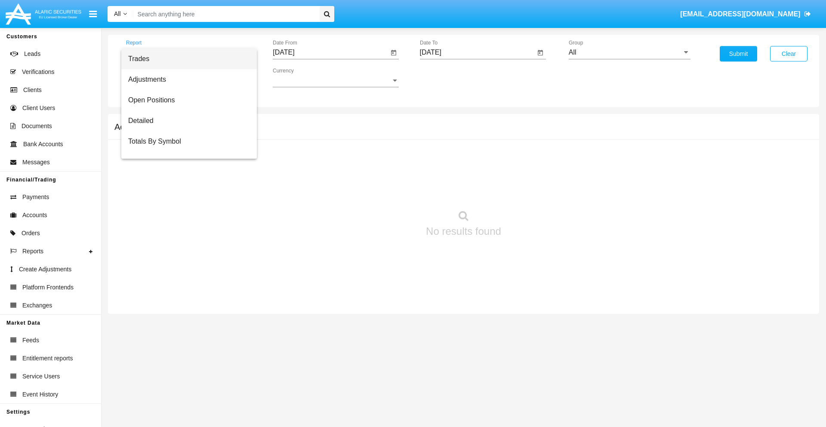
scroll to position [34, 0]
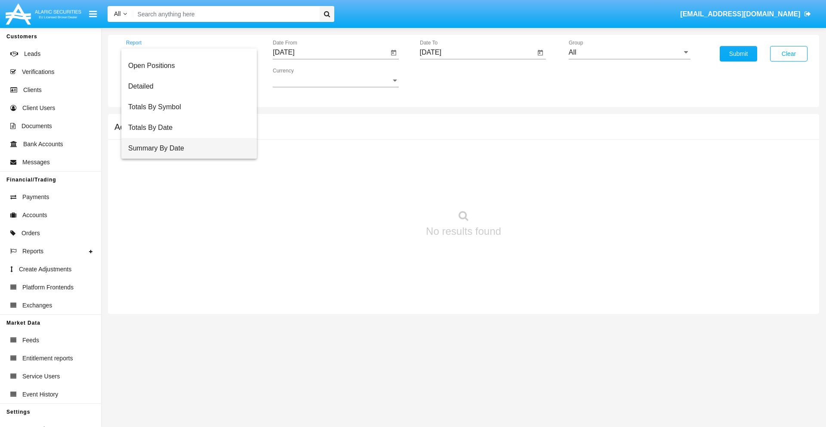
click at [185, 148] on span "Summary By Date" at bounding box center [189, 148] width 122 height 21
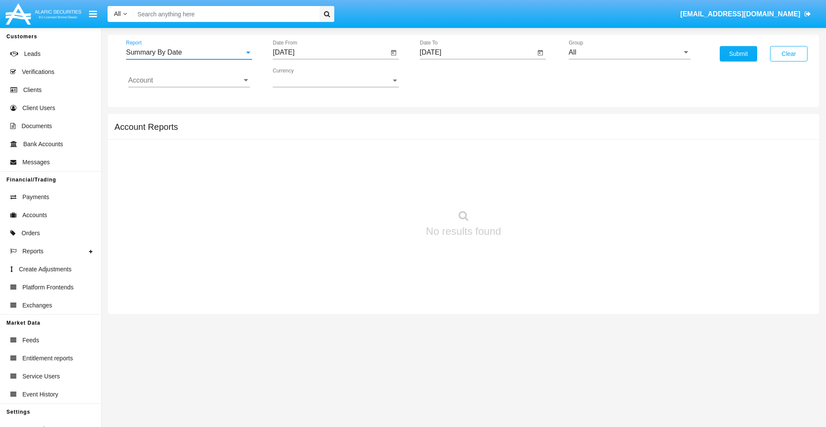
click at [330, 52] on input "[DATE]" at bounding box center [331, 53] width 116 height 8
click at [301, 77] on span "[DATE]" at bounding box center [293, 77] width 19 height 7
click at [384, 190] on div "2025" at bounding box center [383, 189] width 27 height 15
click at [384, 138] on div "AUG" at bounding box center [383, 138] width 27 height 15
click at [287, 166] on div "17" at bounding box center [286, 166] width 15 height 15
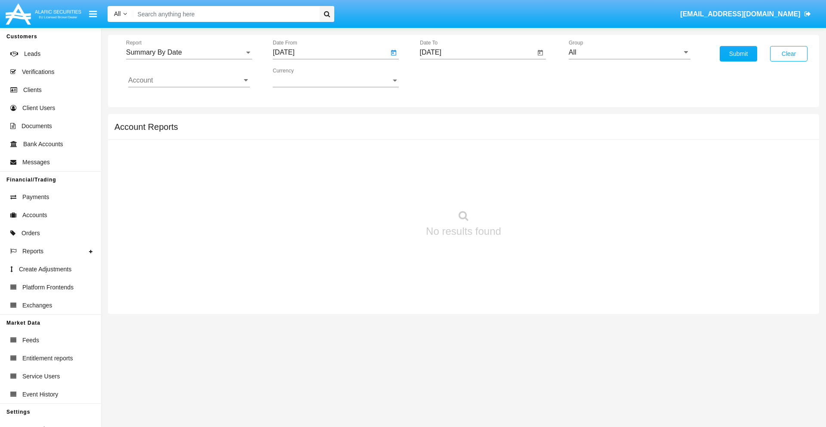
type input "[DATE]"
click at [477, 52] on input "[DATE]" at bounding box center [478, 53] width 116 height 8
click at [447, 77] on span "[DATE]" at bounding box center [440, 77] width 19 height 7
click at [530, 190] on div "2025" at bounding box center [530, 189] width 27 height 15
click at [440, 156] on div "SEP" at bounding box center [440, 155] width 27 height 15
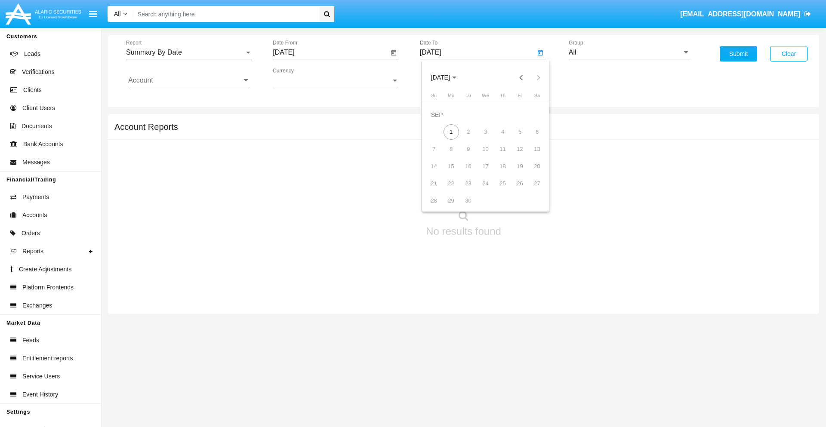
click at [451, 132] on div "1" at bounding box center [450, 131] width 15 height 15
type input "[DATE]"
click at [629, 52] on input "All" at bounding box center [630, 53] width 122 height 8
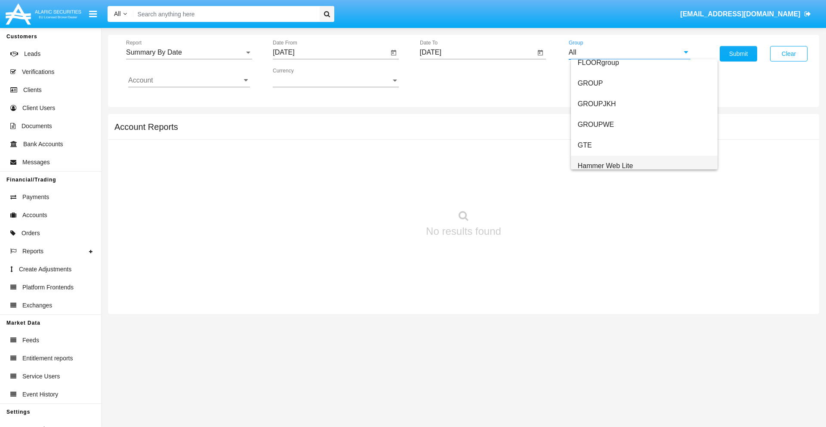
click at [605, 166] on span "Hammer Web Lite" at bounding box center [605, 165] width 55 height 7
type input "Hammer Web Lite"
click at [189, 80] on input "Account" at bounding box center [189, 81] width 122 height 8
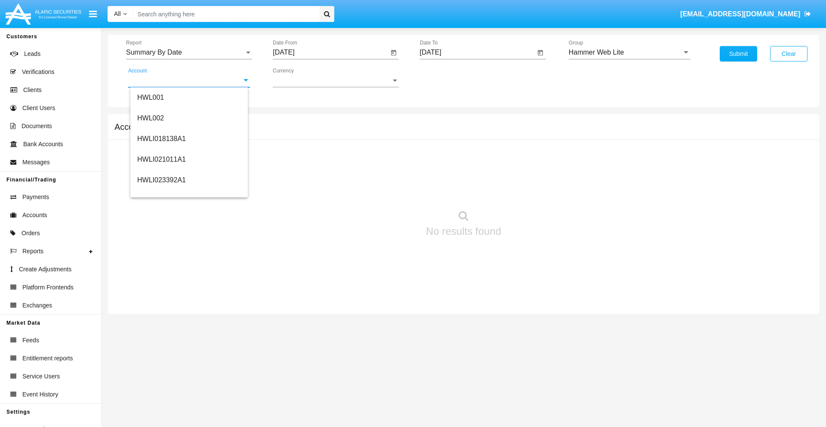
scroll to position [131, 0]
click at [161, 194] on span "HWLI025117A1" at bounding box center [161, 193] width 49 height 7
type input "HWLI025117A1"
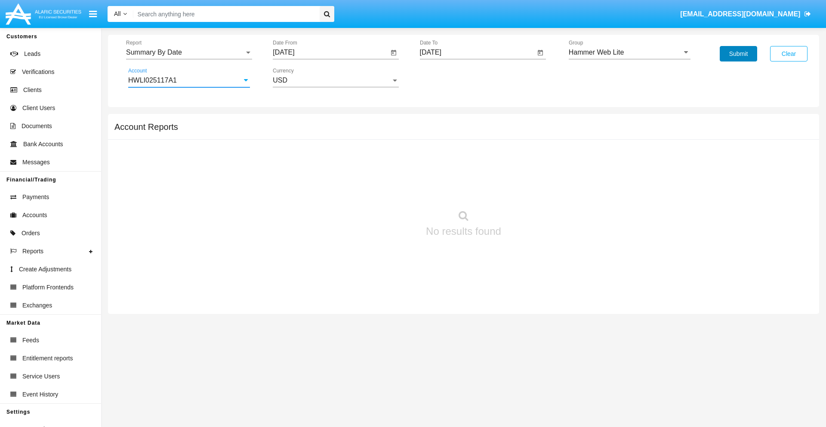
click at [738, 54] on button "Submit" at bounding box center [737, 53] width 37 height 15
click at [189, 52] on span "Report" at bounding box center [185, 53] width 118 height 8
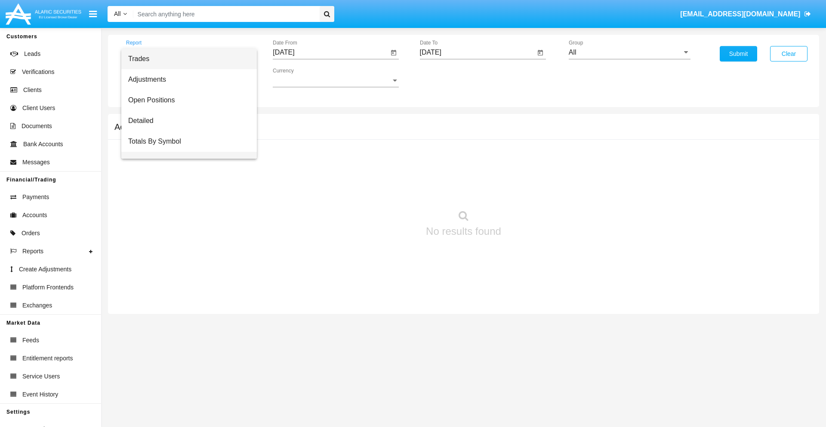
click at [185, 152] on span "Totals By Date" at bounding box center [189, 162] width 122 height 21
click at [330, 52] on input "[DATE]" at bounding box center [331, 53] width 116 height 8
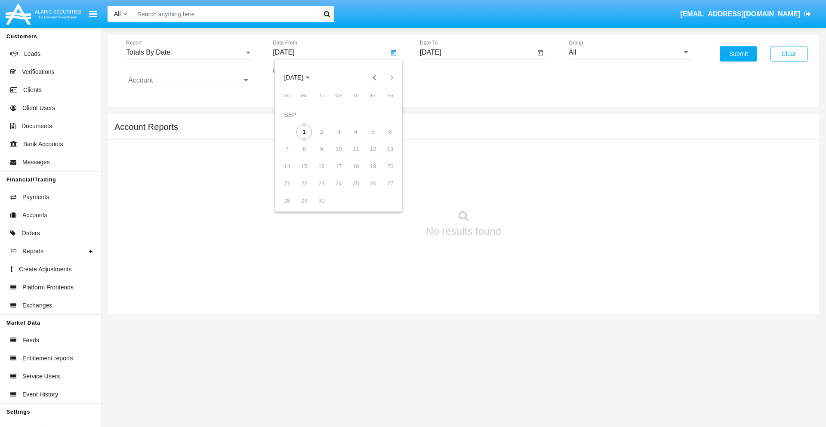
click at [301, 77] on span "[DATE]" at bounding box center [293, 77] width 19 height 7
click at [384, 190] on div "2025" at bounding box center [383, 189] width 27 height 15
click at [384, 138] on div "AUG" at bounding box center [383, 138] width 27 height 15
click at [287, 166] on div "17" at bounding box center [286, 166] width 15 height 15
type input "08/17/25"
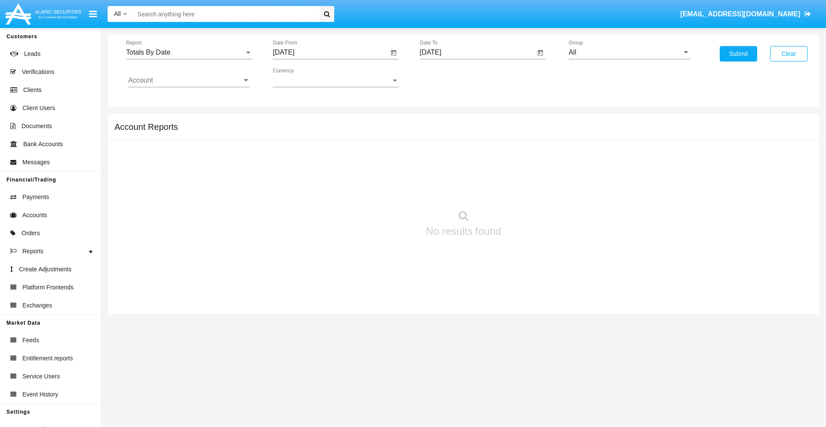
click at [477, 52] on input "[DATE]" at bounding box center [478, 53] width 116 height 8
click at [447, 77] on span "[DATE]" at bounding box center [440, 77] width 19 height 7
click at [530, 190] on div "2025" at bounding box center [530, 189] width 27 height 15
click at [440, 156] on div "SEP" at bounding box center [440, 155] width 27 height 15
click at [451, 132] on div "1" at bounding box center [450, 131] width 15 height 15
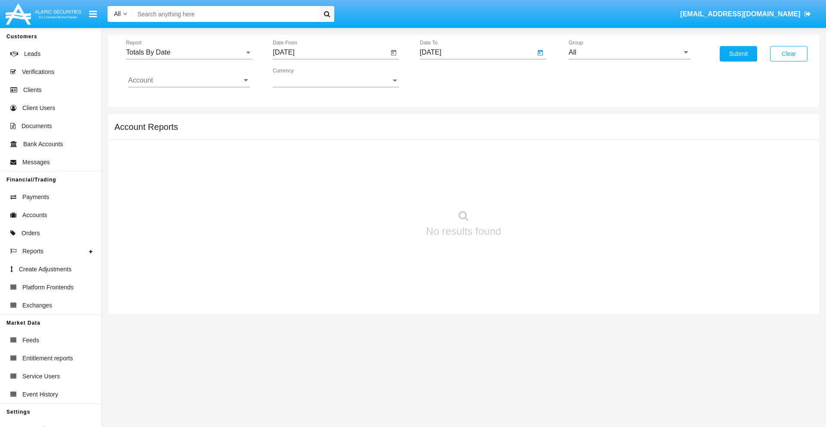
type input "[DATE]"
click at [629, 52] on input "All" at bounding box center [630, 53] width 122 height 8
click at [605, 166] on span "Hammer Web Lite" at bounding box center [605, 165] width 55 height 7
type input "Hammer Web Lite"
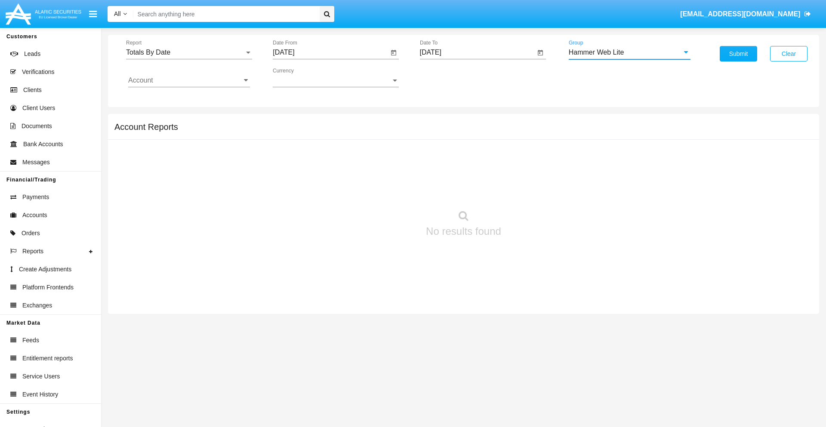
click at [189, 80] on input "Account" at bounding box center [189, 81] width 122 height 8
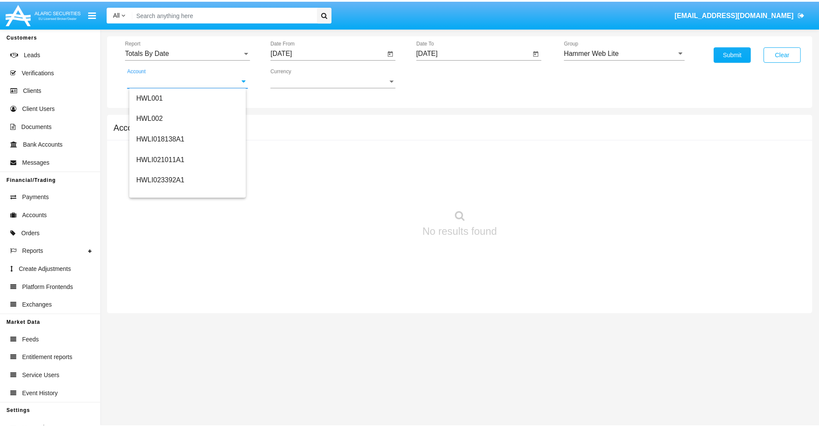
scroll to position [131, 0]
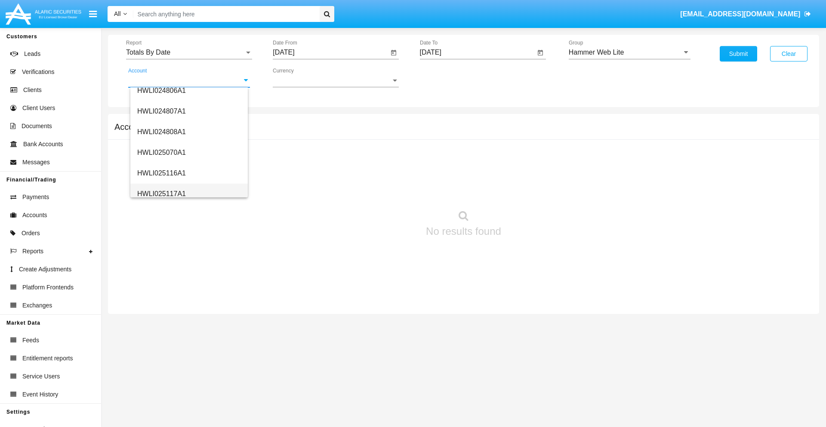
click at [161, 194] on span "HWLI025117A1" at bounding box center [161, 193] width 49 height 7
type input "HWLI025117A1"
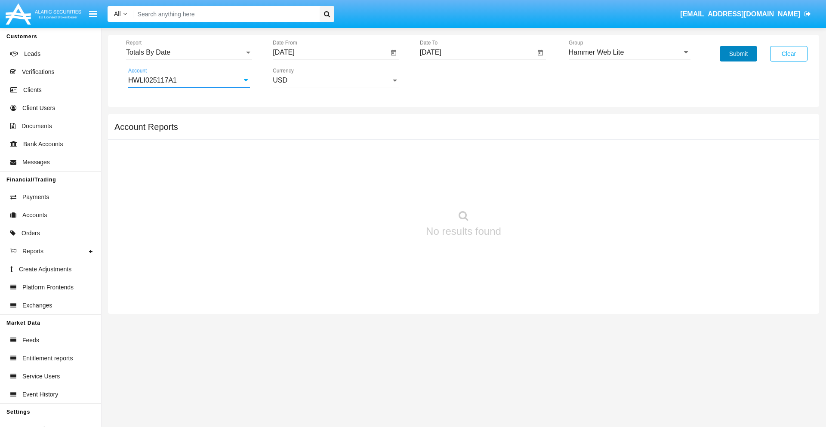
click at [738, 54] on button "Submit" at bounding box center [737, 53] width 37 height 15
click at [189, 52] on span "Report" at bounding box center [185, 53] width 118 height 8
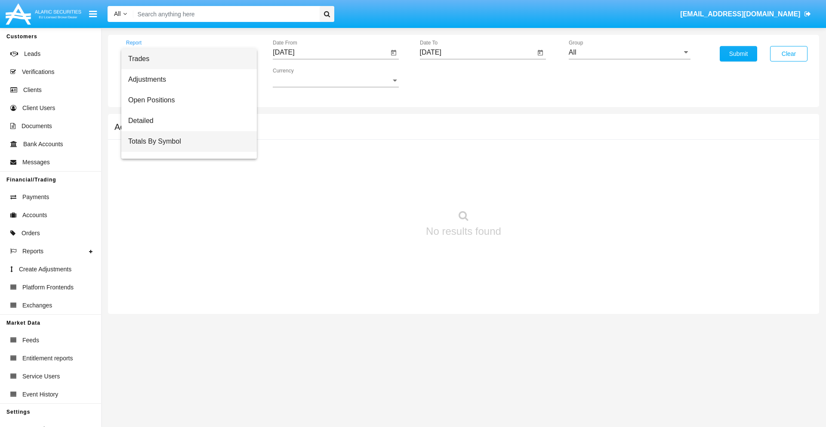
click at [185, 141] on span "Totals By Symbol" at bounding box center [189, 141] width 122 height 21
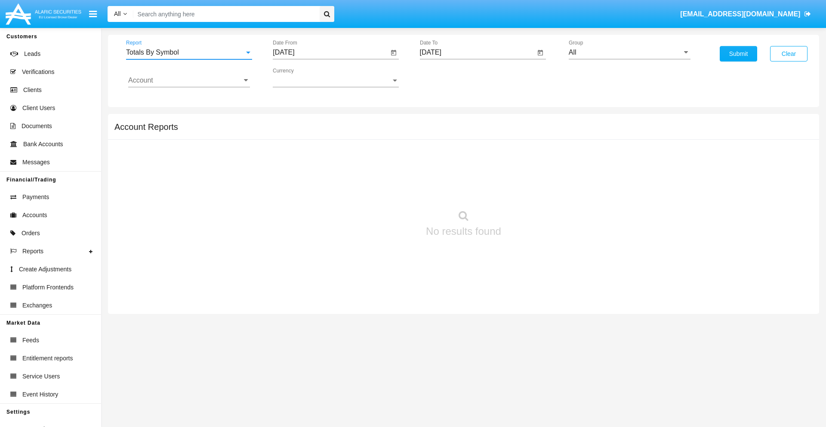
click at [330, 52] on input "[DATE]" at bounding box center [331, 53] width 116 height 8
click at [301, 77] on span "[DATE]" at bounding box center [293, 77] width 19 height 7
click at [384, 190] on div "2025" at bounding box center [383, 189] width 27 height 15
click at [384, 138] on div "AUG" at bounding box center [383, 138] width 27 height 15
click at [390, 114] on div "2" at bounding box center [389, 114] width 15 height 15
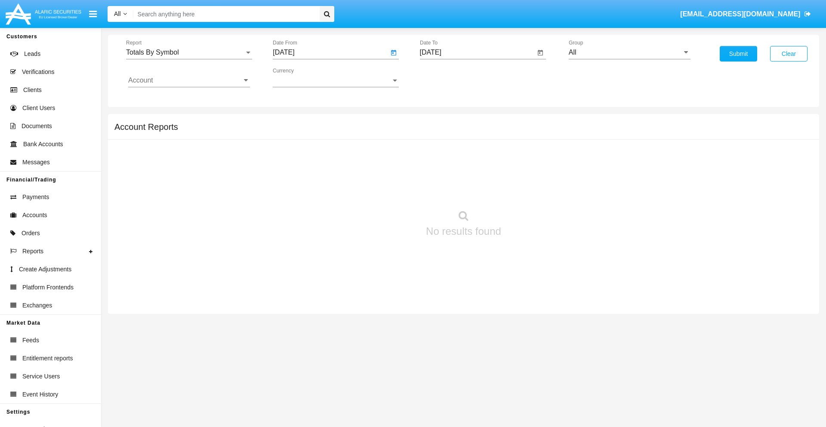
type input "[DATE]"
click at [477, 52] on input "[DATE]" at bounding box center [478, 53] width 116 height 8
click at [447, 77] on span "[DATE]" at bounding box center [440, 77] width 19 height 7
click at [530, 190] on div "2025" at bounding box center [530, 189] width 27 height 15
click at [440, 156] on div "SEP" at bounding box center [440, 155] width 27 height 15
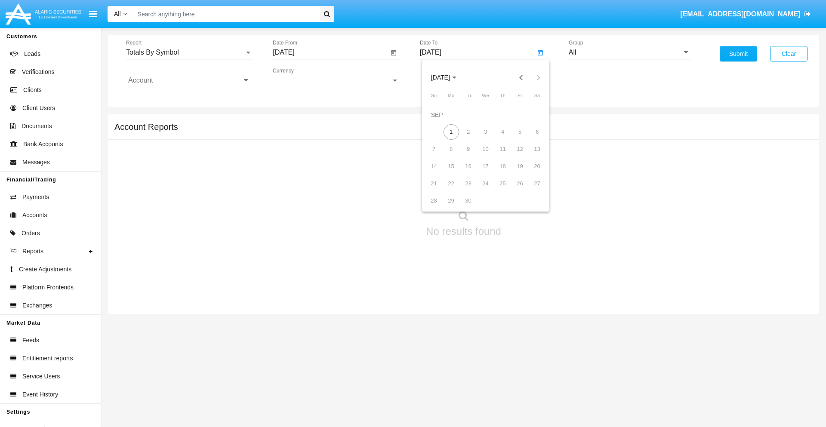
click at [451, 132] on div "1" at bounding box center [450, 131] width 15 height 15
type input "[DATE]"
click at [629, 52] on input "All" at bounding box center [630, 53] width 122 height 8
type input "Hammer Web Lite"
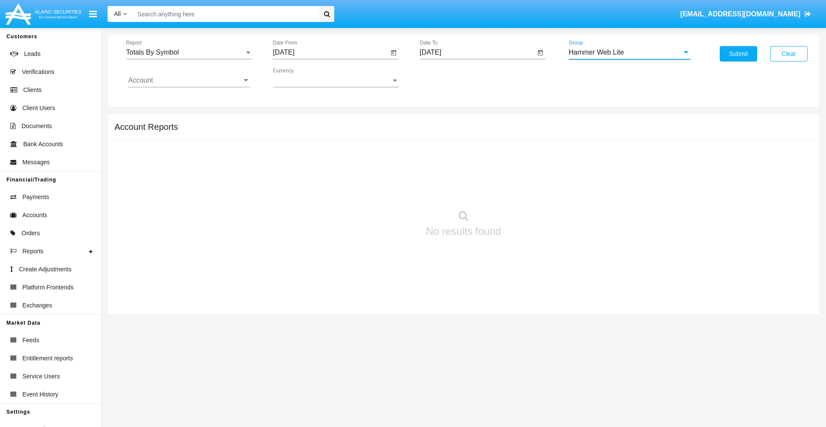
click at [189, 80] on input "Account" at bounding box center [189, 81] width 122 height 8
click at [161, 321] on span "HWLI025117A1" at bounding box center [161, 324] width 49 height 7
type input "HWLI025117A1"
click at [738, 54] on button "Submit" at bounding box center [737, 53] width 37 height 15
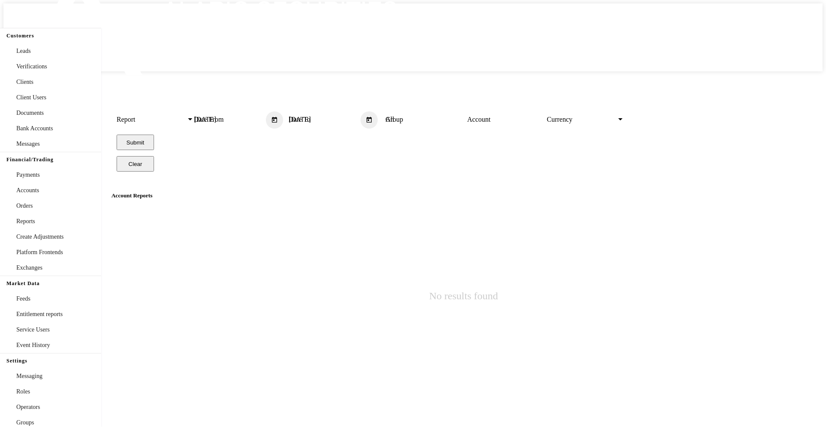
click at [186, 116] on span "Report" at bounding box center [152, 120] width 70 height 8
click at [266, 116] on input "[DATE]" at bounding box center [230, 120] width 72 height 8
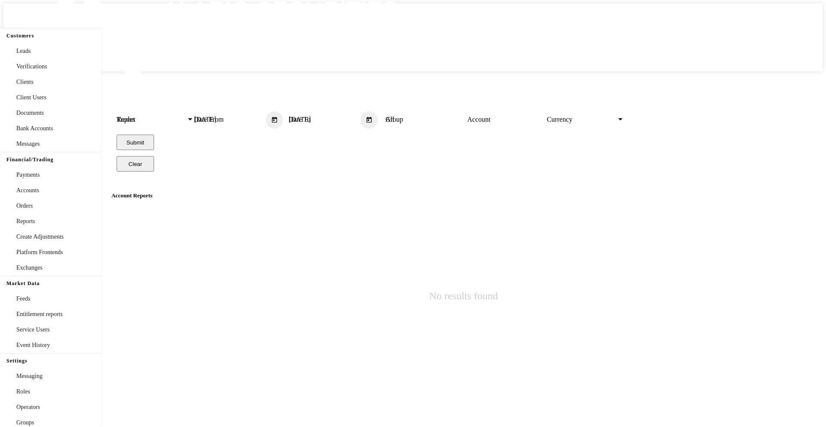
type input "[DATE]"
click at [360, 116] on input "[DATE]" at bounding box center [325, 120] width 72 height 8
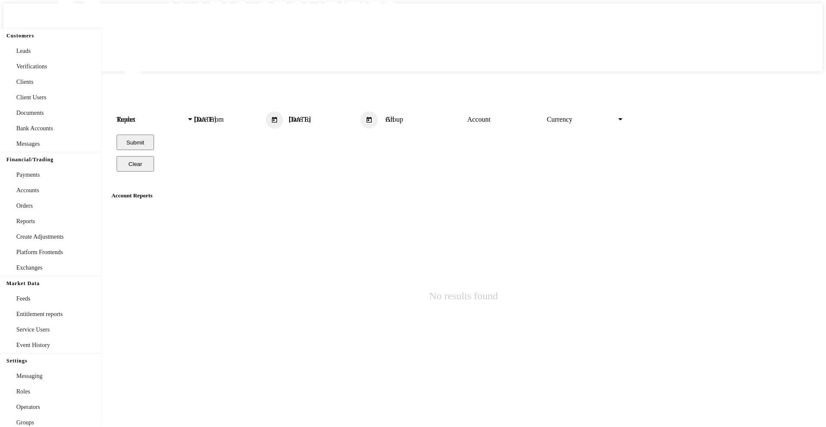
type input "[DATE]"
click at [463, 116] on input "All" at bounding box center [423, 120] width 77 height 8
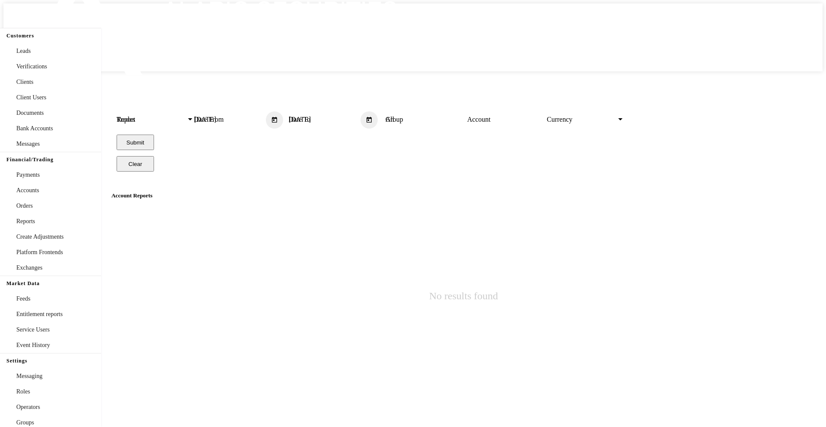
scroll to position [461, 0]
type input "Hammer Web Lite"
click at [467, 116] on input "Account" at bounding box center [505, 120] width 77 height 8
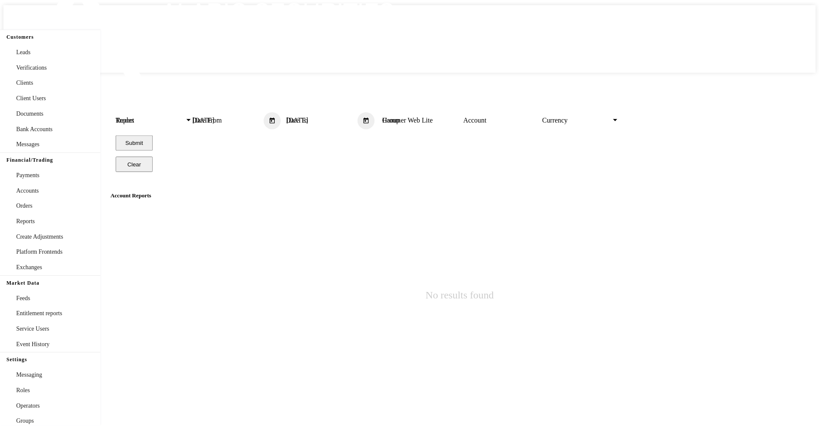
scroll to position [0, 0]
type input "HWLI025117A1"
click at [154, 135] on button "Submit" at bounding box center [135, 142] width 37 height 15
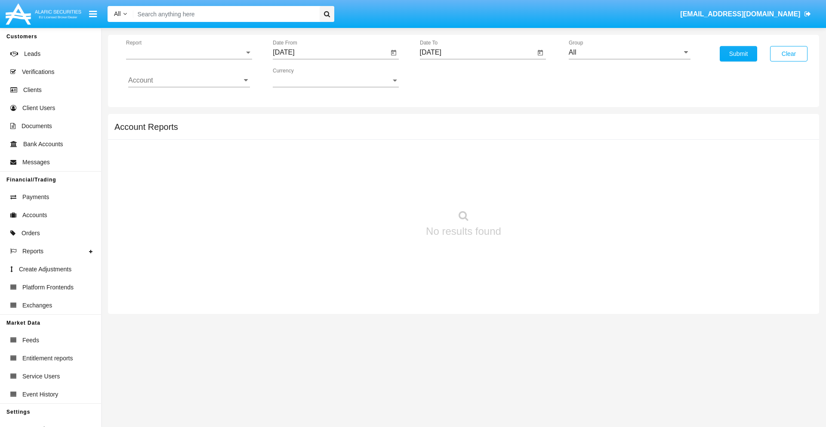
click at [189, 52] on span "Report" at bounding box center [185, 53] width 118 height 8
click at [185, 59] on span "Trades" at bounding box center [189, 59] width 122 height 21
click at [738, 54] on button "Submit" at bounding box center [737, 53] width 37 height 15
click at [189, 52] on span "Report" at bounding box center [185, 53] width 118 height 8
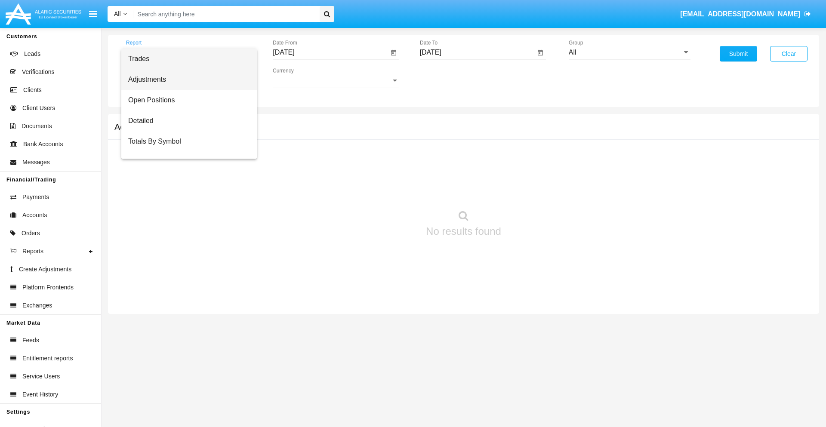
click at [185, 80] on span "Adjustments" at bounding box center [189, 79] width 122 height 21
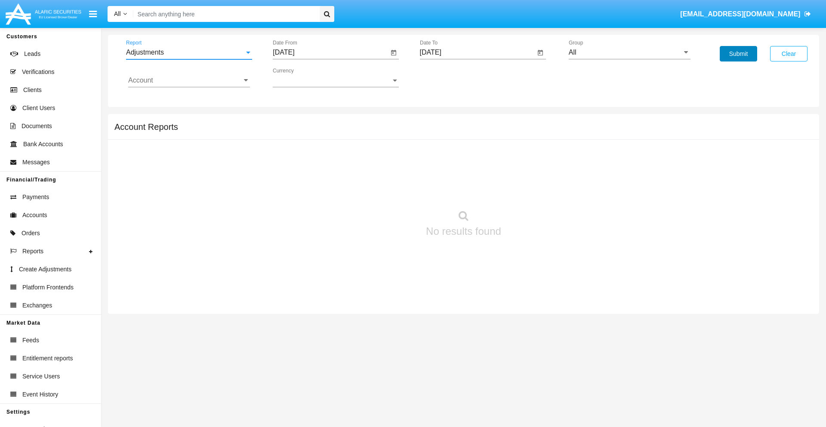
click at [738, 54] on button "Submit" at bounding box center [737, 53] width 37 height 15
click at [189, 52] on span "Report" at bounding box center [185, 53] width 118 height 8
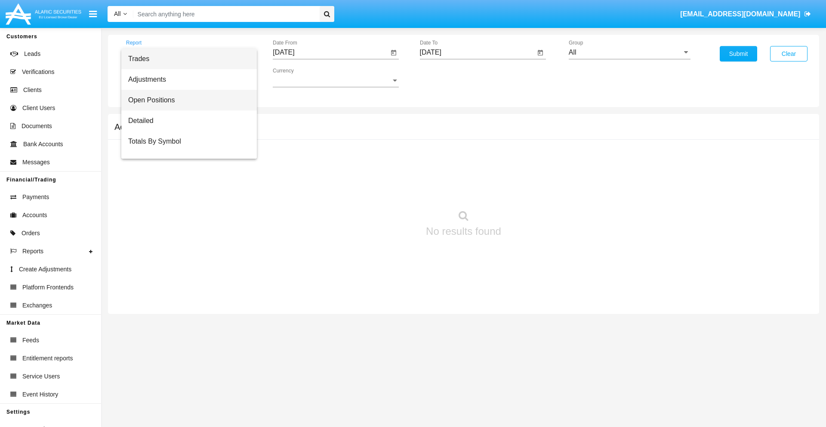
click at [185, 100] on span "Open Positions" at bounding box center [189, 100] width 122 height 21
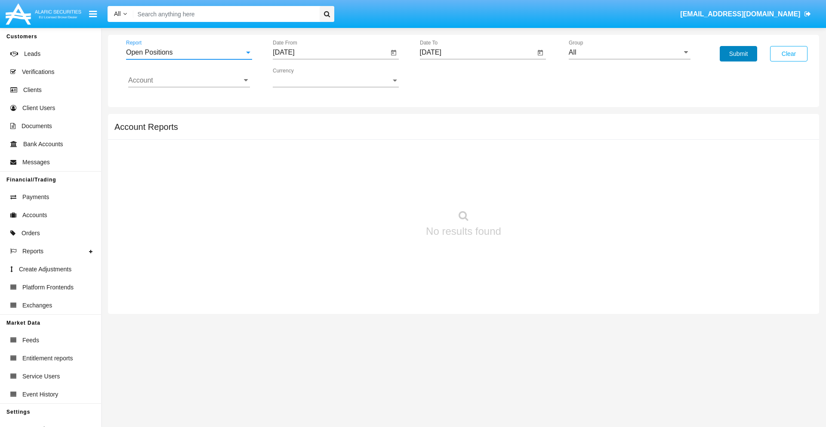
click at [738, 54] on button "Submit" at bounding box center [737, 53] width 37 height 15
click at [189, 52] on span "Report" at bounding box center [185, 53] width 118 height 8
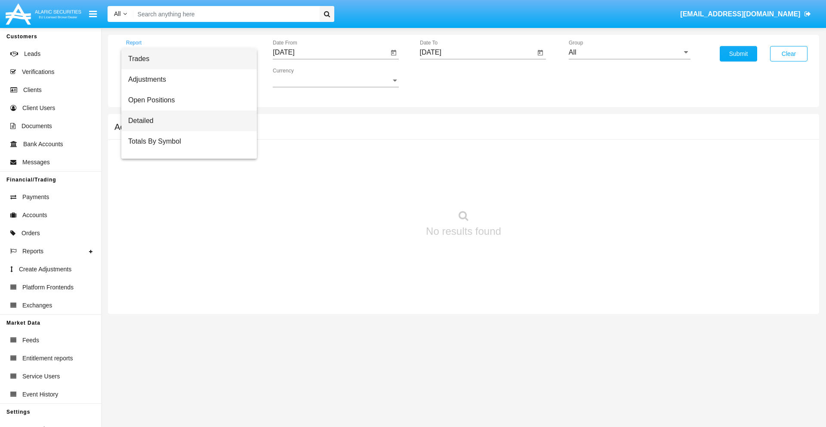
click at [185, 121] on span "Detailed" at bounding box center [189, 121] width 122 height 21
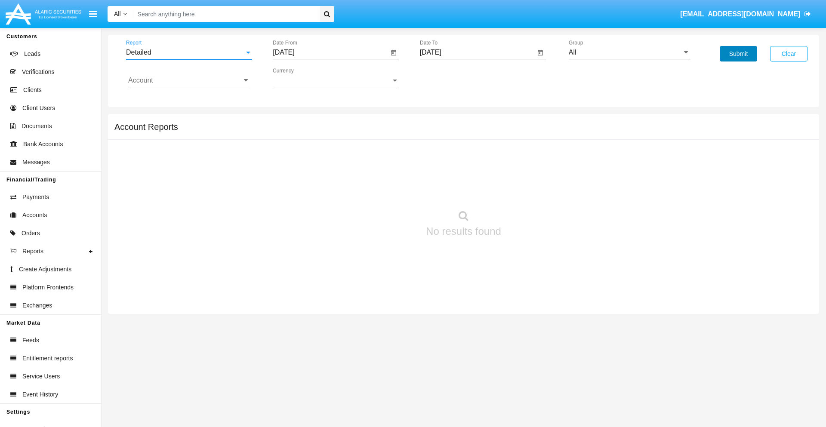
click at [738, 54] on button "Submit" at bounding box center [737, 53] width 37 height 15
click at [189, 52] on span "Report" at bounding box center [185, 53] width 118 height 8
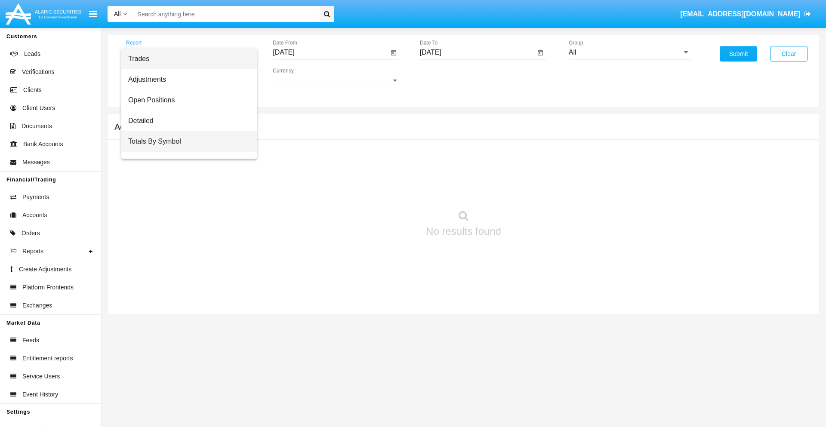
click at [185, 141] on span "Totals By Symbol" at bounding box center [189, 141] width 122 height 21
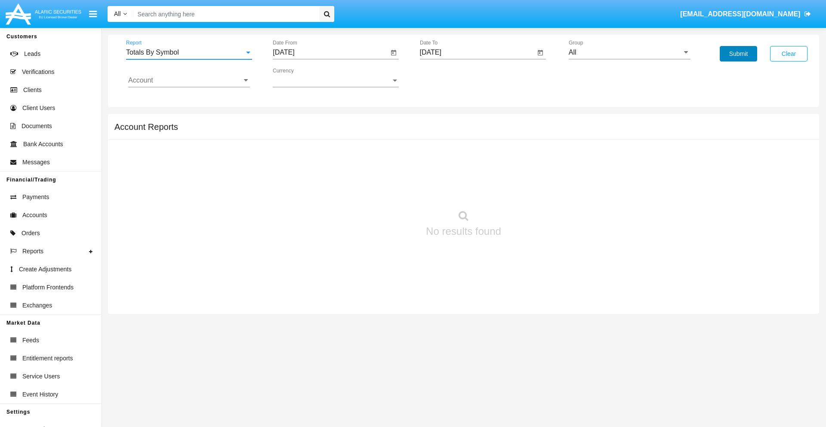
click at [738, 54] on button "Submit" at bounding box center [737, 53] width 37 height 15
click at [189, 52] on span "Report" at bounding box center [185, 53] width 118 height 8
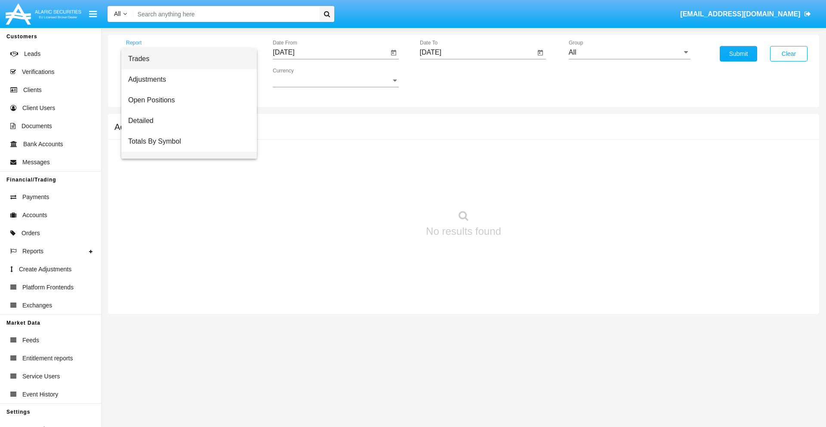
click at [185, 152] on span "Totals By Date" at bounding box center [189, 162] width 122 height 21
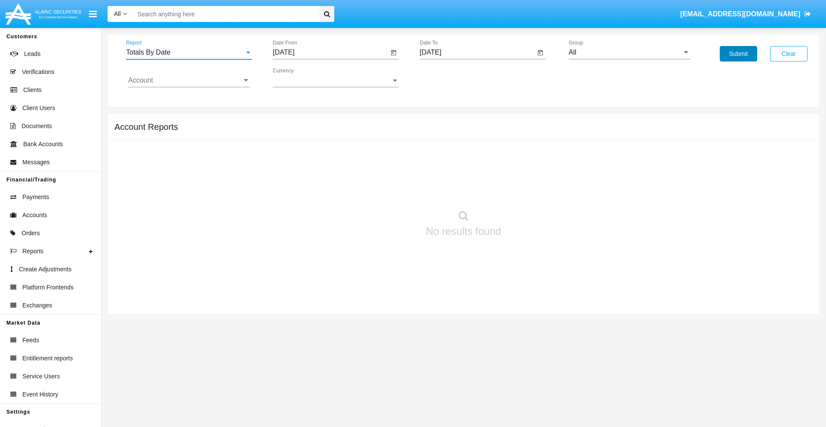
click at [738, 54] on button "Submit" at bounding box center [737, 53] width 37 height 15
click at [189, 52] on span "Report" at bounding box center [185, 53] width 118 height 8
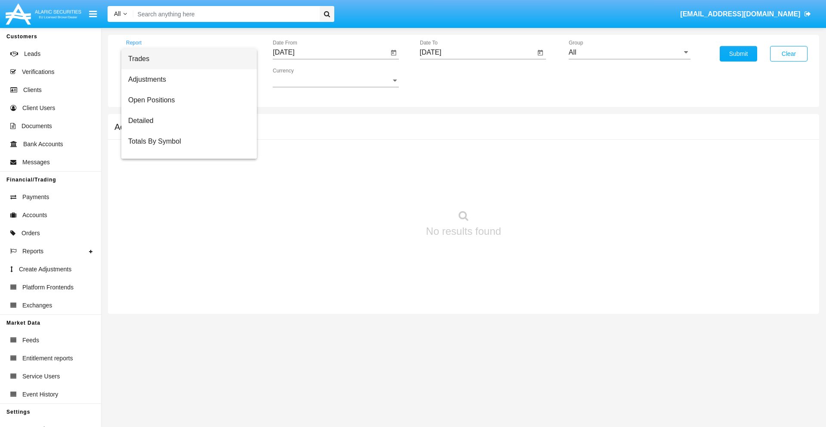
scroll to position [34, 0]
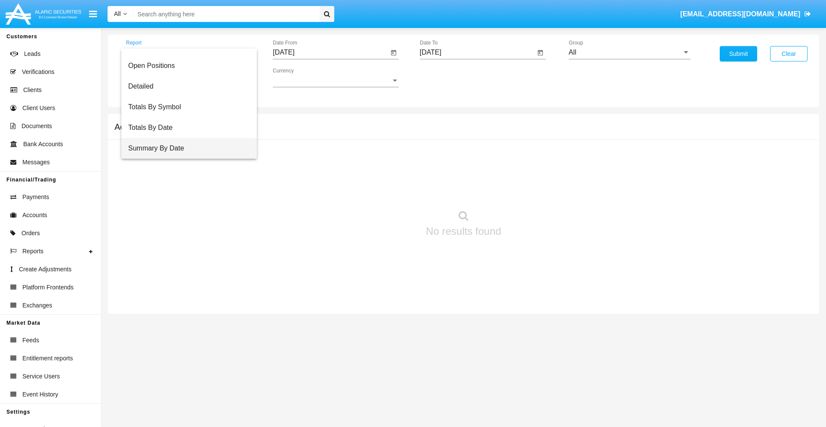
click at [185, 148] on span "Summary By Date" at bounding box center [189, 148] width 122 height 21
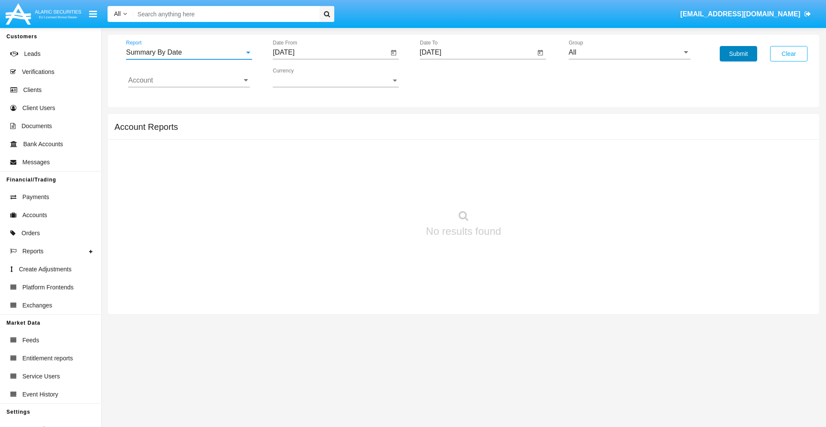
click at [738, 54] on button "Submit" at bounding box center [737, 53] width 37 height 15
